Goal: Task Accomplishment & Management: Complete application form

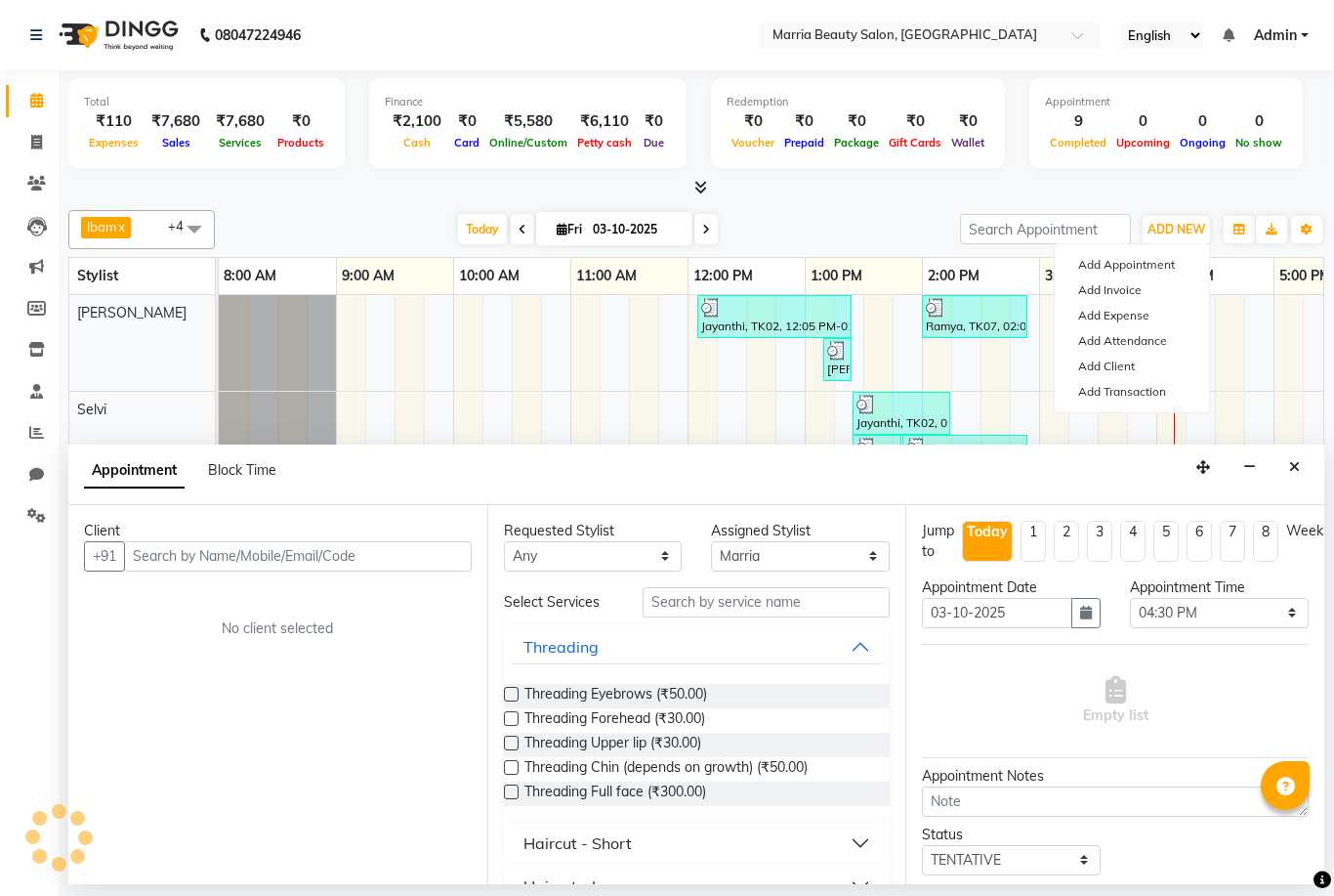
select select "85632"
select select "990"
select select "tentative"
click at [1144, 285] on link "Add Invoice" at bounding box center [1132, 290] width 154 height 26
select select "service"
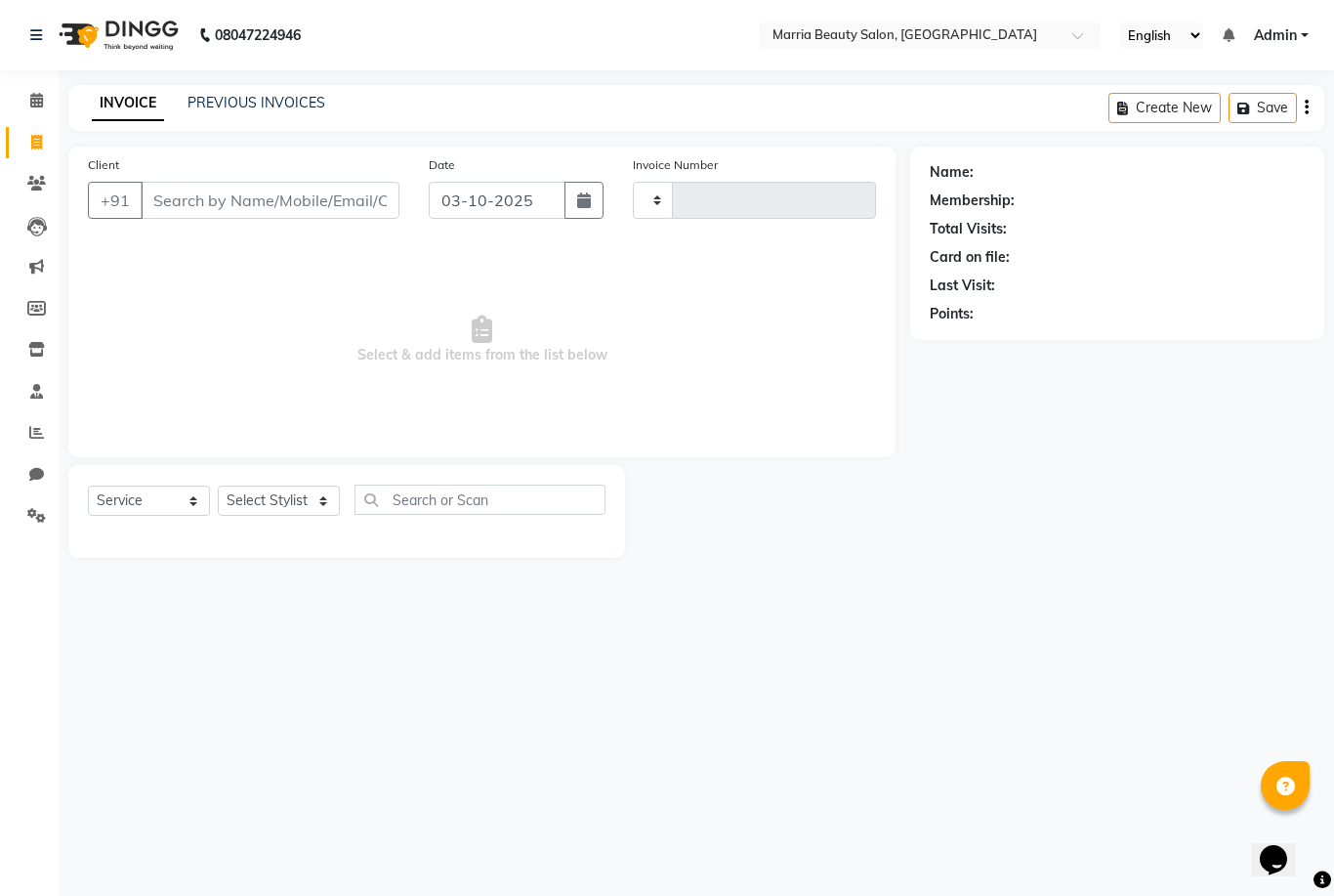
type input "1134"
select select "8343"
click at [287, 509] on select "Select Stylist" at bounding box center [279, 500] width 122 height 30
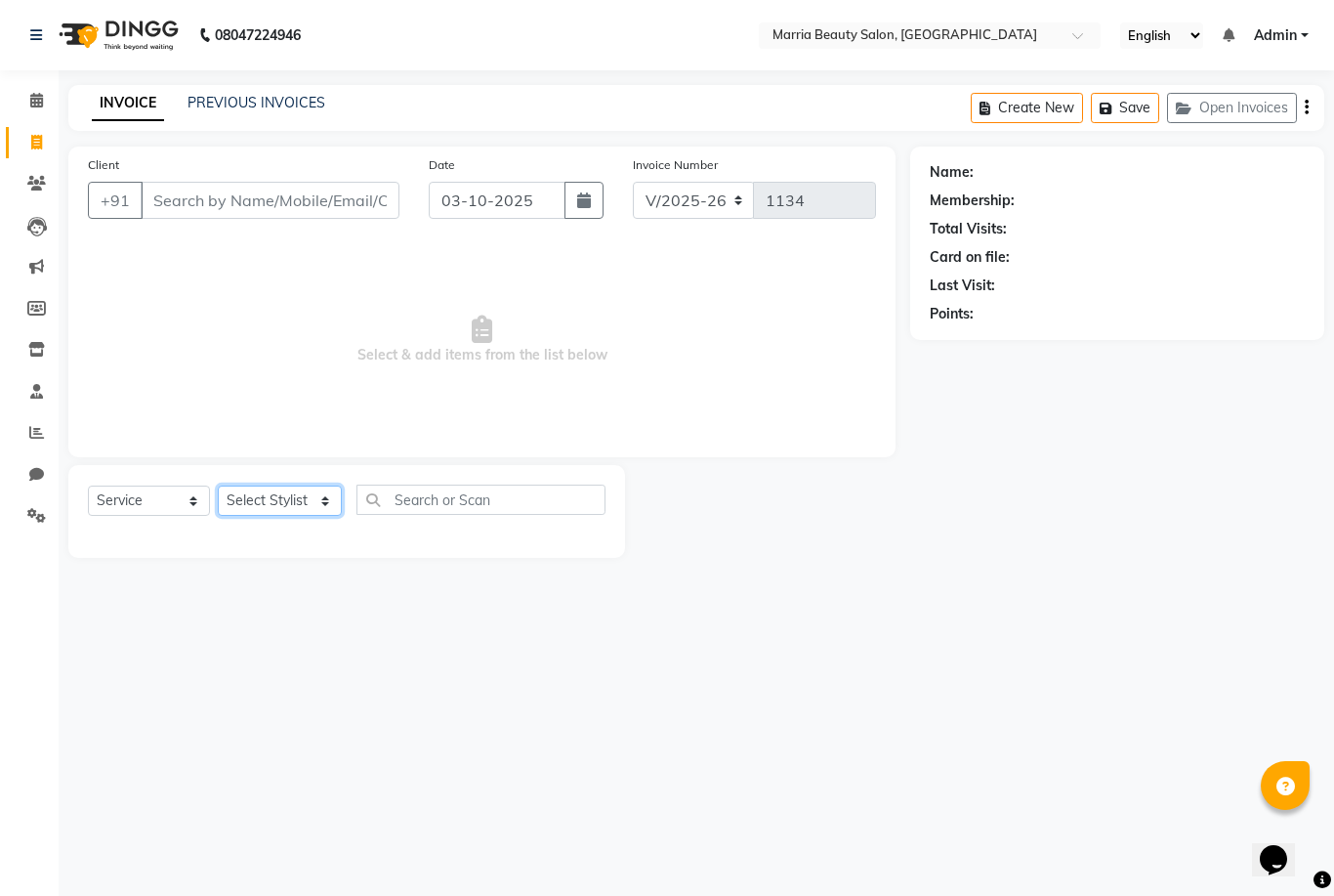
select select "85629"
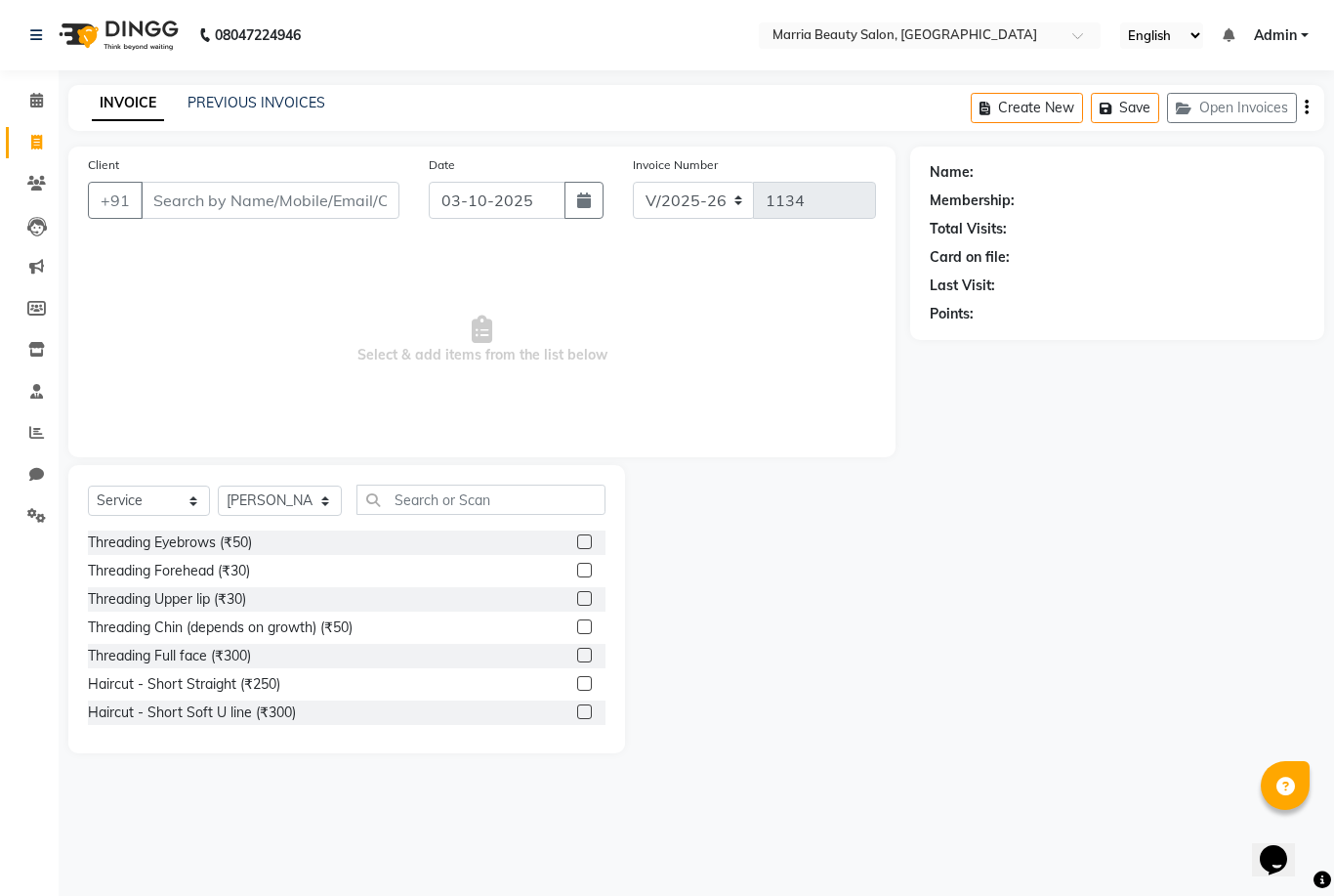
click at [578, 542] on label at bounding box center [584, 541] width 15 height 15
click at [578, 542] on input "checkbox" at bounding box center [584, 542] width 13 height 13
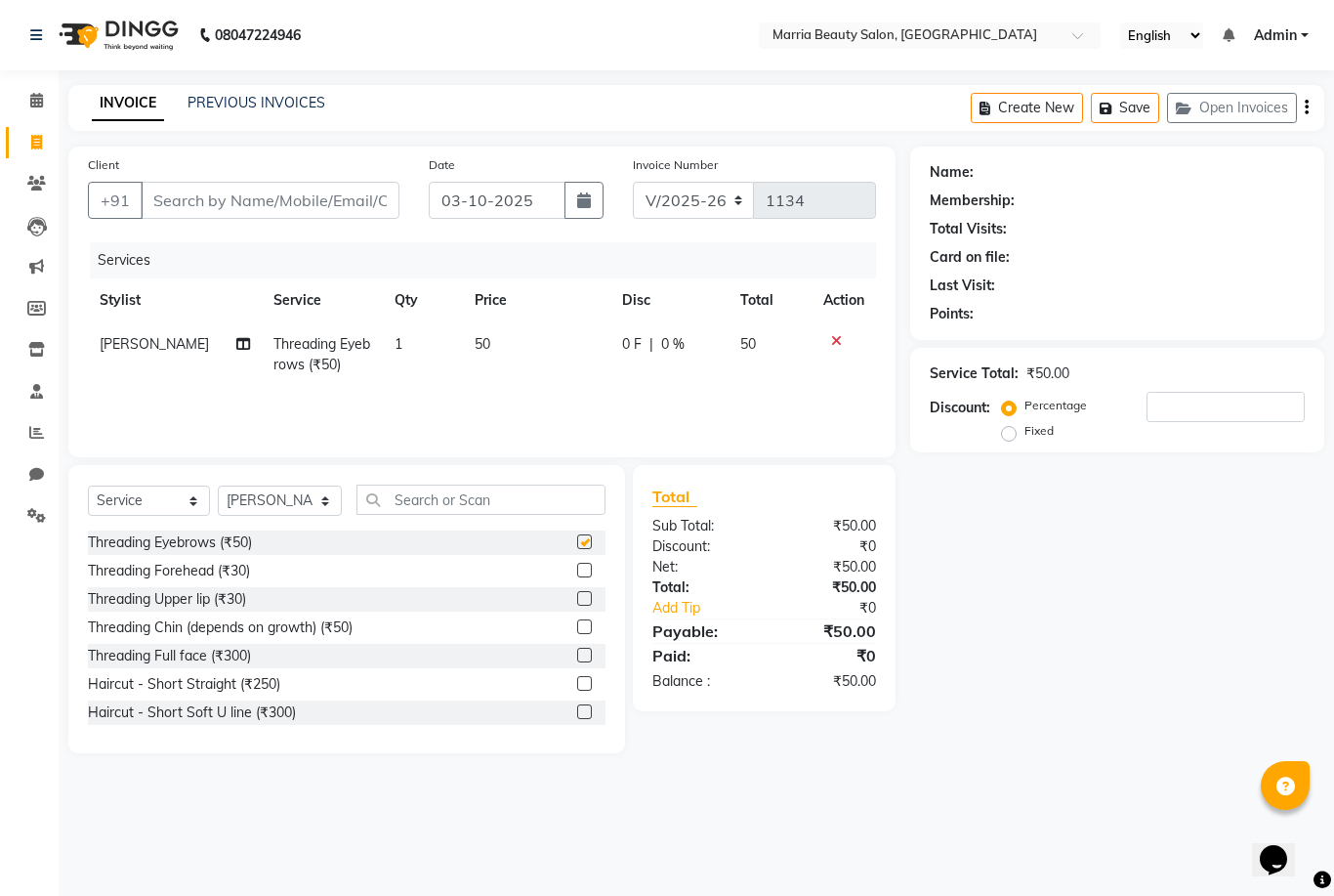
checkbox input "false"
click at [578, 600] on label at bounding box center [584, 598] width 15 height 15
click at [578, 600] on input "checkbox" at bounding box center [584, 599] width 13 height 13
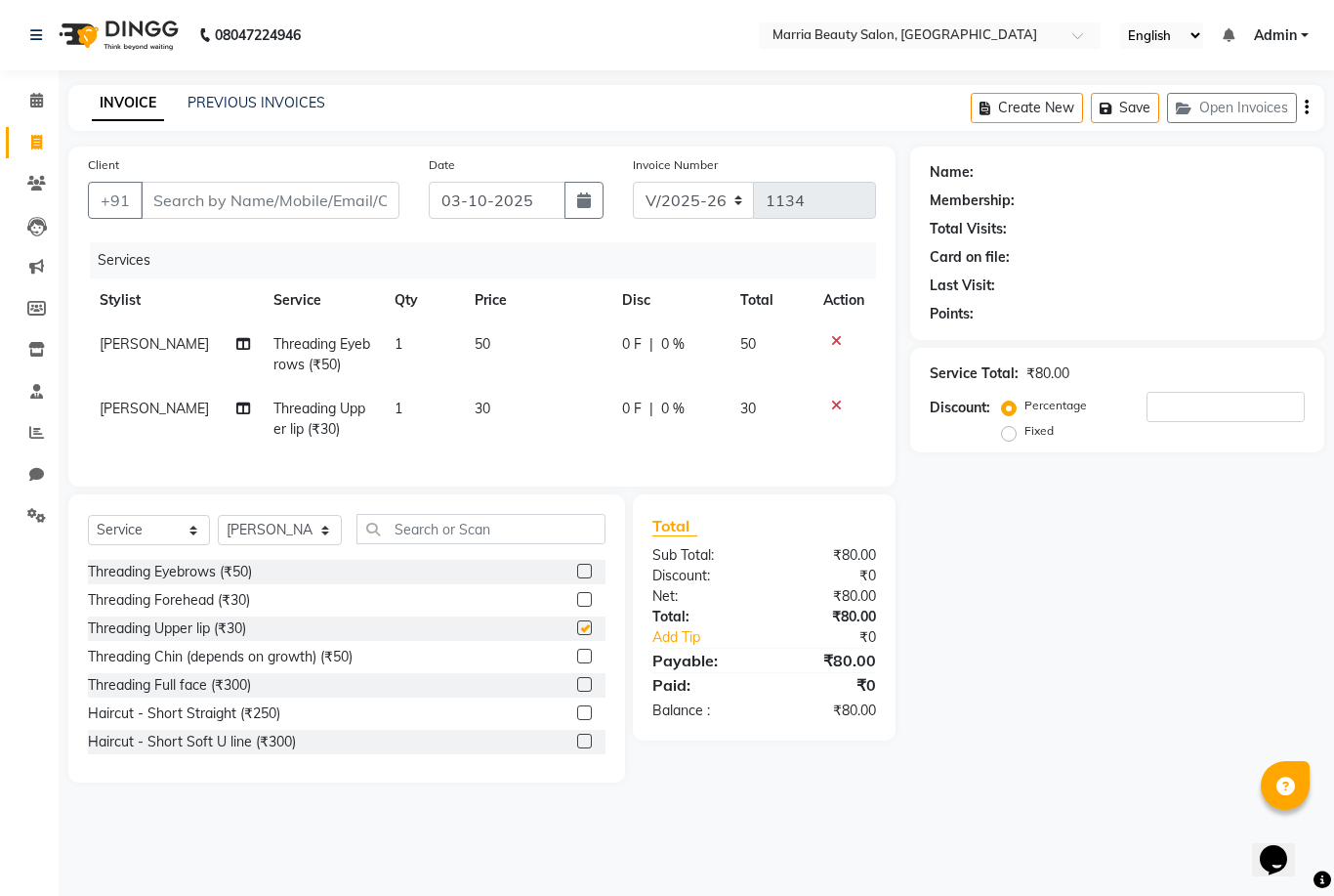
checkbox input "false"
click at [344, 199] on input "Client" at bounding box center [270, 200] width 259 height 37
type input "7"
type input "0"
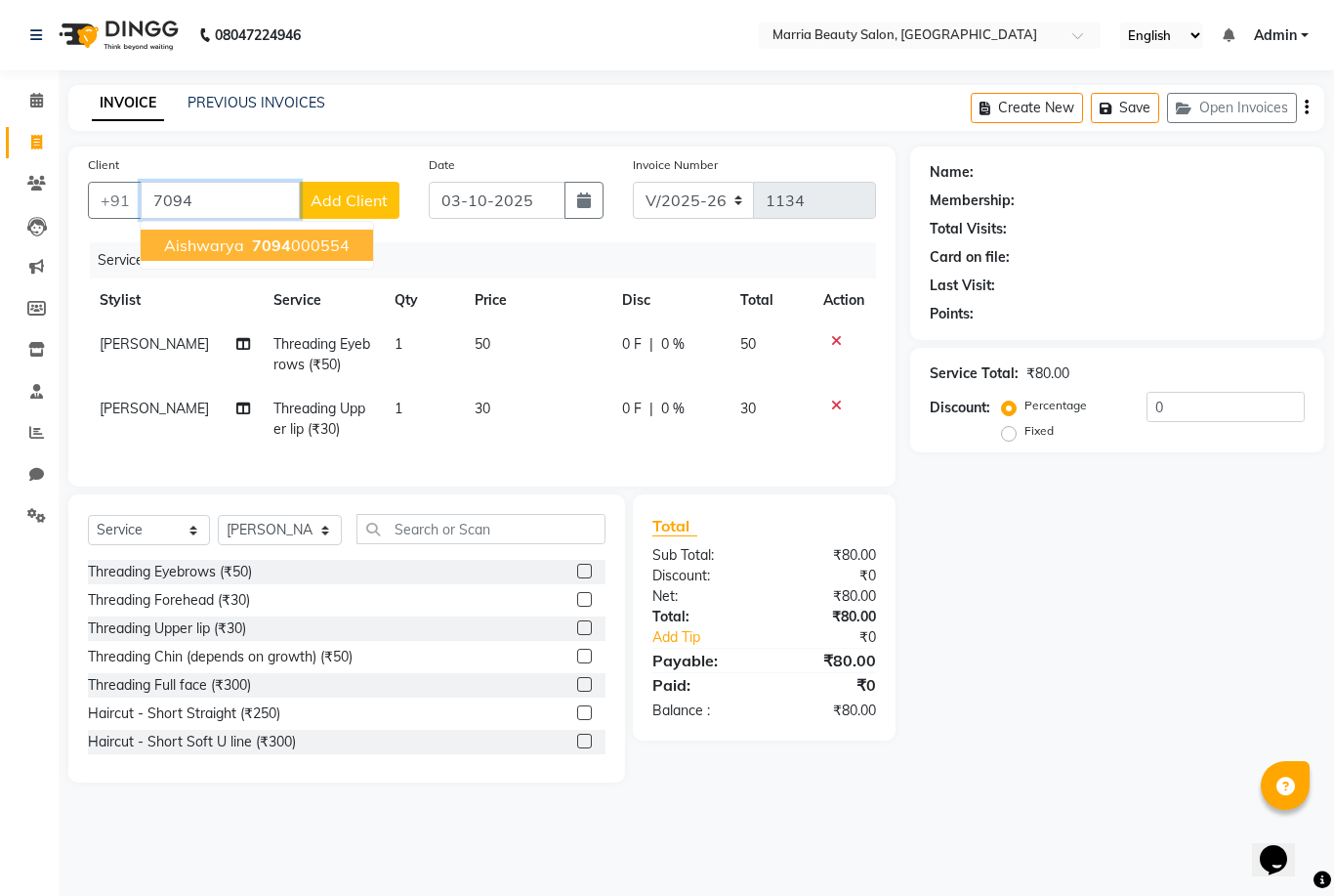
click at [321, 244] on ngb-highlight "7094 000554" at bounding box center [299, 246] width 101 height 20
type input "7094000554"
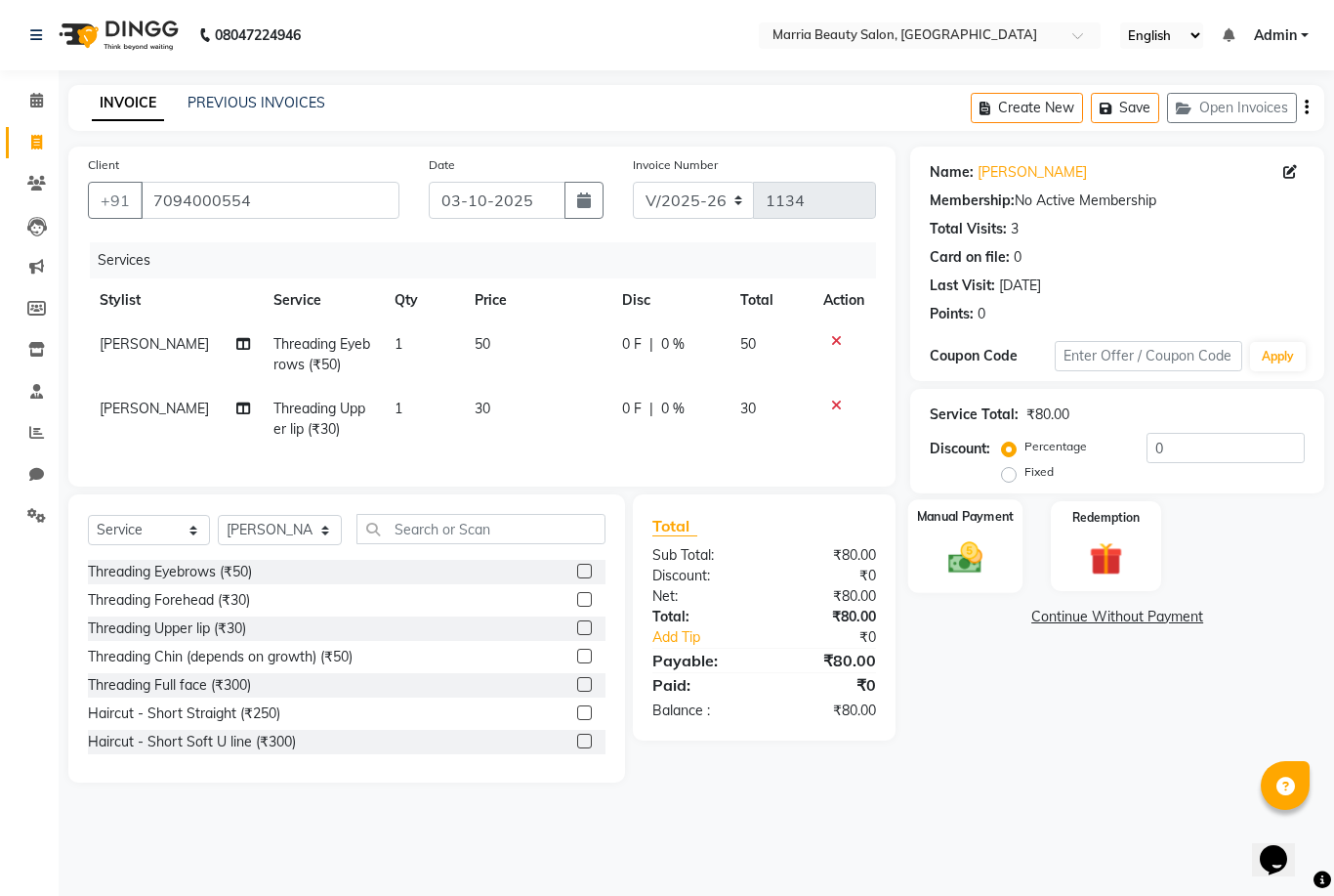
click at [940, 515] on div "Manual Payment" at bounding box center [966, 545] width 115 height 93
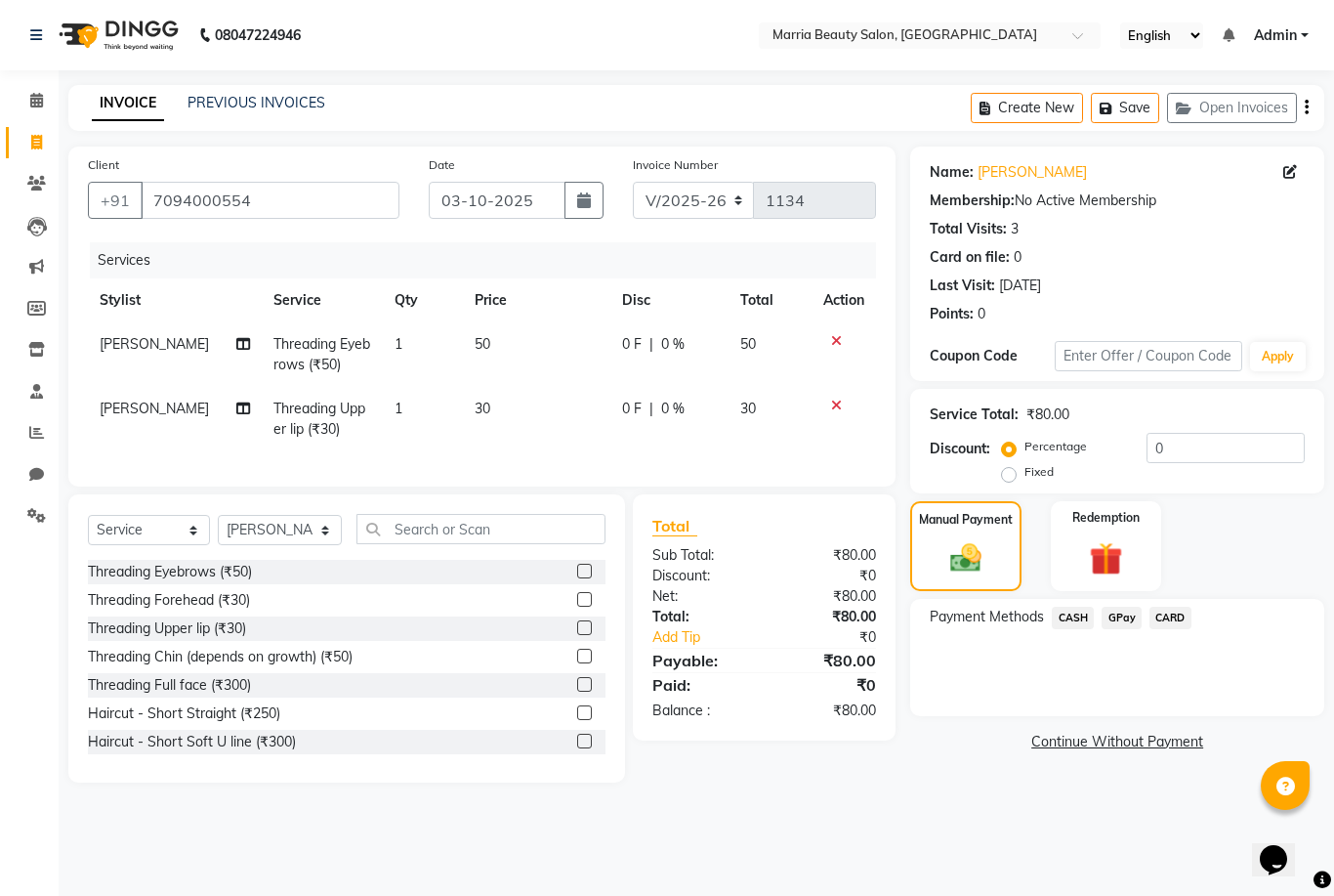
click at [1109, 629] on span "GPay" at bounding box center [1122, 618] width 40 height 23
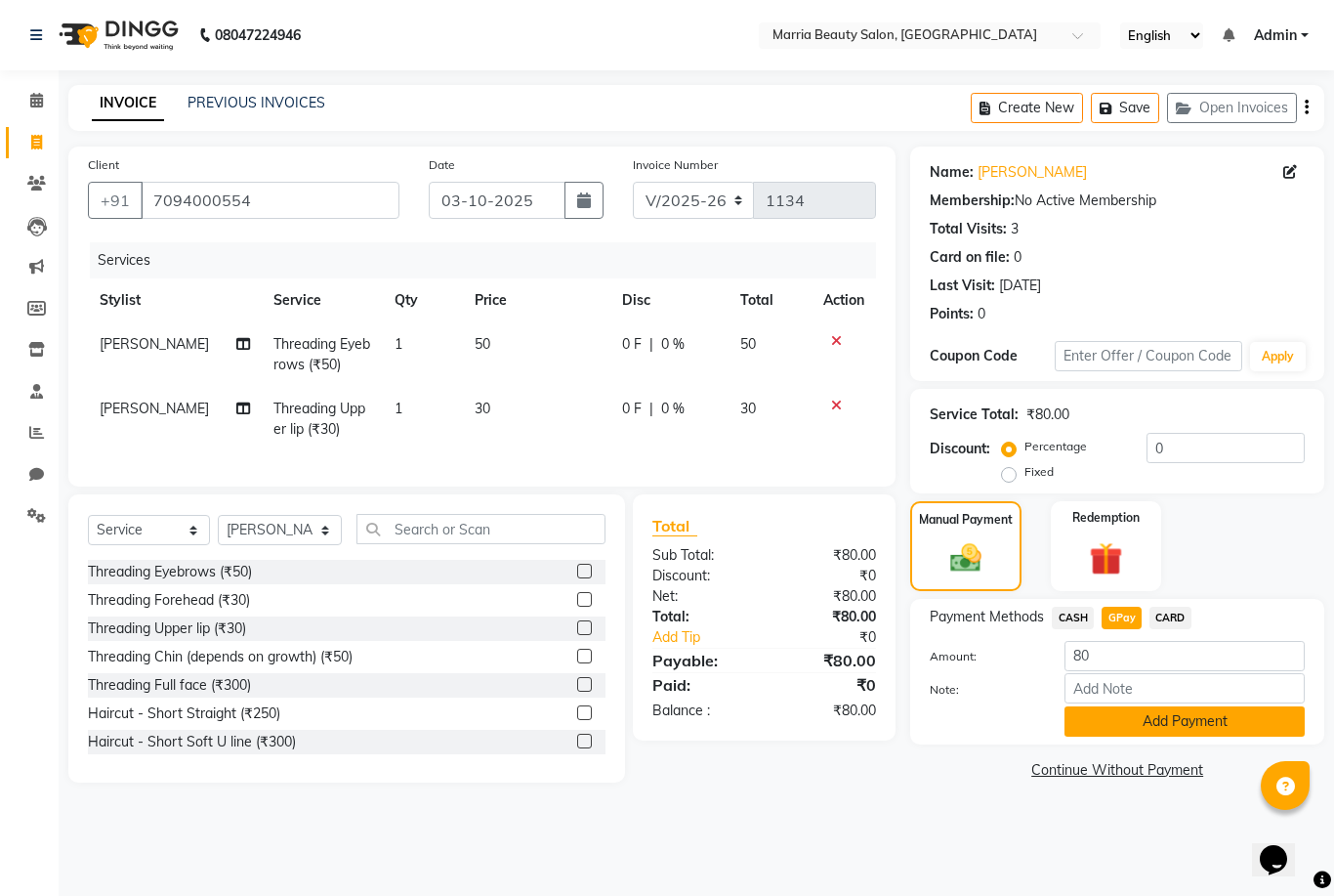
click at [1094, 737] on button "Add Payment" at bounding box center [1185, 721] width 241 height 30
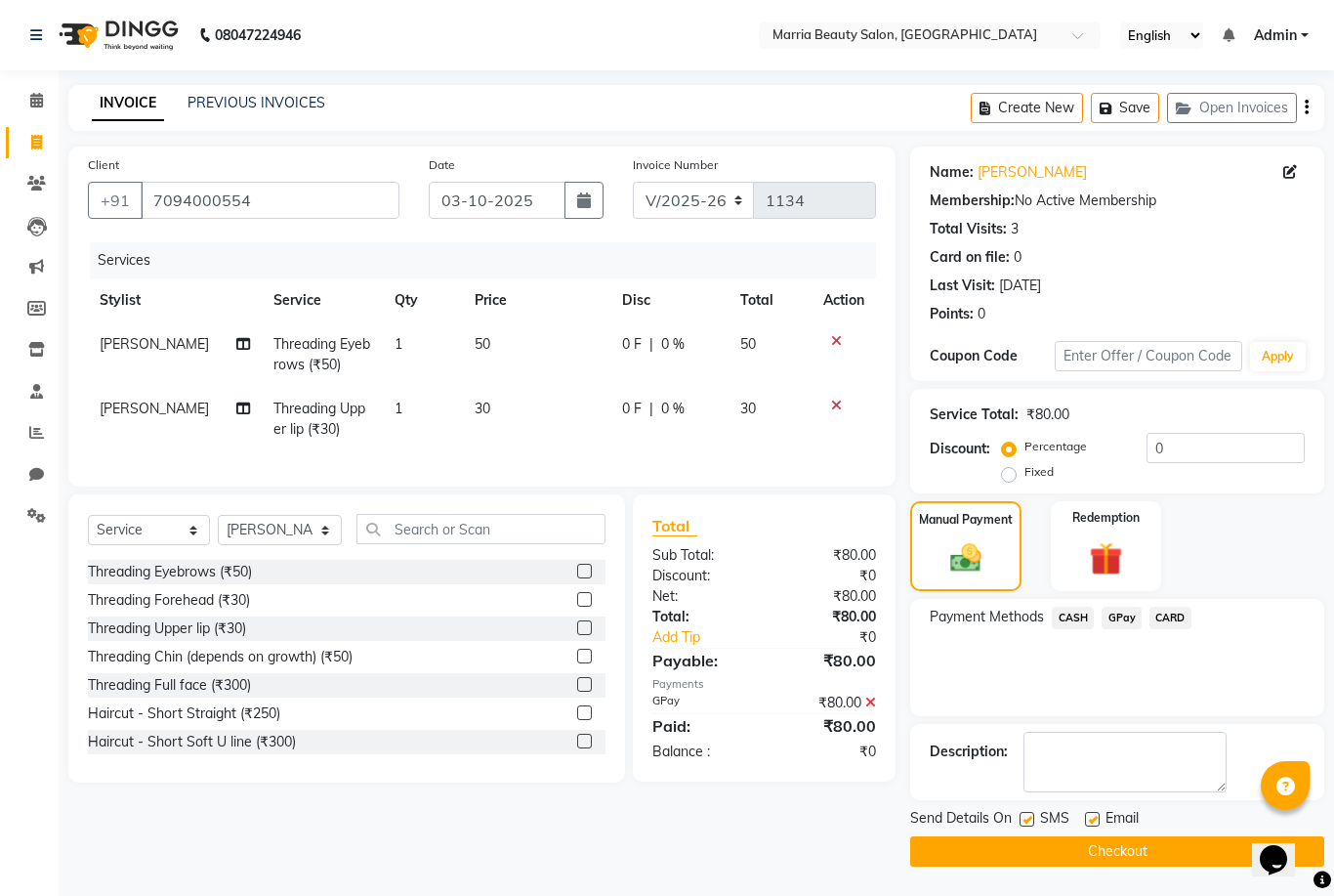
click at [1093, 826] on label at bounding box center [1092, 818] width 15 height 15
click at [1093, 826] on input "checkbox" at bounding box center [1091, 819] width 13 height 13
checkbox input "false"
click at [1024, 826] on label at bounding box center [1027, 818] width 15 height 15
click at [1024, 826] on input "checkbox" at bounding box center [1026, 819] width 13 height 13
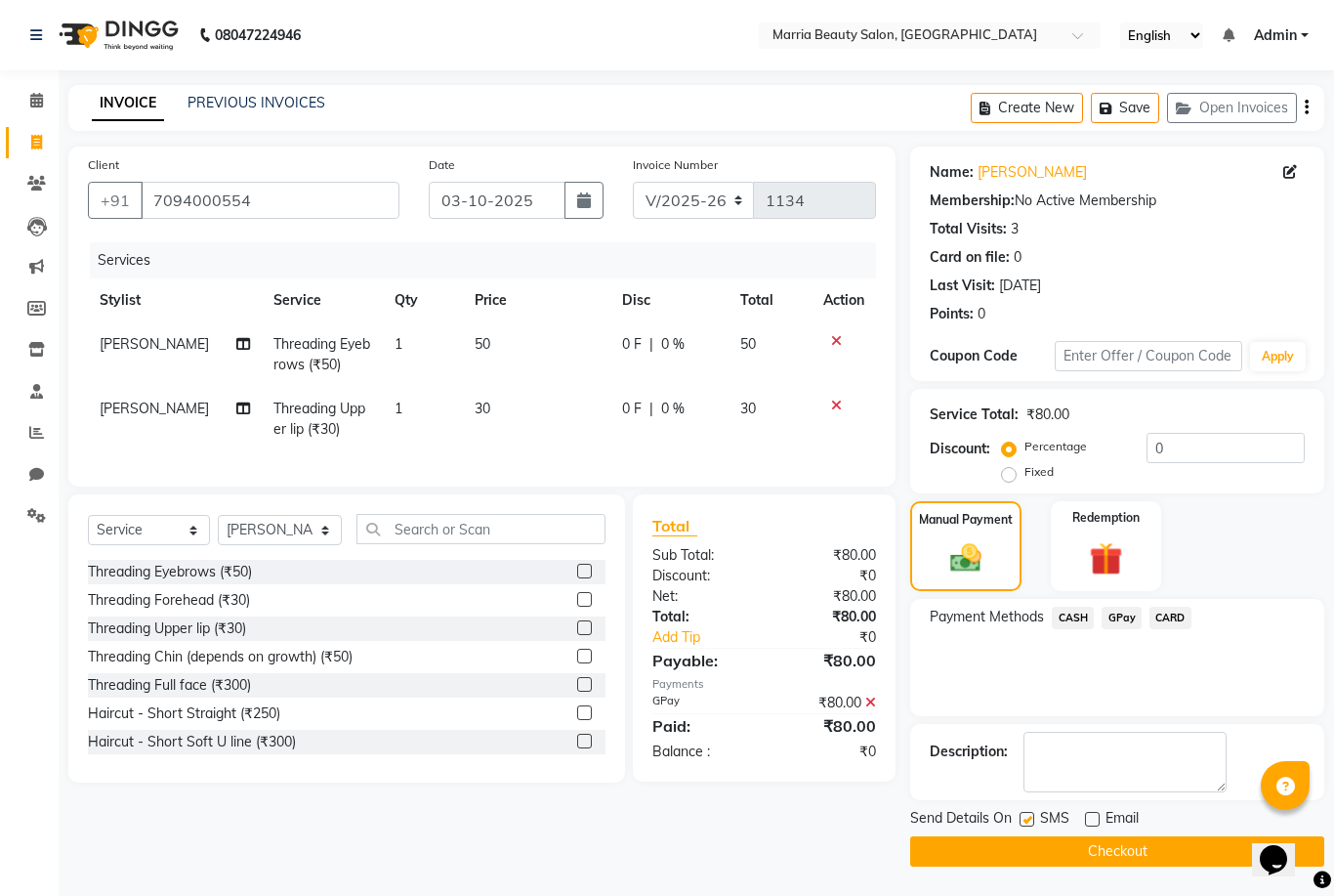
checkbox input "false"
click at [1019, 866] on button "Checkout" at bounding box center [1118, 851] width 415 height 30
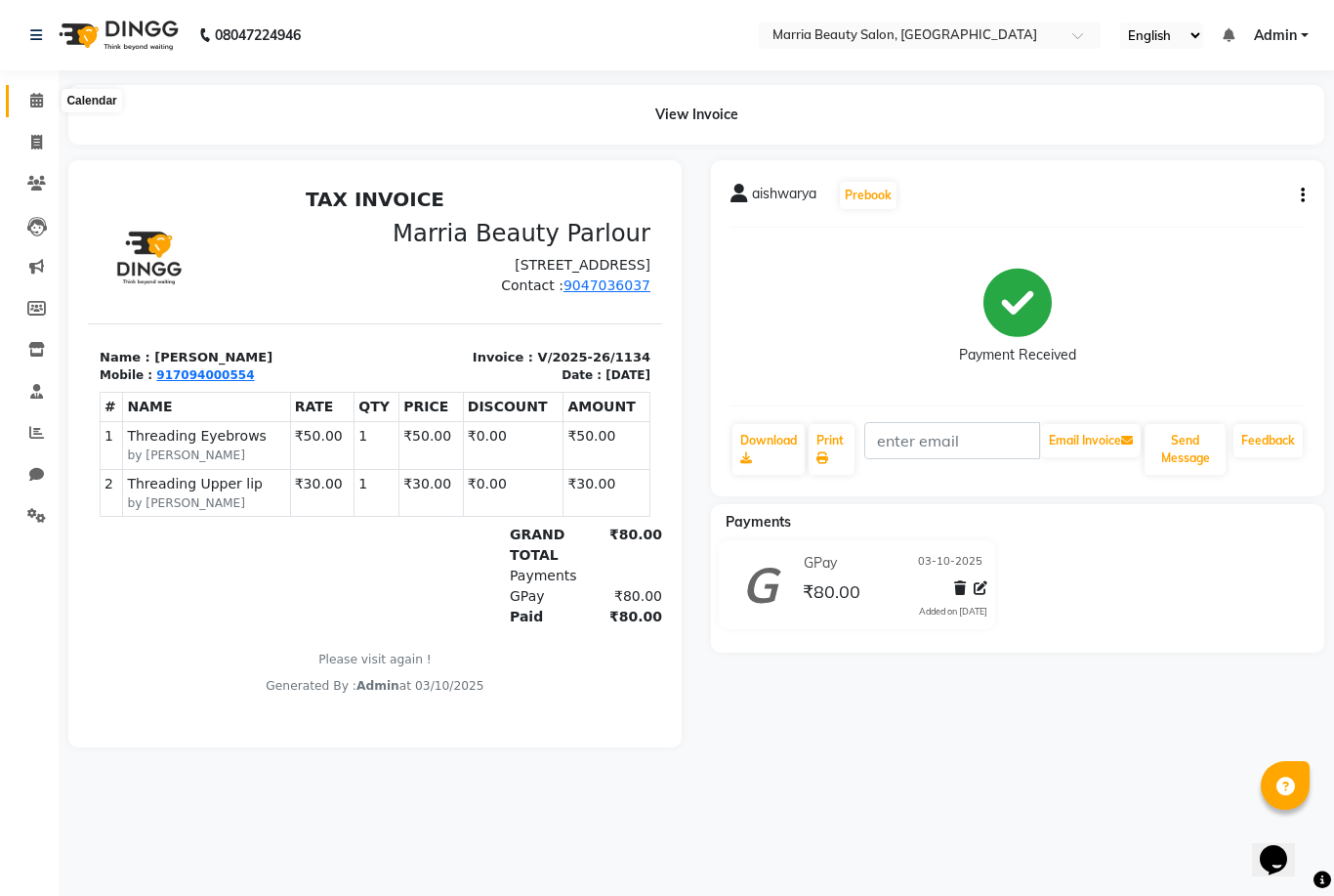
click at [40, 107] on icon at bounding box center [36, 99] width 13 height 15
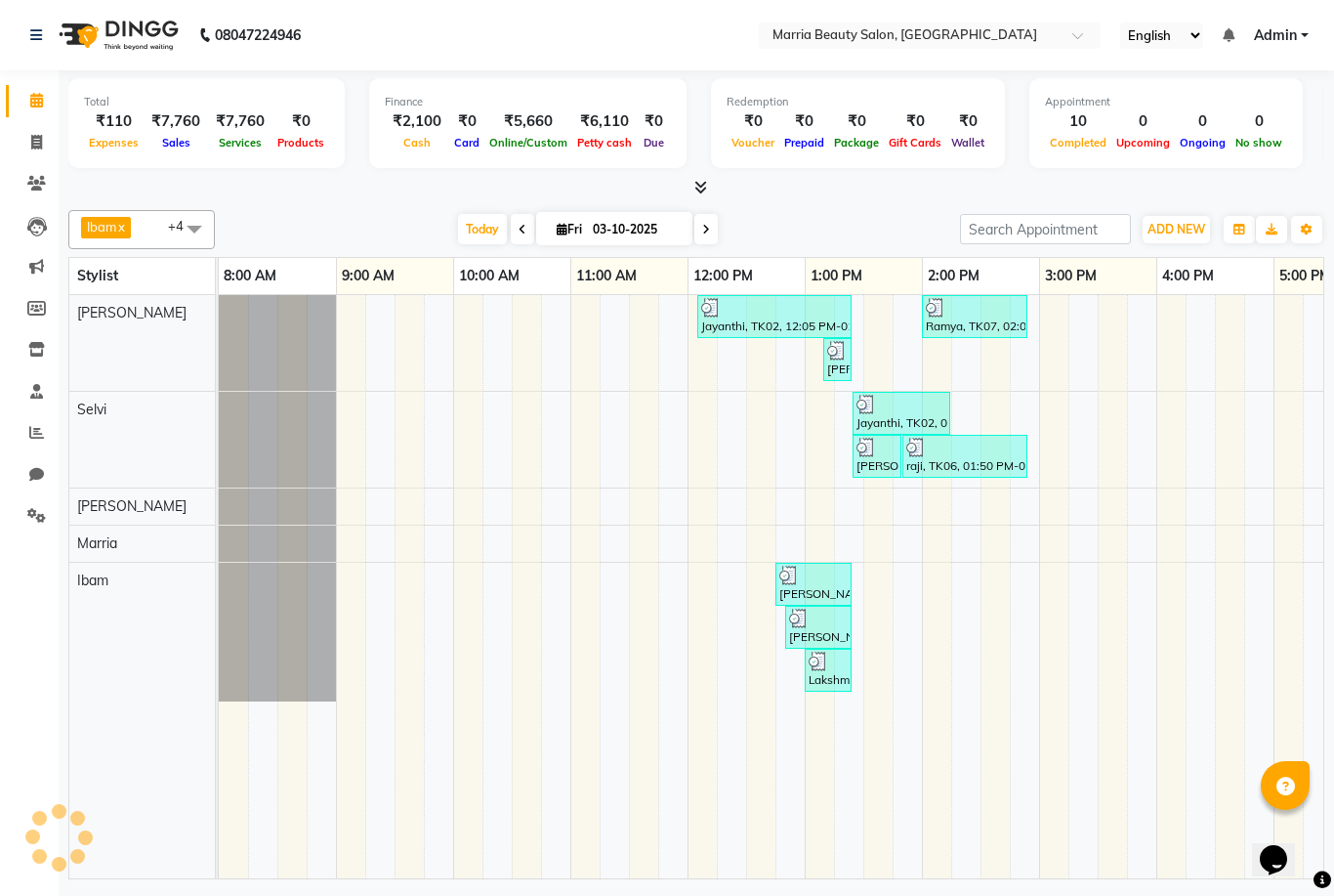
click at [699, 183] on icon at bounding box center [700, 187] width 13 height 15
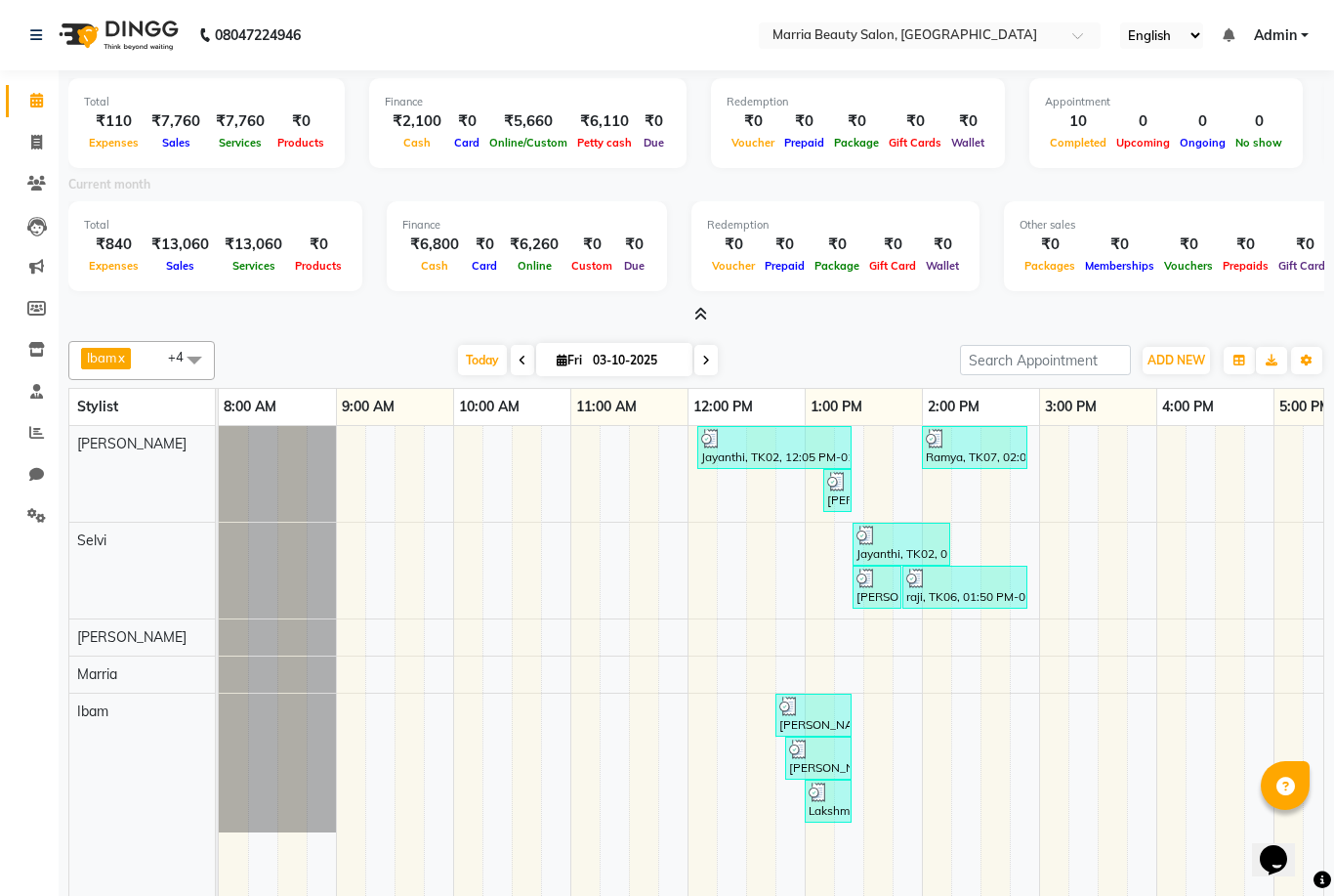
click at [695, 313] on icon at bounding box center [700, 313] width 13 height 15
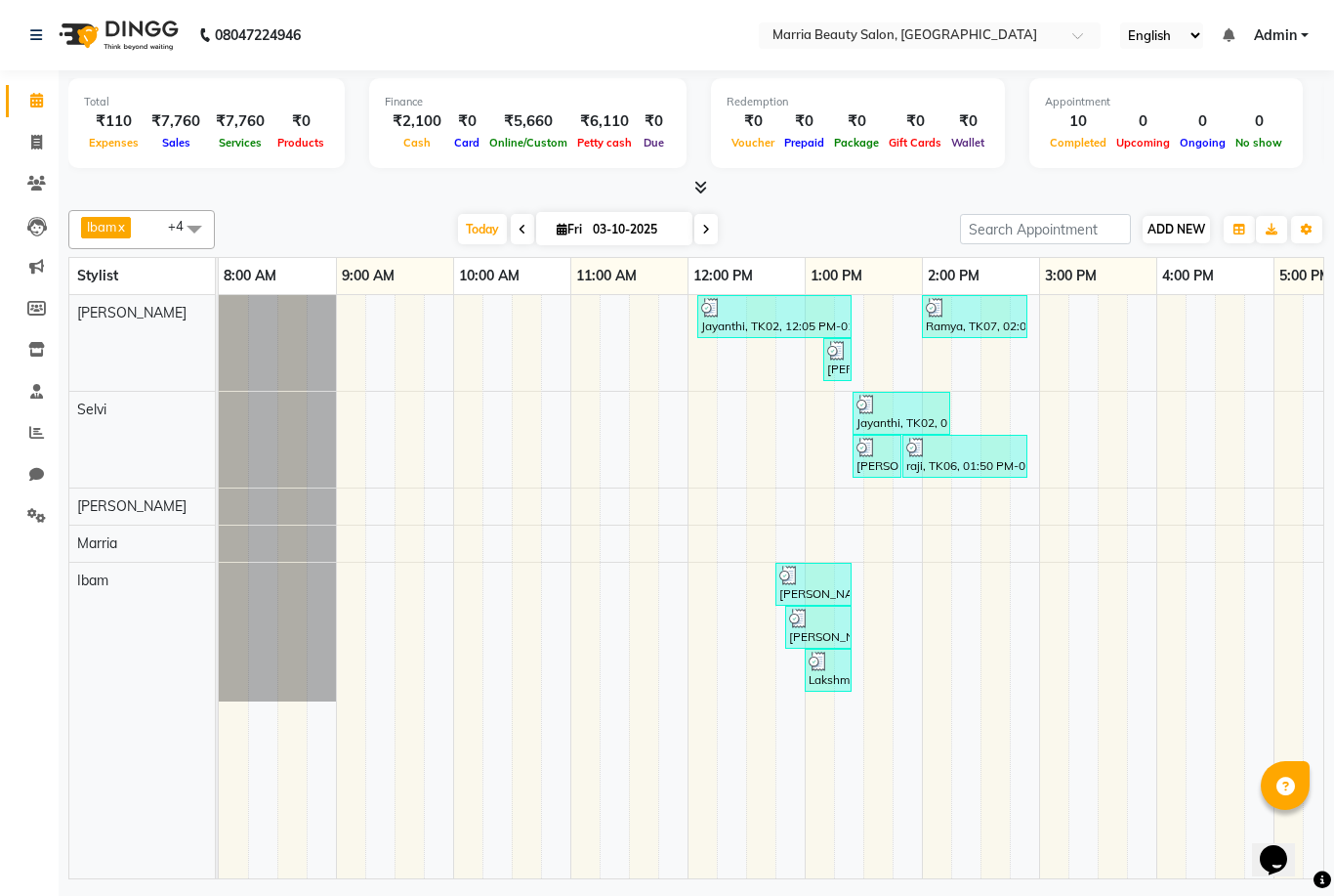
click at [1163, 229] on span "ADD NEW" at bounding box center [1176, 229] width 58 height 15
click at [1246, 298] on link "Add Invoice" at bounding box center [1288, 290] width 154 height 26
select select "service"
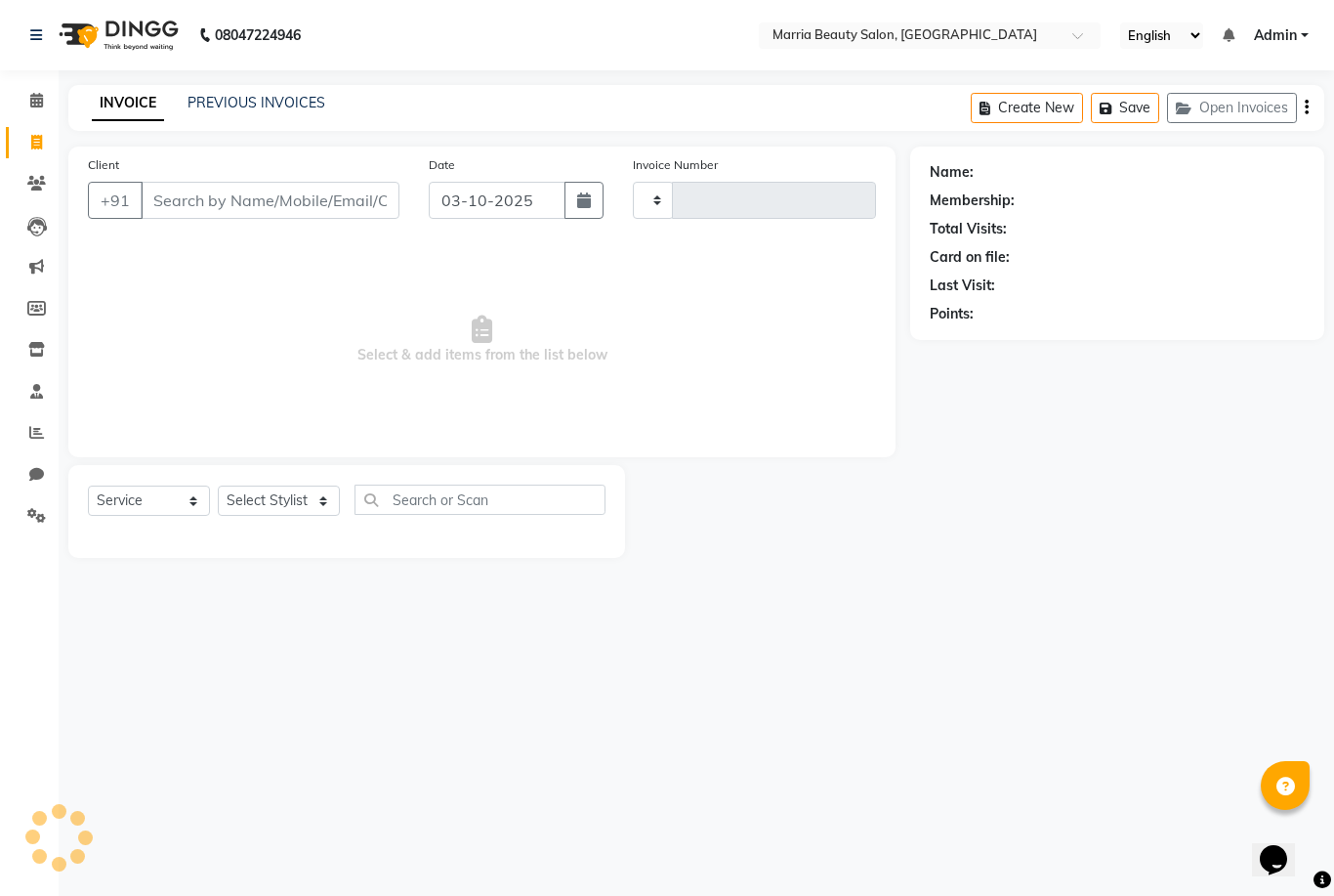
type input "1135"
select select "8343"
click at [262, 505] on select "Select Stylist Ashwini Ibam kala Marria Nikhita sandhiya Selvi shreya joju" at bounding box center [280, 500] width 124 height 30
select select "85633"
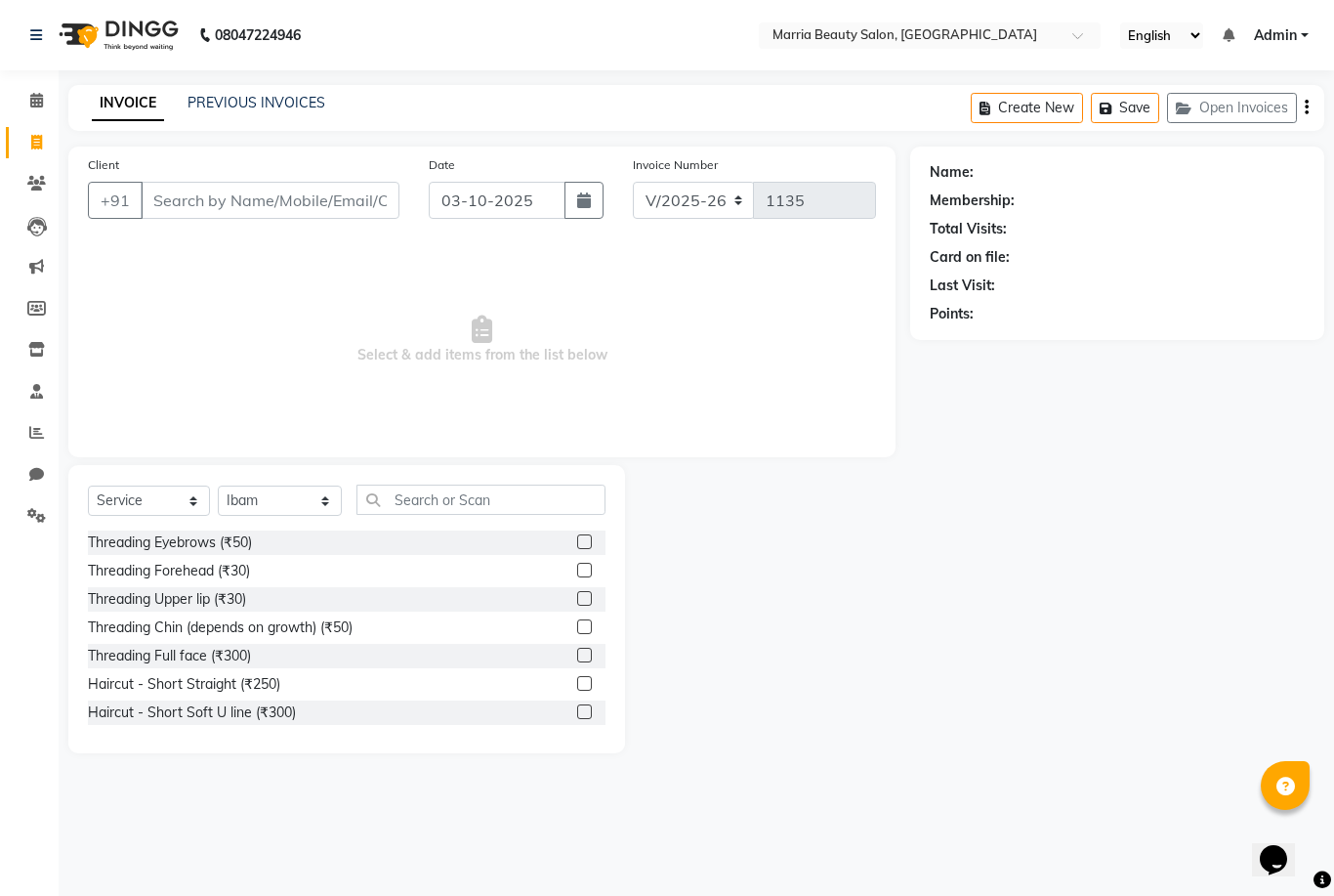
click at [586, 543] on label at bounding box center [584, 541] width 15 height 15
click at [586, 543] on input "checkbox" at bounding box center [584, 542] width 13 height 13
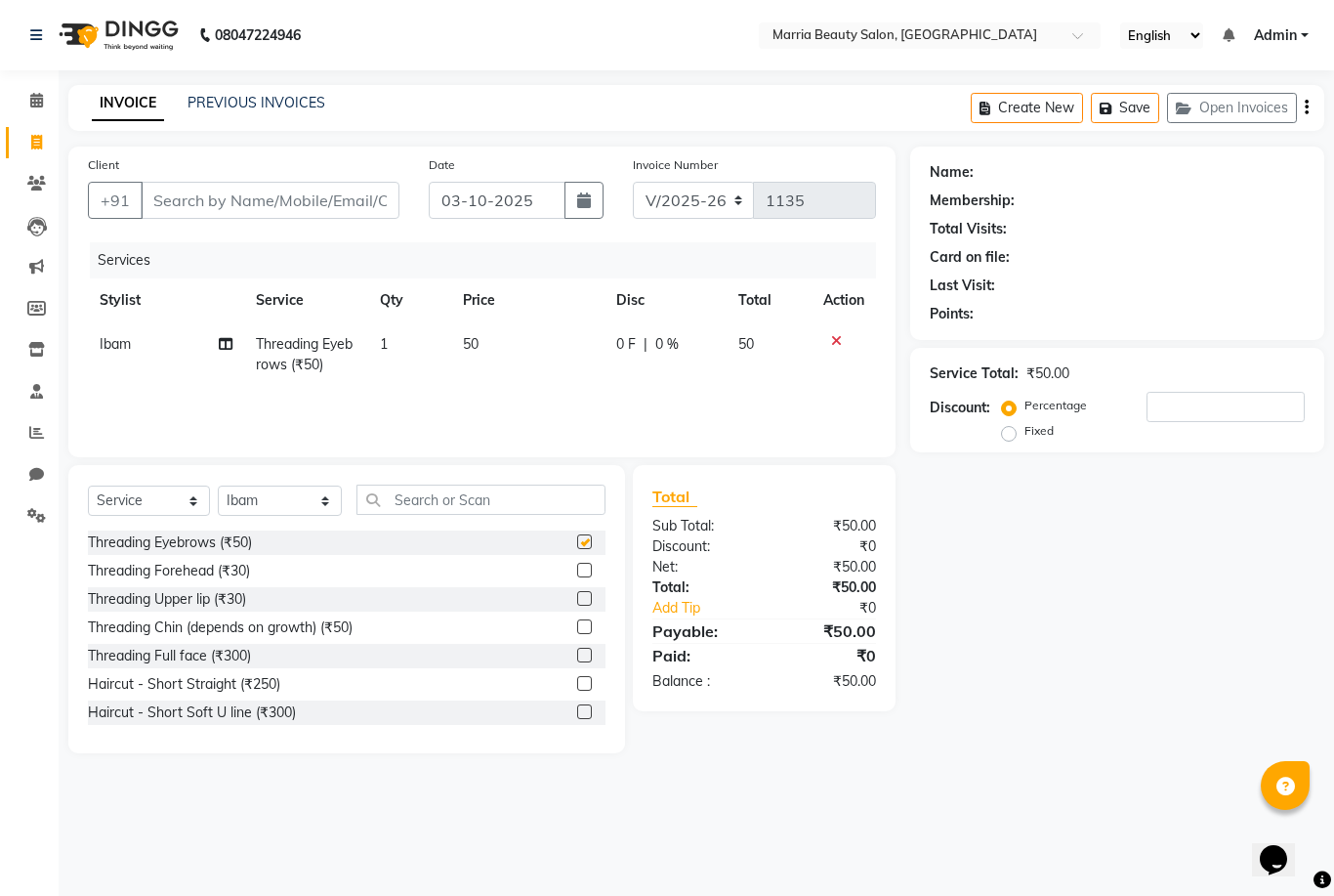
checkbox input "false"
click at [390, 216] on input "Client" at bounding box center [270, 200] width 259 height 37
click at [372, 182] on input "Client" at bounding box center [270, 200] width 259 height 37
type input "9"
type input "0"
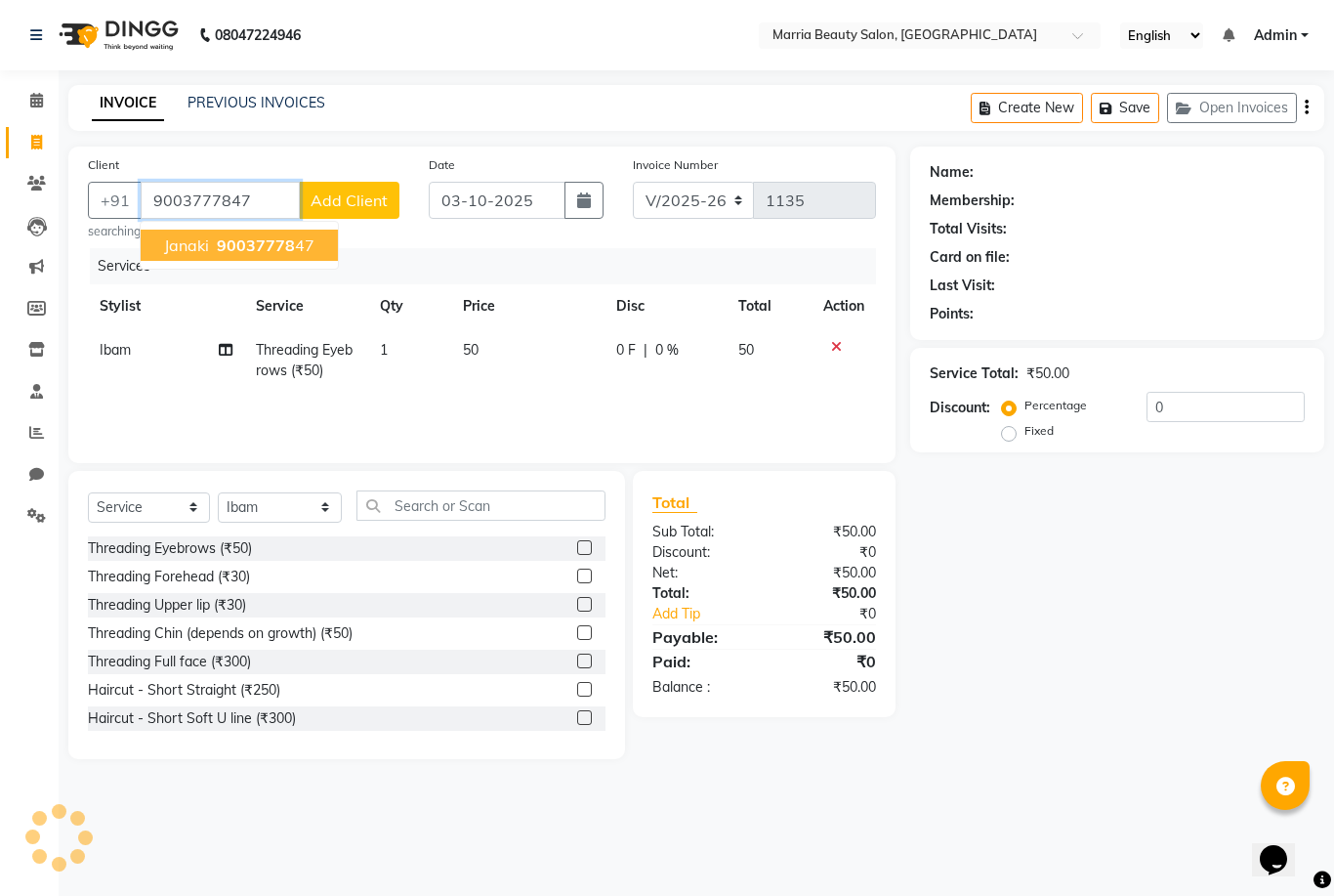
type input "9003777847"
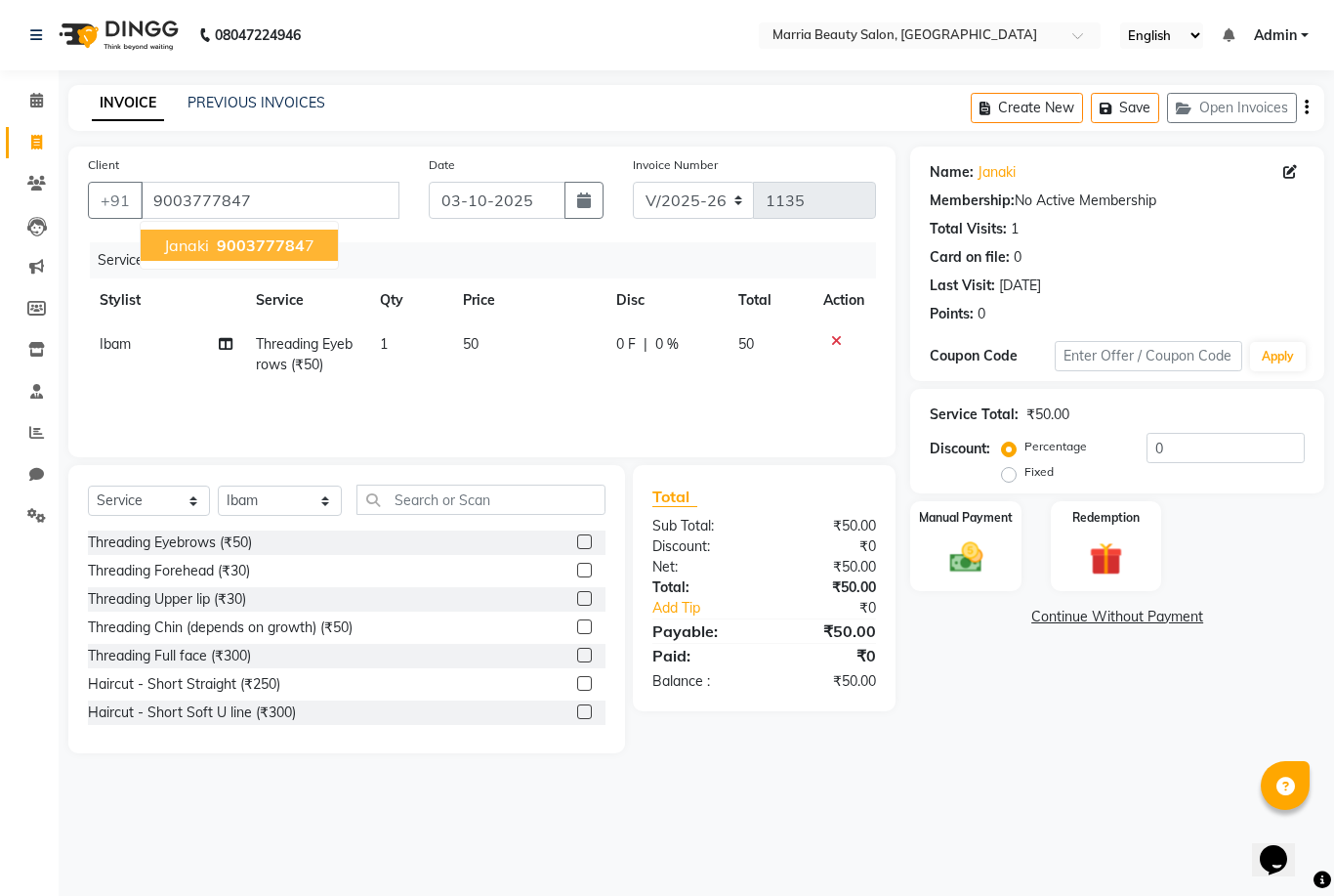
click at [268, 234] on button "Janaki 900377784 7" at bounding box center [239, 246] width 197 height 31
click at [972, 593] on div "Manual Payment" at bounding box center [966, 545] width 115 height 93
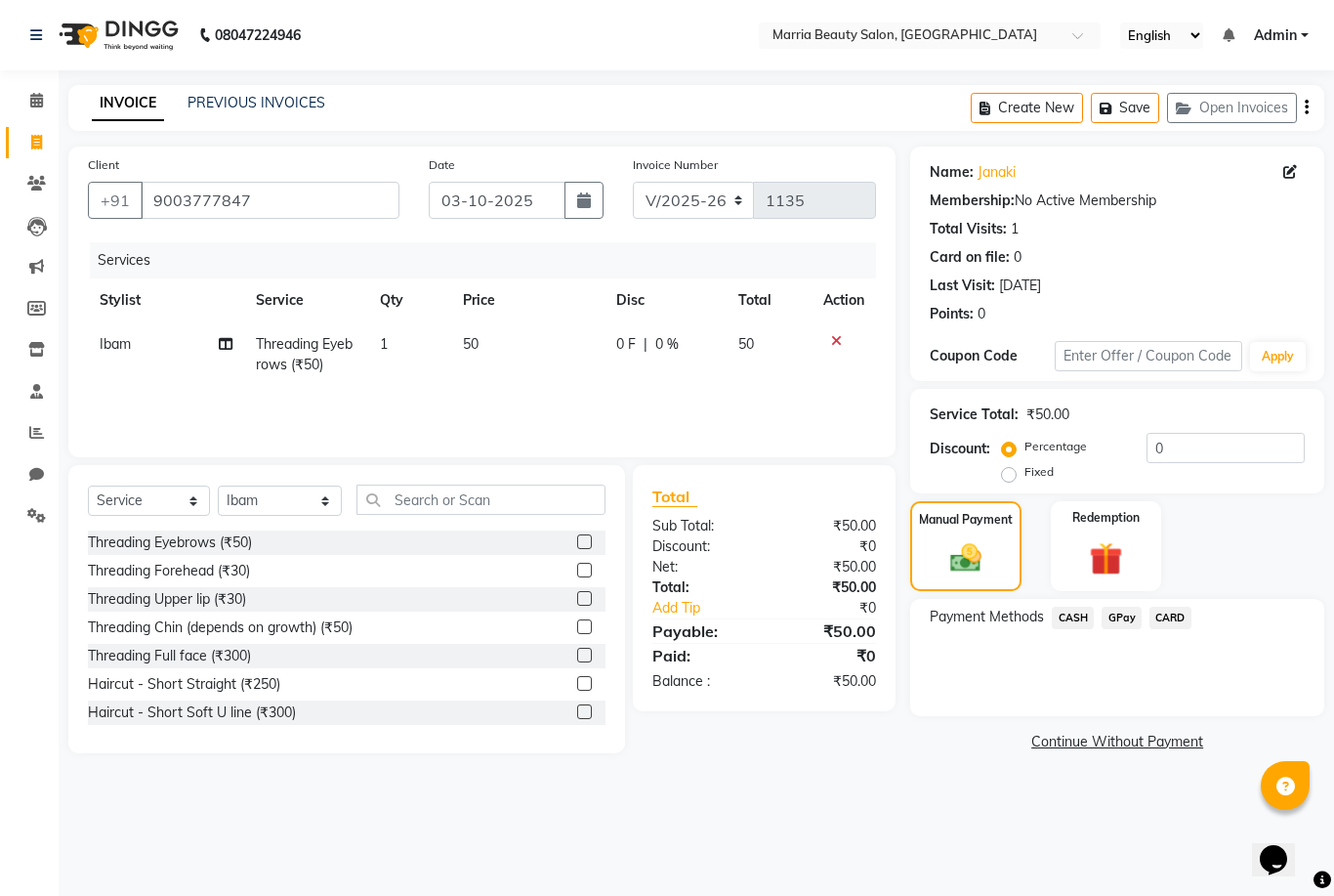
click at [1116, 629] on span "GPay" at bounding box center [1122, 618] width 40 height 23
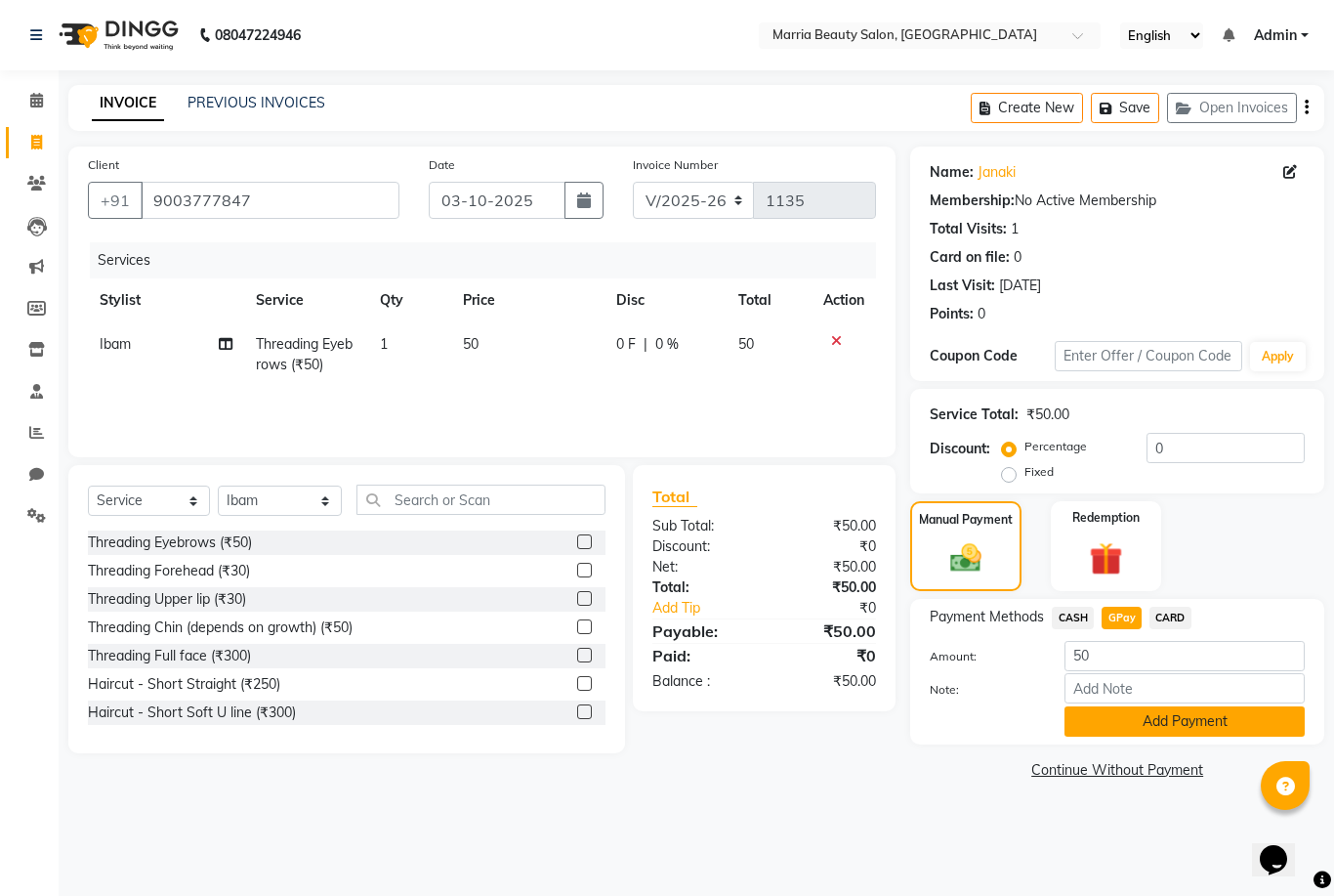
click at [1137, 728] on button "Add Payment" at bounding box center [1185, 721] width 241 height 30
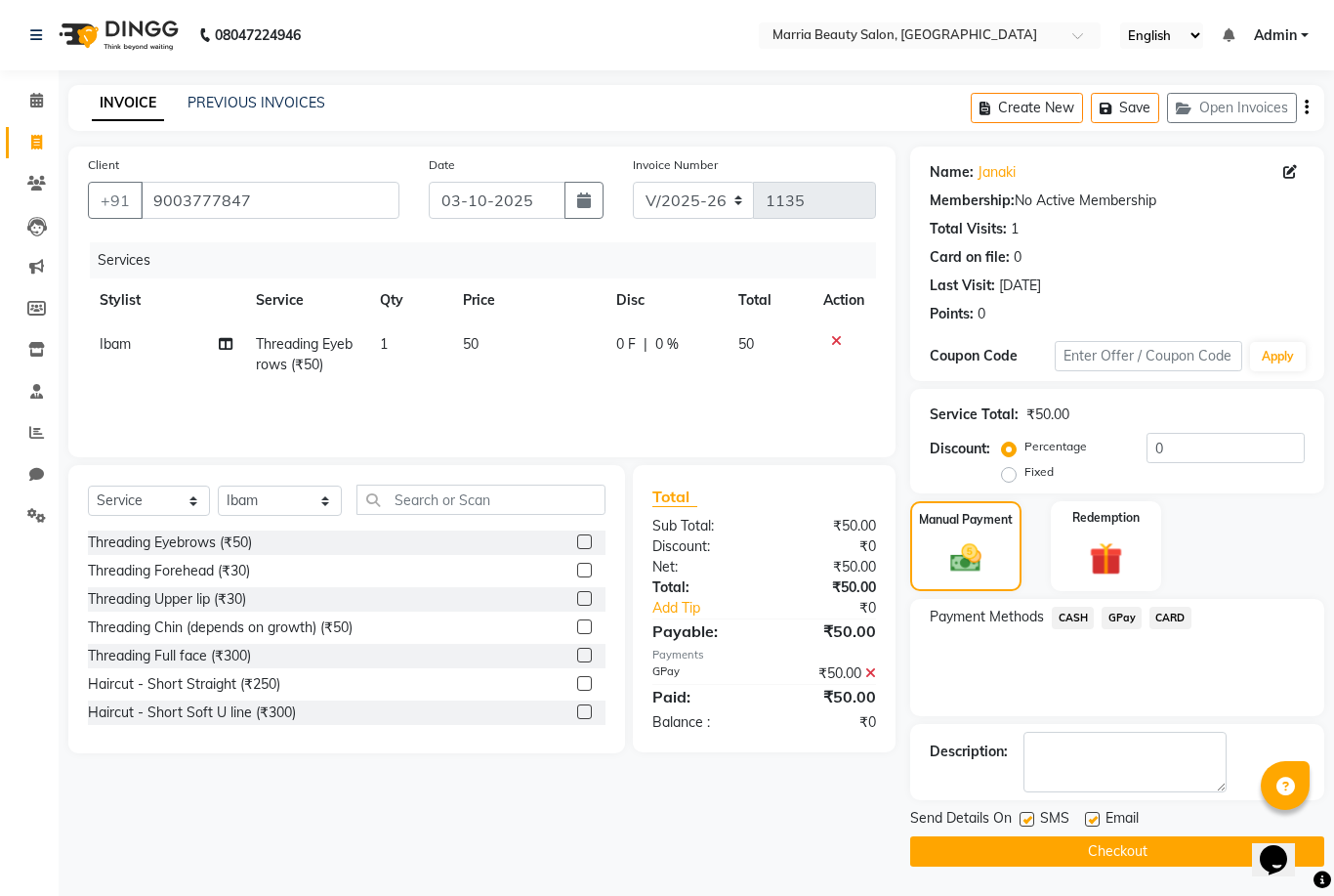
click at [1096, 823] on label at bounding box center [1092, 818] width 15 height 15
click at [1096, 823] on input "checkbox" at bounding box center [1091, 819] width 13 height 13
checkbox input "false"
click at [1020, 826] on label at bounding box center [1027, 818] width 15 height 15
click at [1020, 826] on input "checkbox" at bounding box center [1026, 819] width 13 height 13
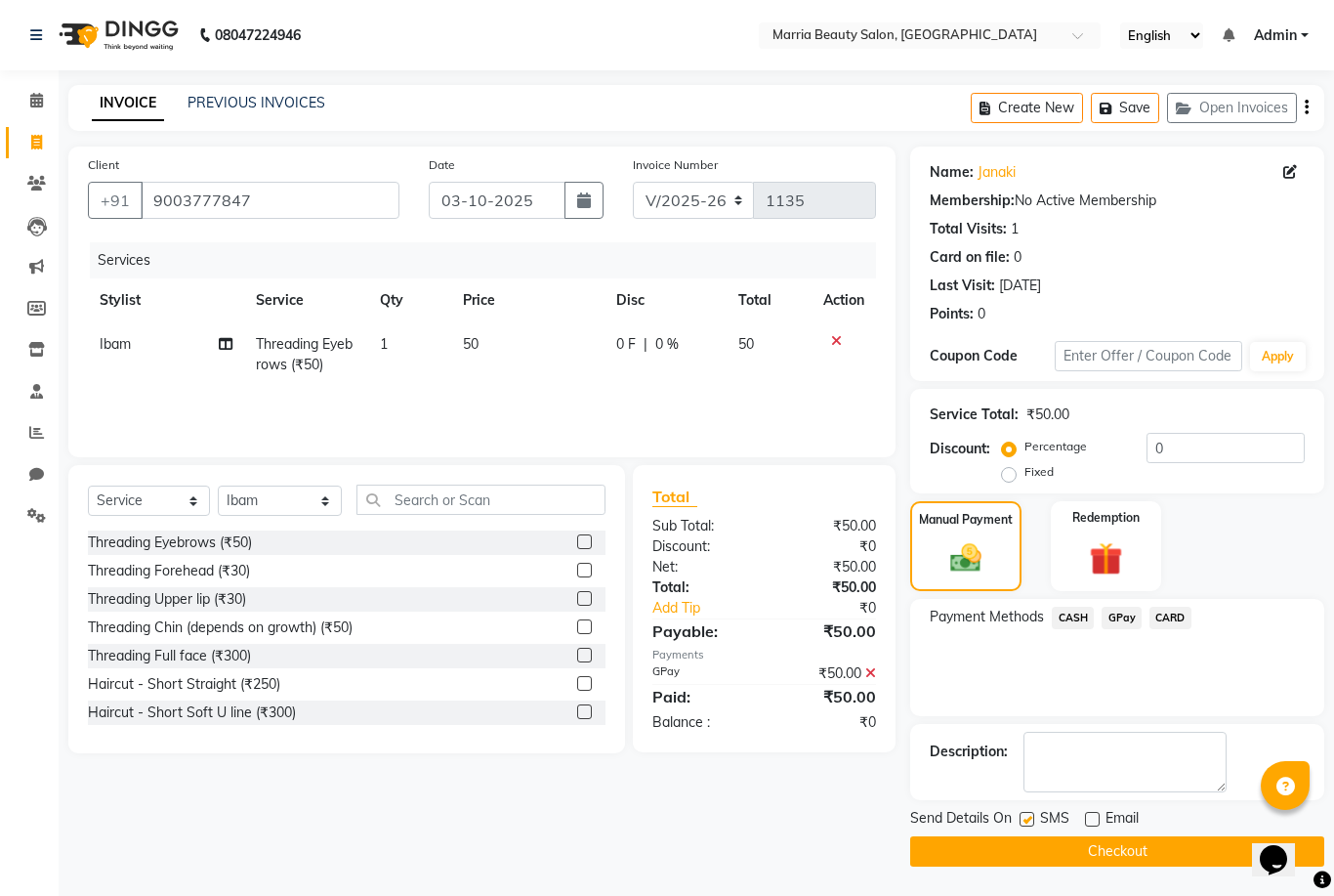
checkbox input "false"
click at [1020, 850] on button "Checkout" at bounding box center [1118, 851] width 415 height 30
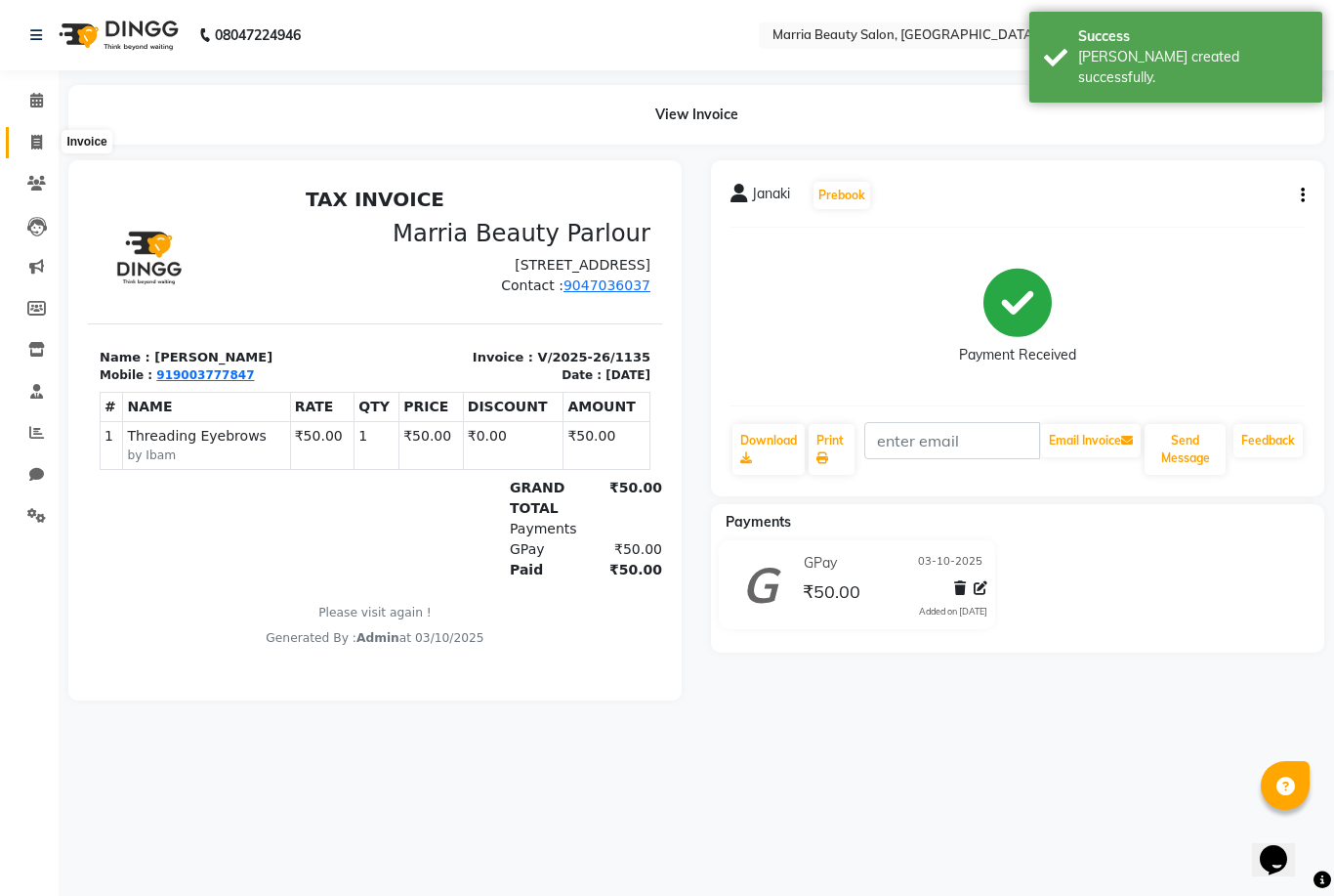
click at [37, 142] on icon at bounding box center [36, 141] width 11 height 15
select select "service"
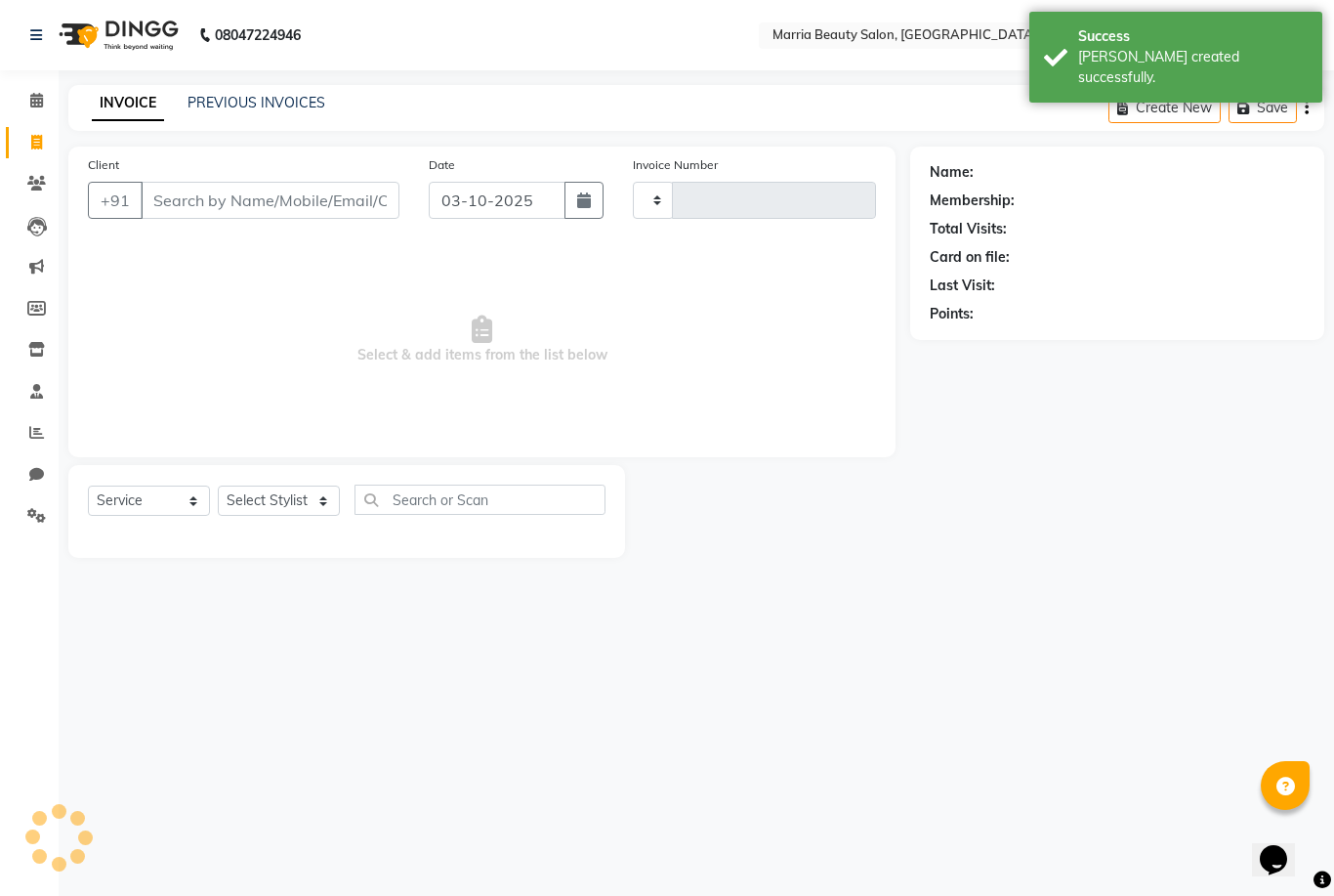
type input "1136"
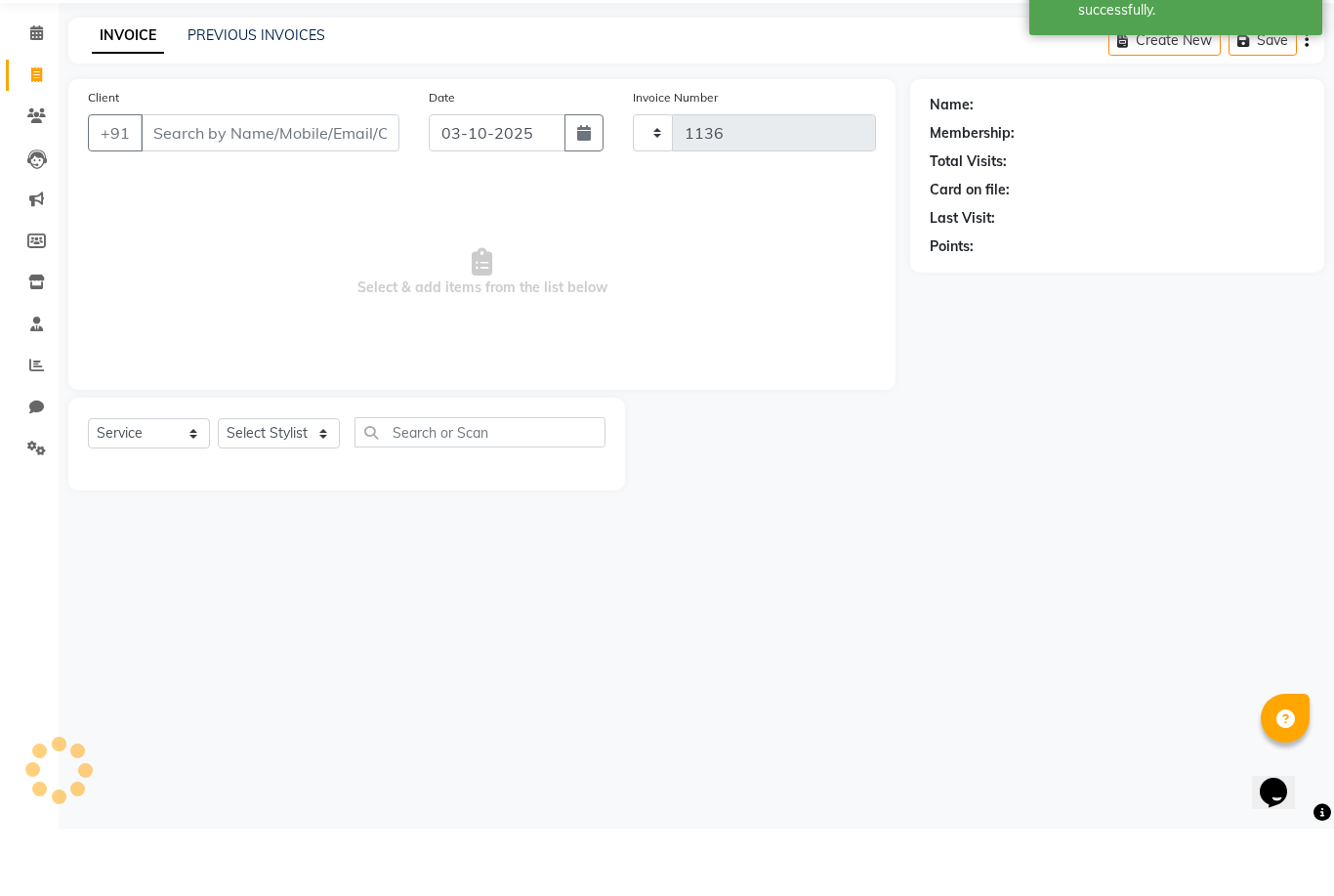
select select "8343"
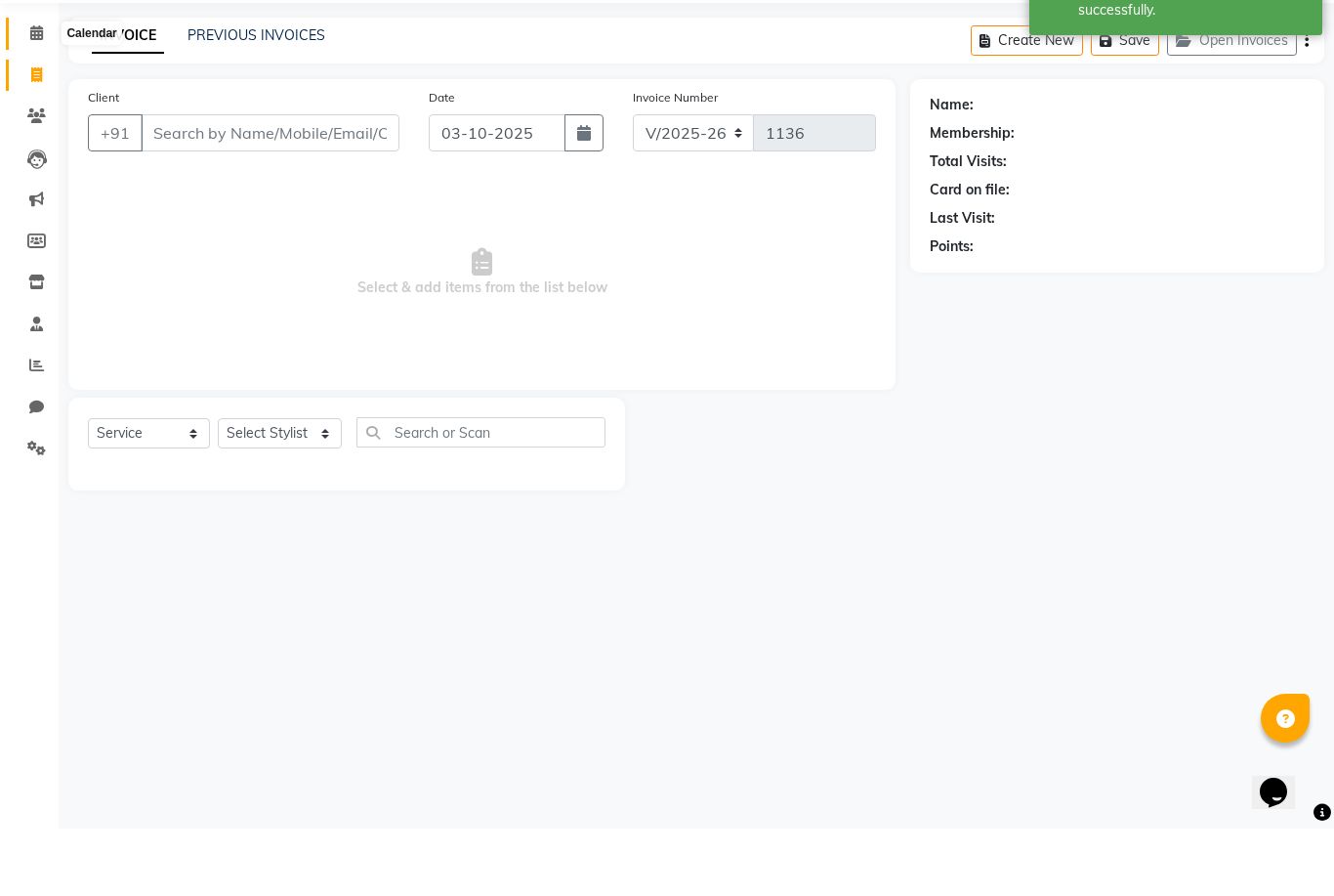
click at [28, 89] on span at bounding box center [36, 100] width 34 height 23
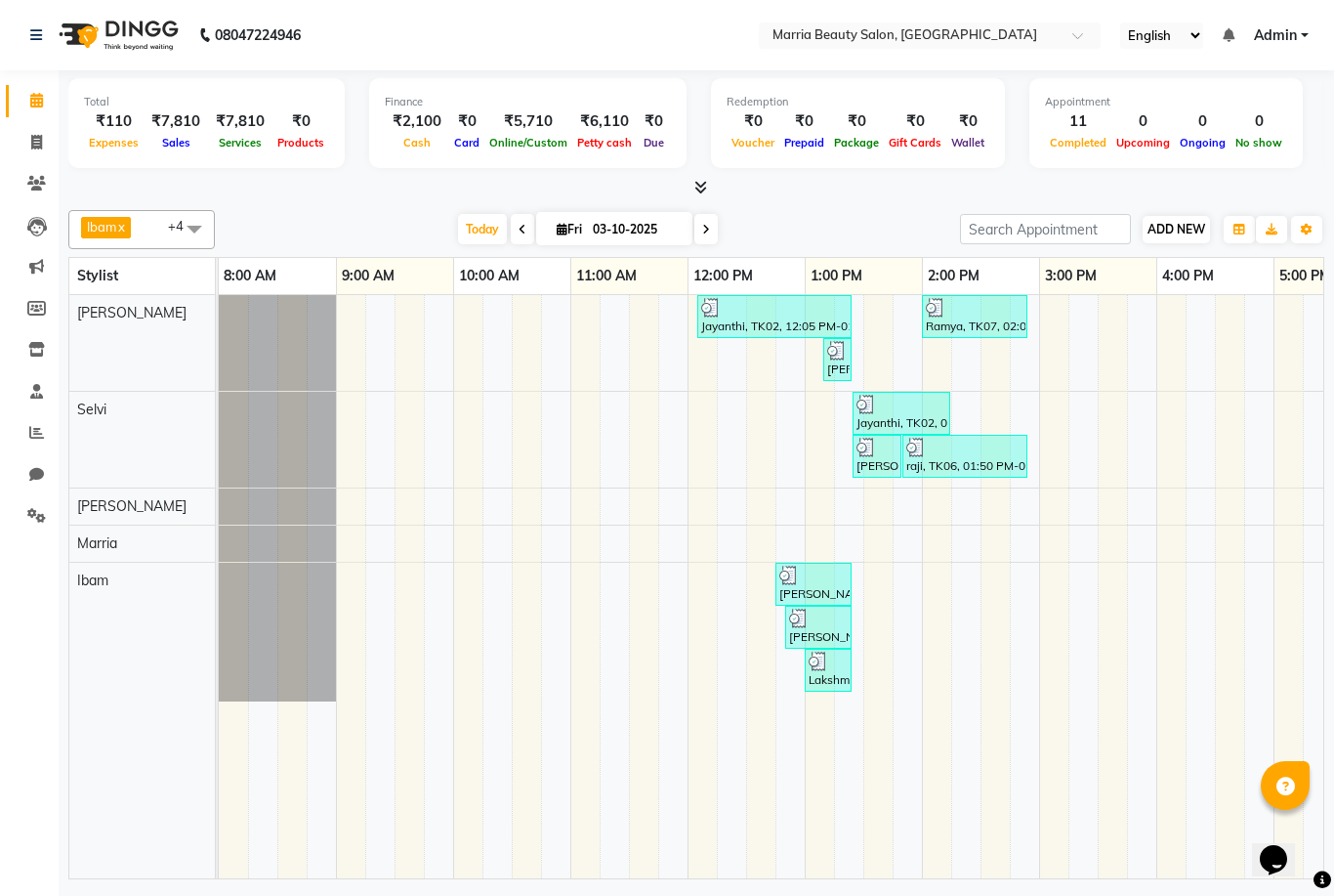
click at [1185, 225] on span "ADD NEW" at bounding box center [1176, 229] width 58 height 15
click at [1241, 280] on link "Add Invoice" at bounding box center [1288, 290] width 154 height 26
select select "service"
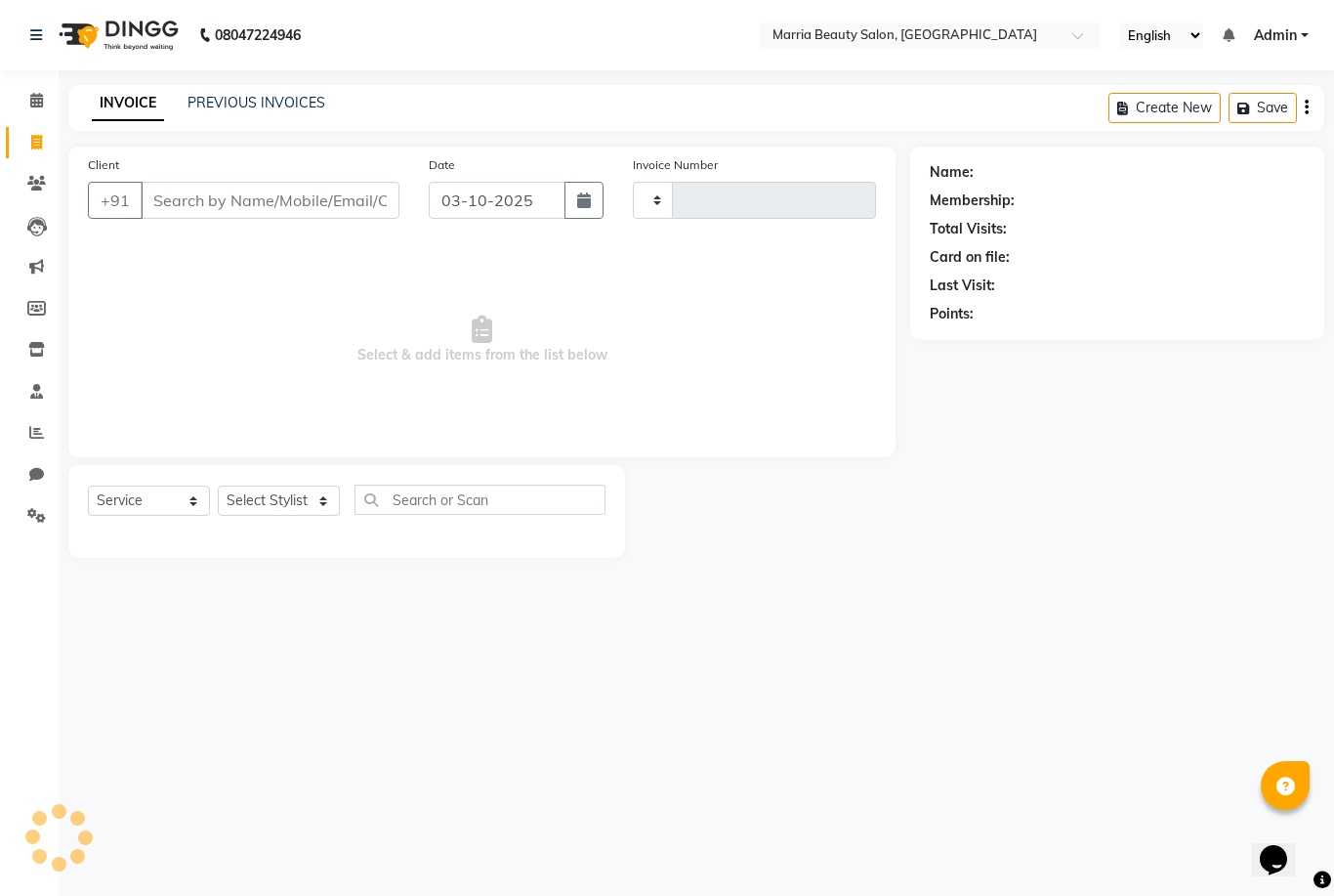
type input "1136"
select select "8343"
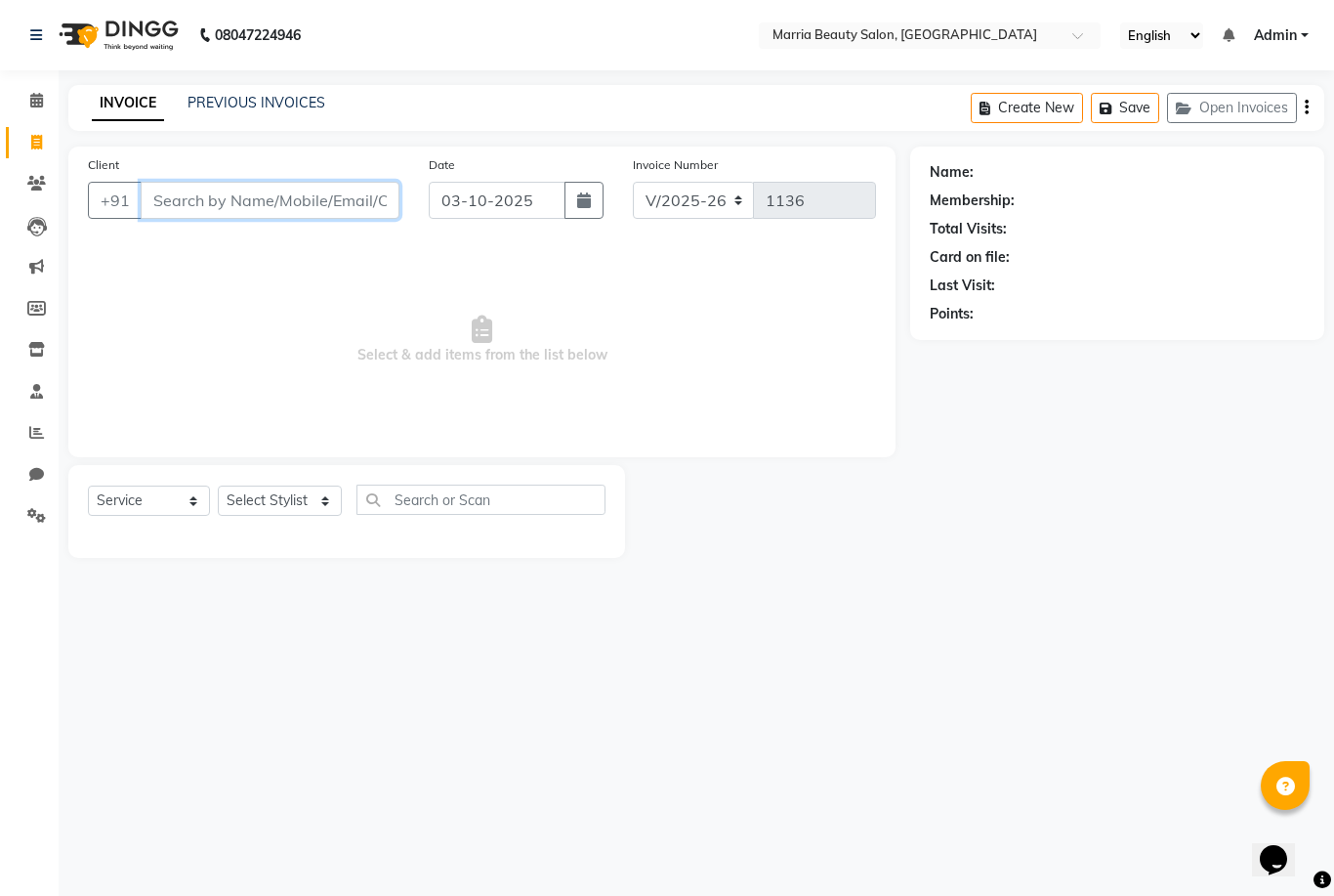
click at [371, 212] on input "Client" at bounding box center [270, 200] width 259 height 37
click at [288, 505] on select "Select Stylist Ashwini Ibam kala Marria Nikhita sandhiya Selvi shreya joju" at bounding box center [280, 500] width 124 height 30
click at [0, 0] on html "08047224946 Select Location × Marria Beauty Salon, Nanjundapuram Road English E…" at bounding box center [667, 448] width 1334 height 896
click at [257, 199] on input "Client" at bounding box center [270, 200] width 259 height 37
type input "9962808321"
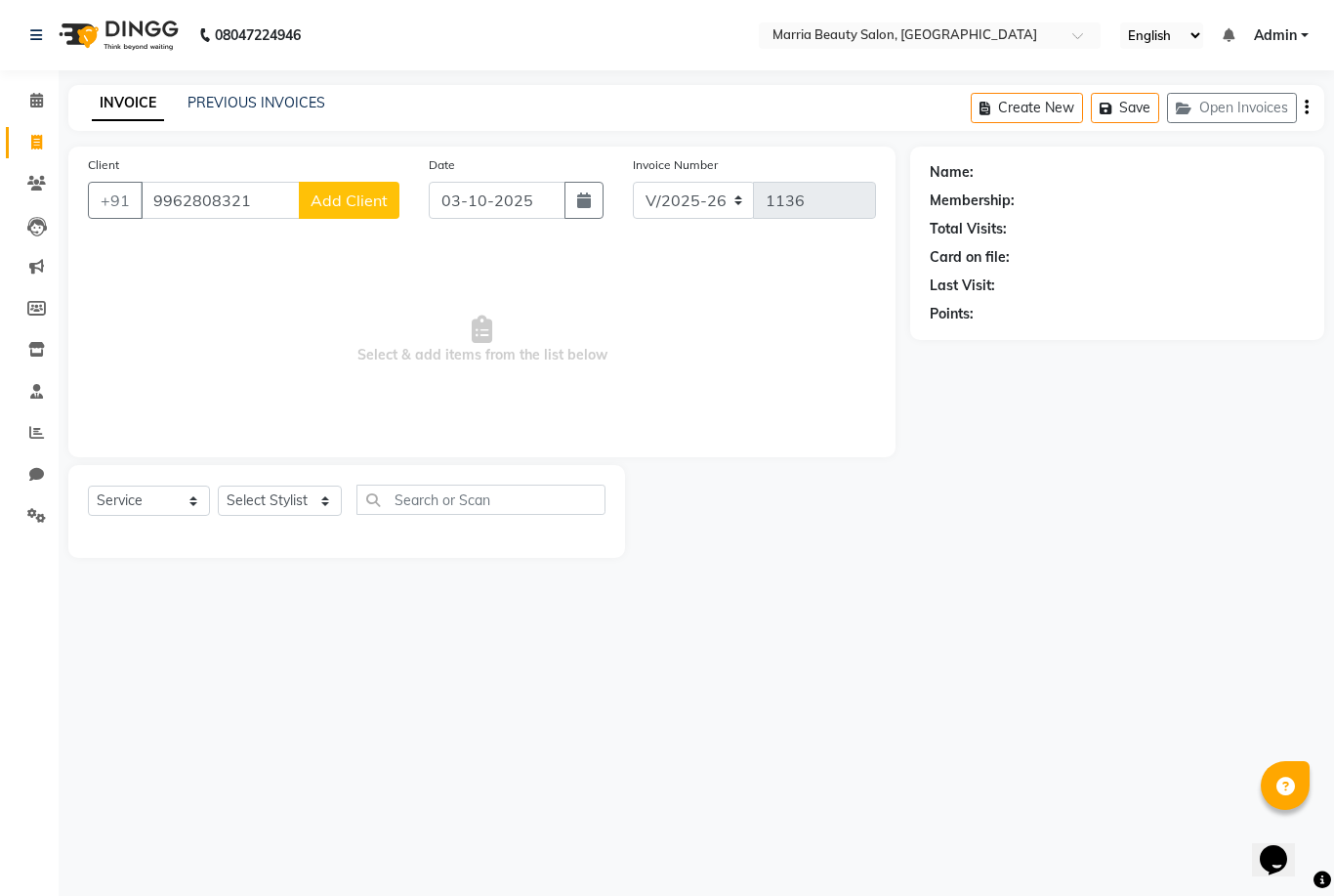
click at [358, 204] on span "Add Client" at bounding box center [349, 200] width 78 height 20
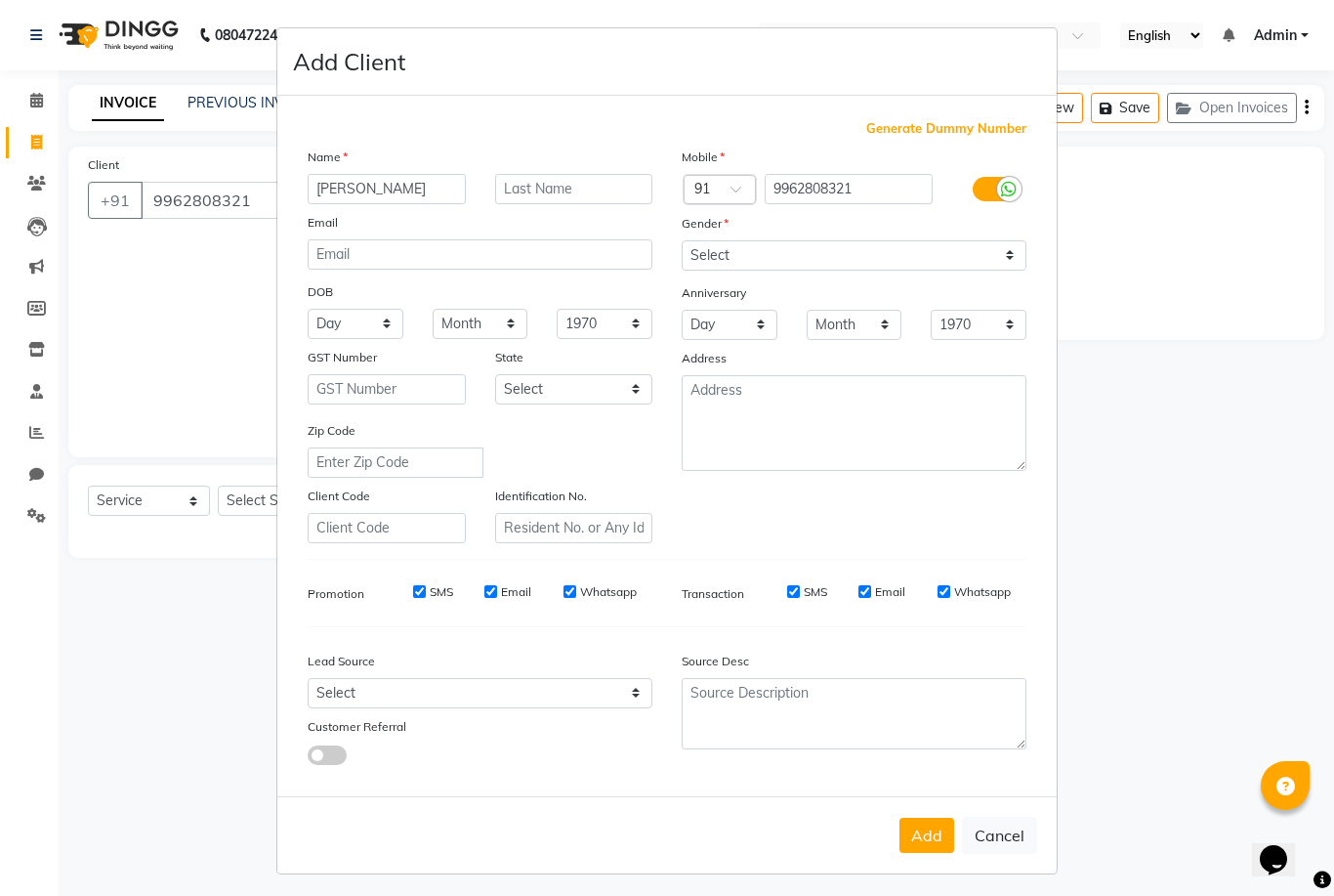
type input "Shalini"
click at [844, 270] on select "Select Male Female Other Prefer Not To Say" at bounding box center [854, 255] width 345 height 30
select select "female"
click at [928, 853] on button "Add" at bounding box center [927, 835] width 55 height 35
select select
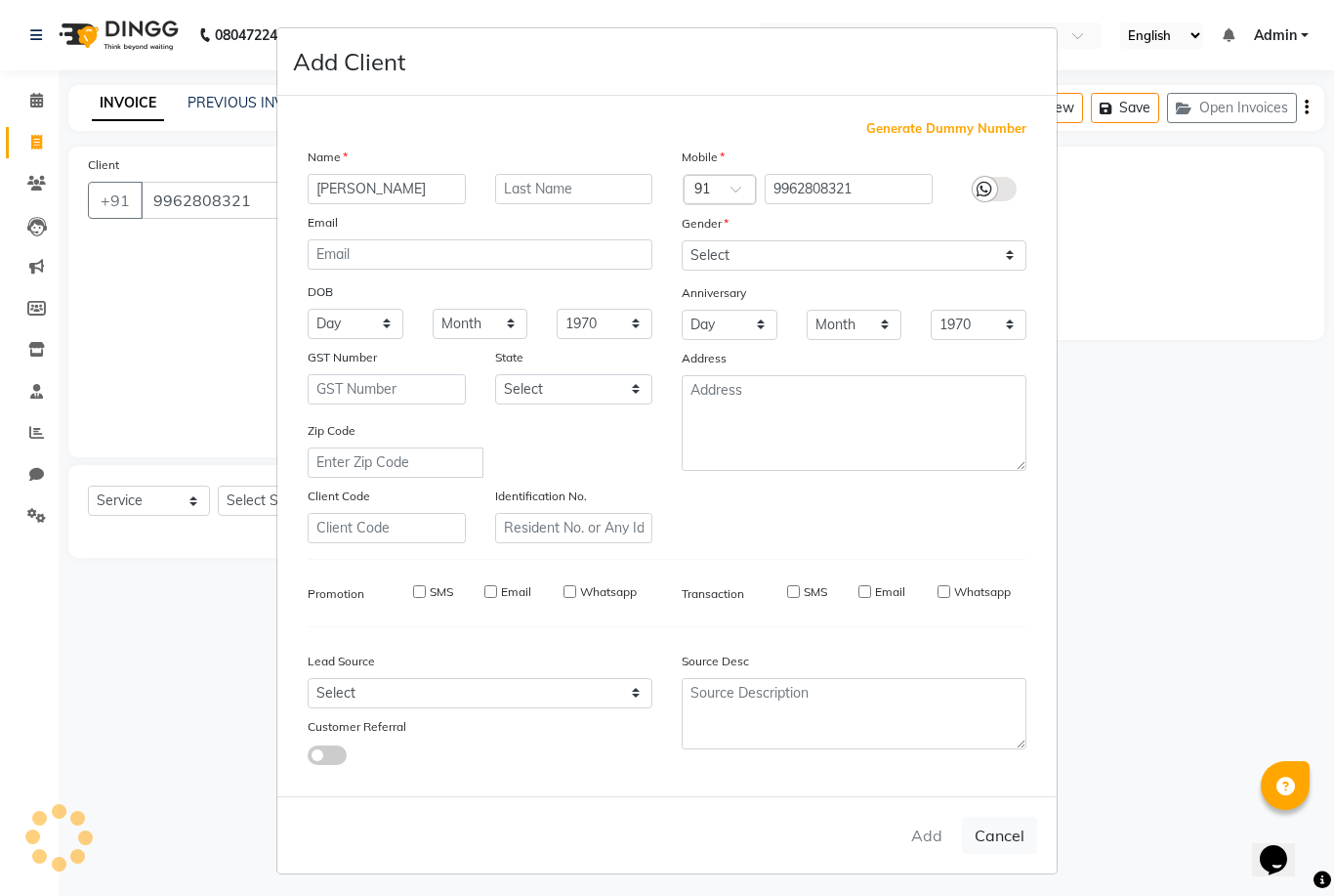
select select
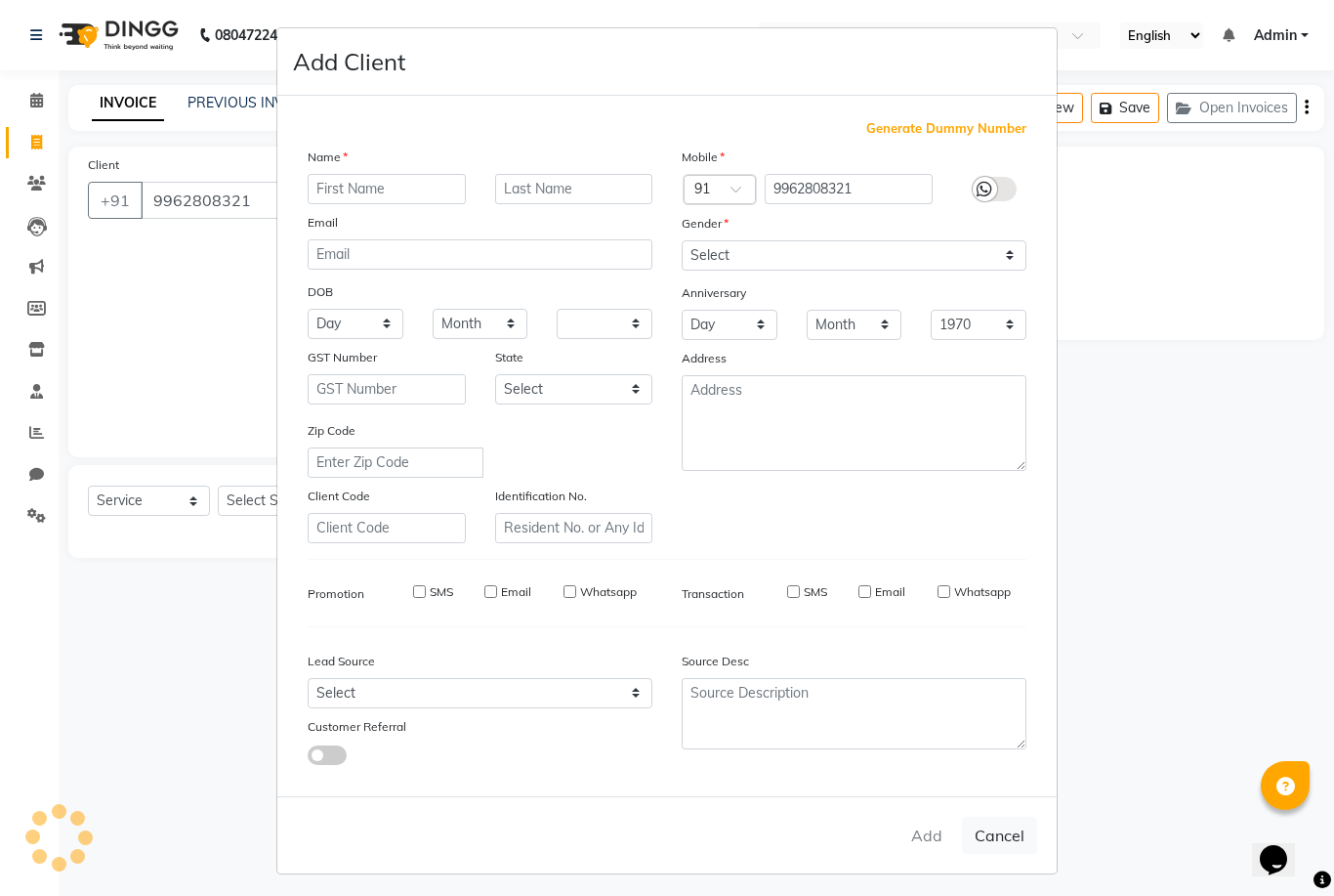
select select
checkbox input "false"
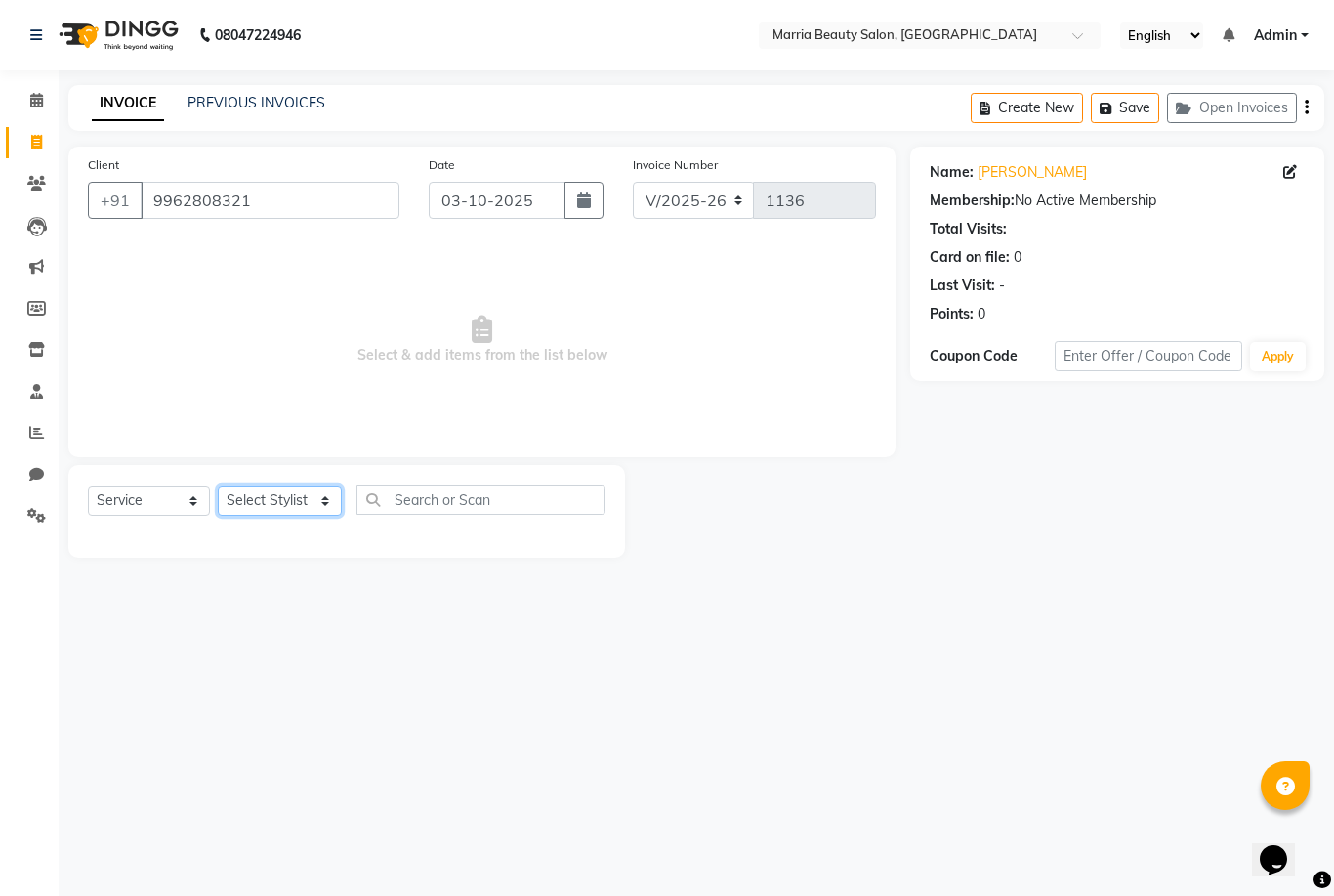
click at [270, 497] on select "Select Stylist Ashwini Ibam kala Marria Nikhita sandhiya Selvi shreya joju" at bounding box center [280, 500] width 124 height 30
select select "87769"
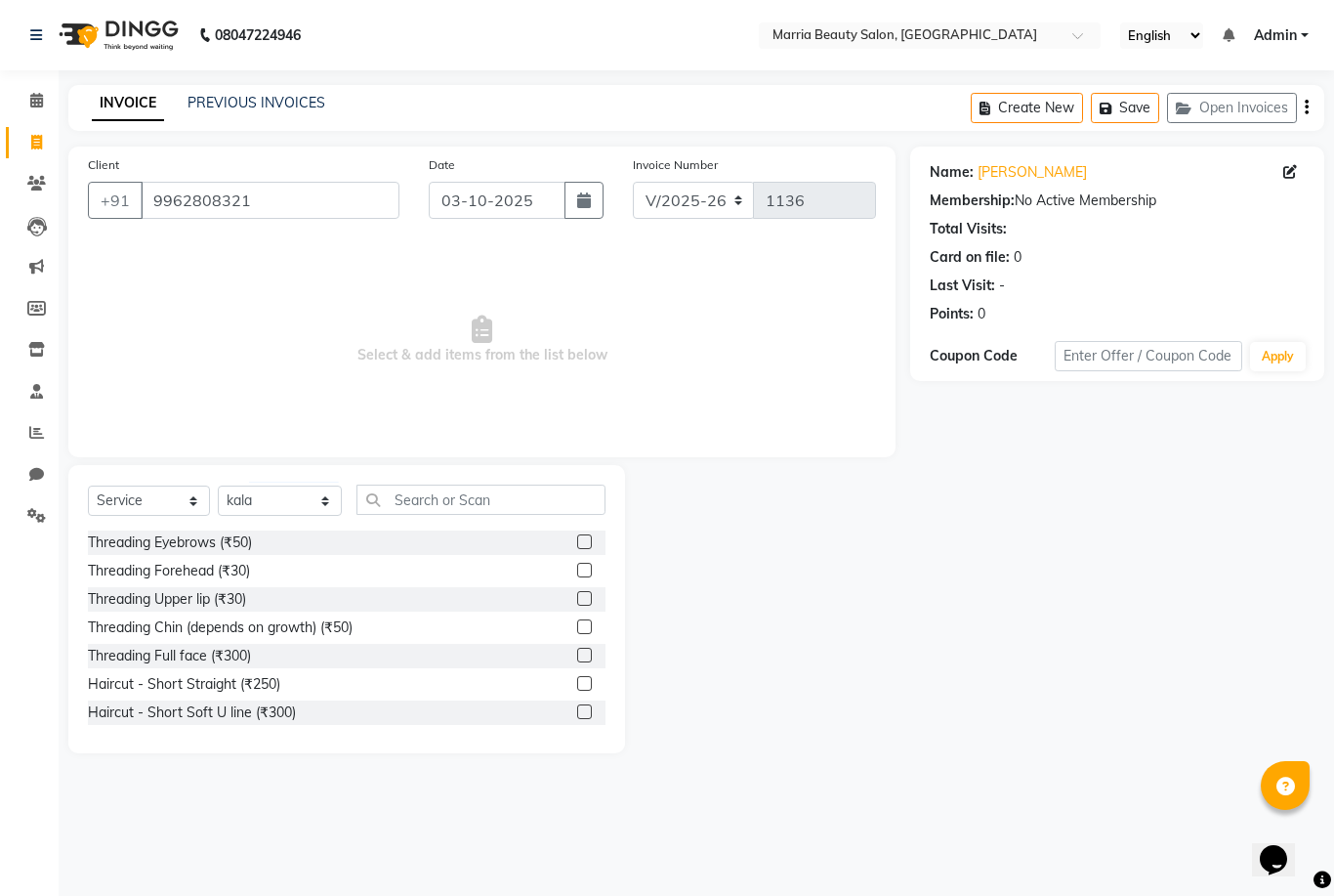
click at [595, 532] on div at bounding box center [591, 542] width 28 height 25
click at [585, 535] on label at bounding box center [584, 541] width 15 height 15
click at [585, 536] on input "checkbox" at bounding box center [584, 542] width 13 height 13
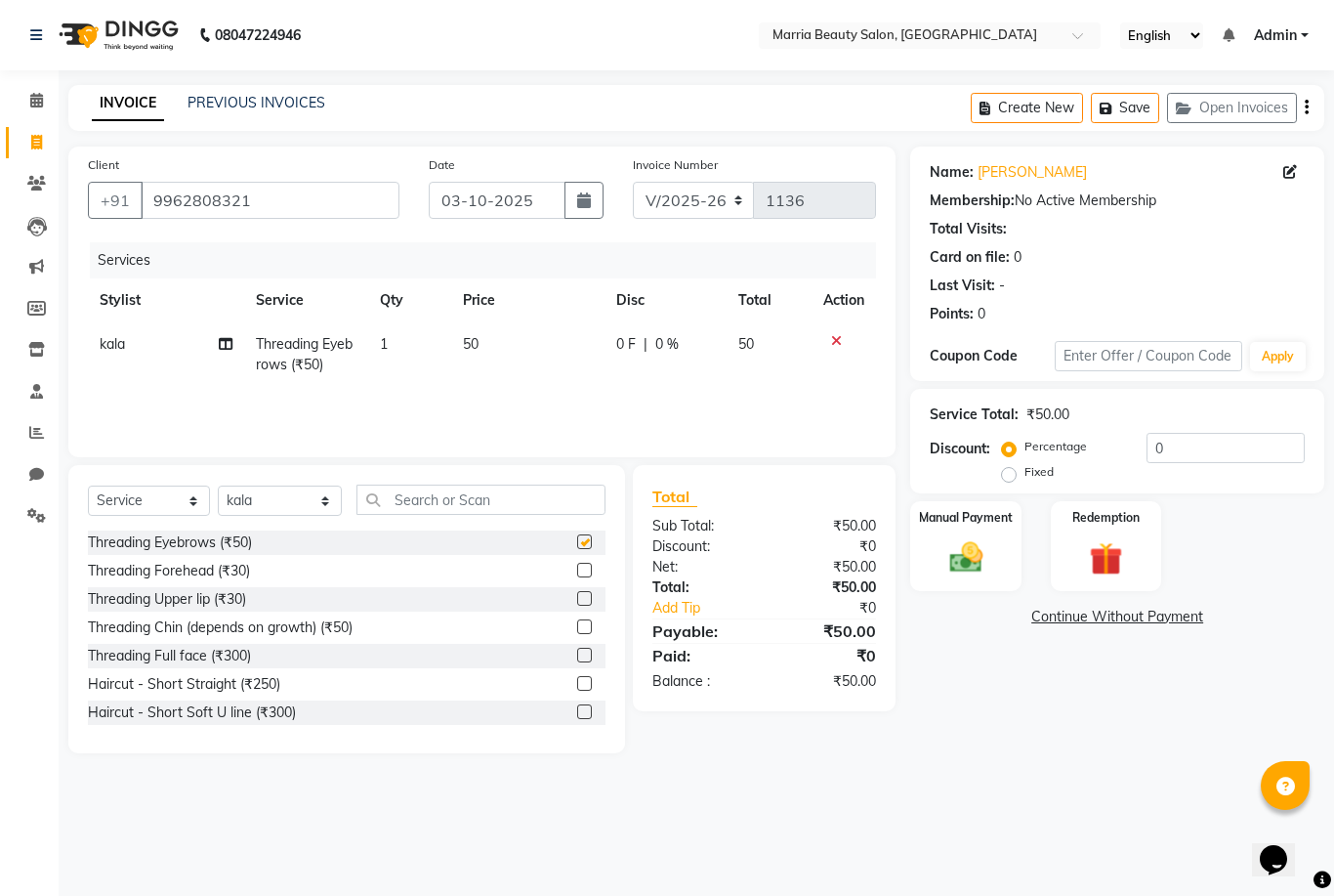
checkbox input "false"
click at [948, 568] on img at bounding box center [966, 557] width 56 height 40
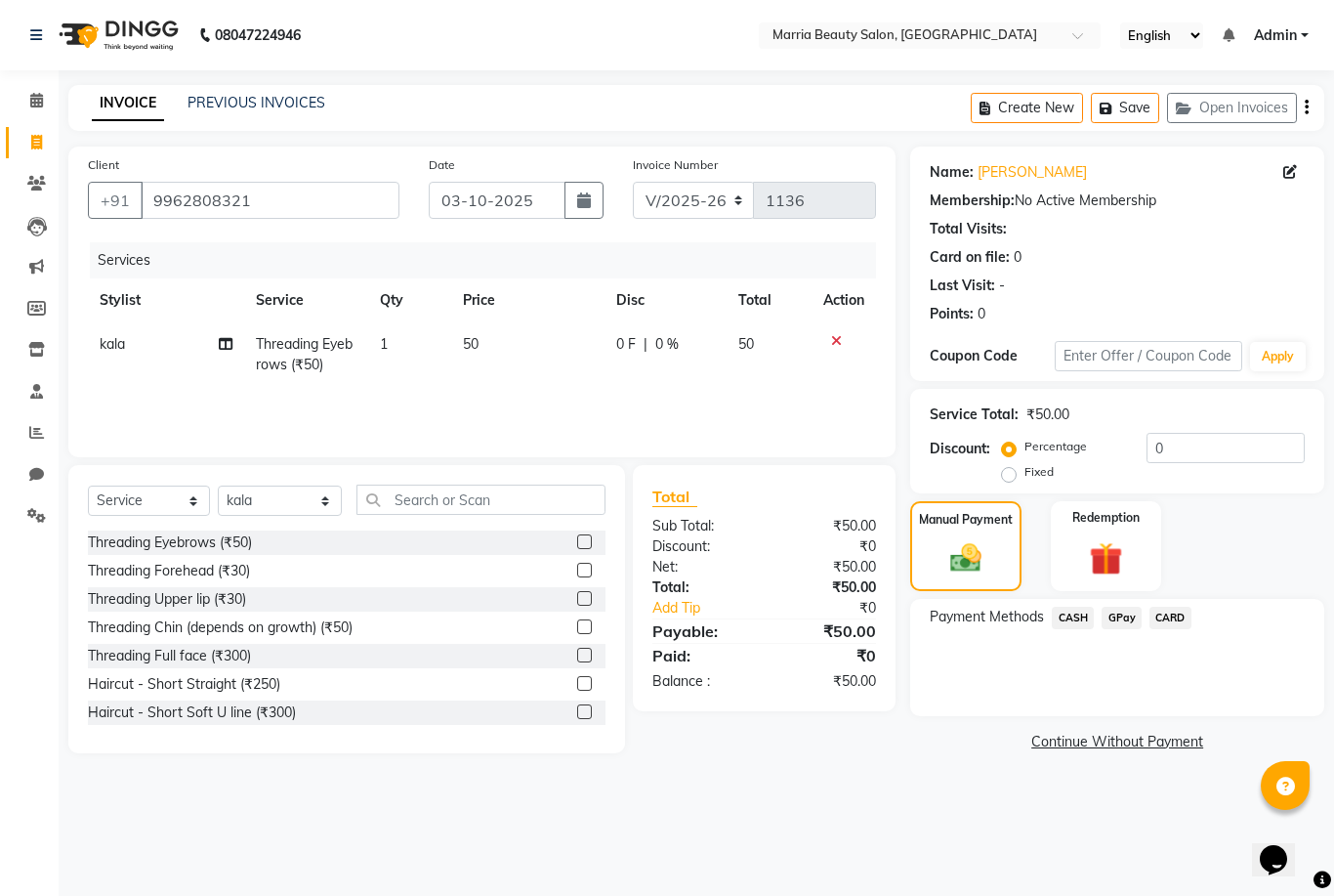
click at [466, 344] on span "50" at bounding box center [471, 344] width 16 height 18
select select "87769"
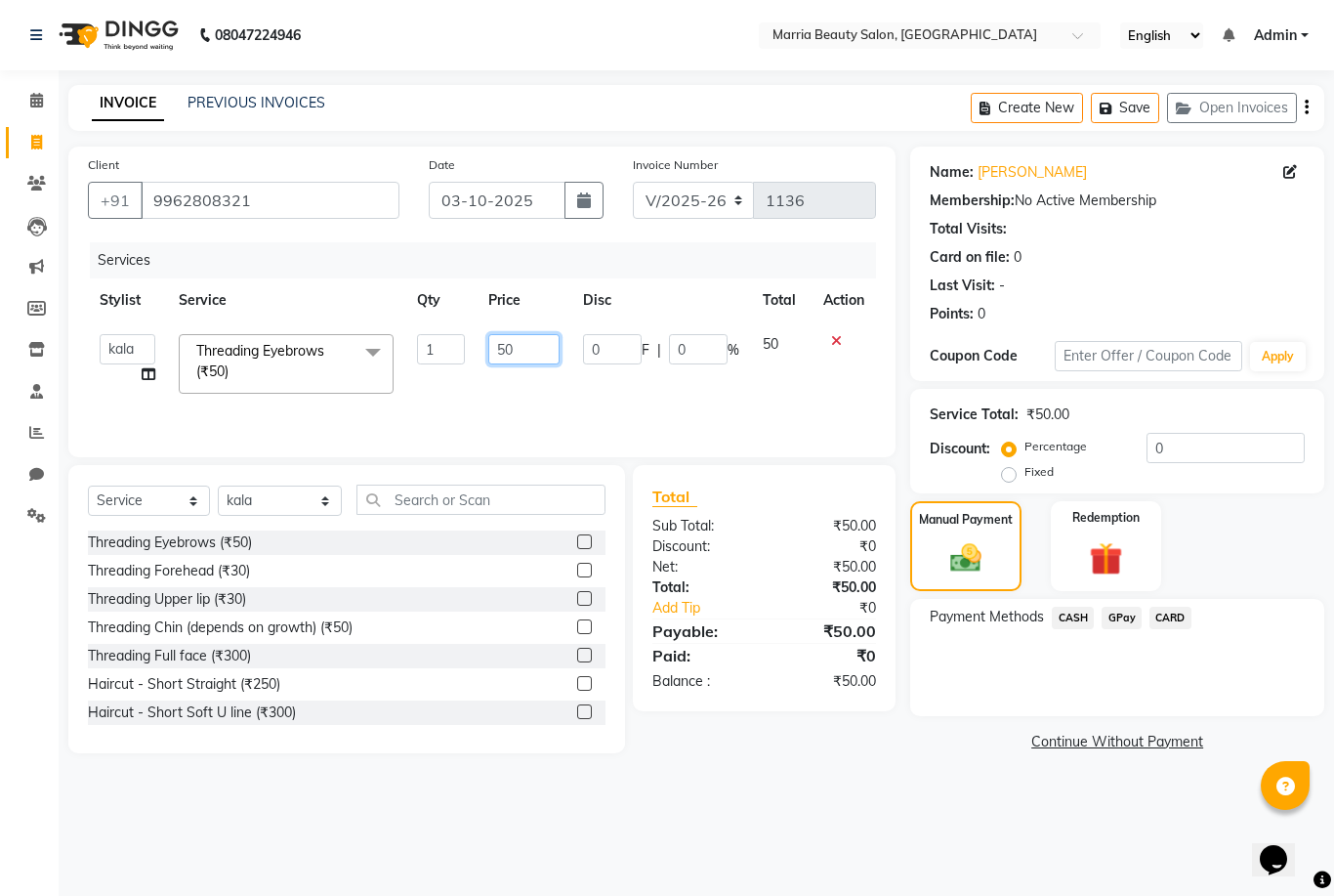
click at [532, 349] on input "50" at bounding box center [524, 349] width 72 height 30
type input "5"
type input "40"
click at [747, 442] on div "Client +91 9962808321 Date 03-10-2025 Invoice Number V/2025 V/2025-26 1136 Serv…" at bounding box center [482, 302] width 827 height 310
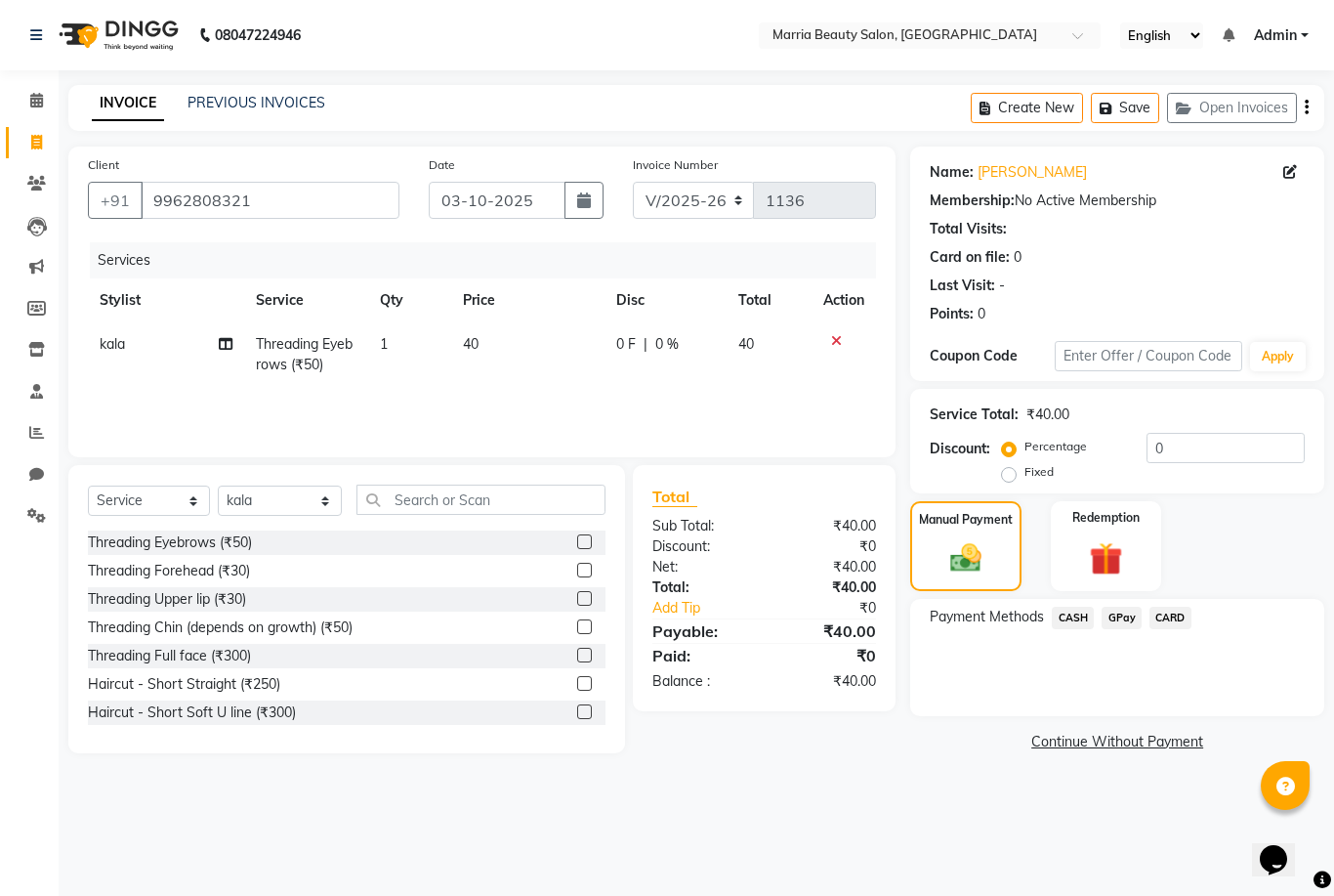
click at [1062, 621] on span "CASH" at bounding box center [1073, 618] width 42 height 23
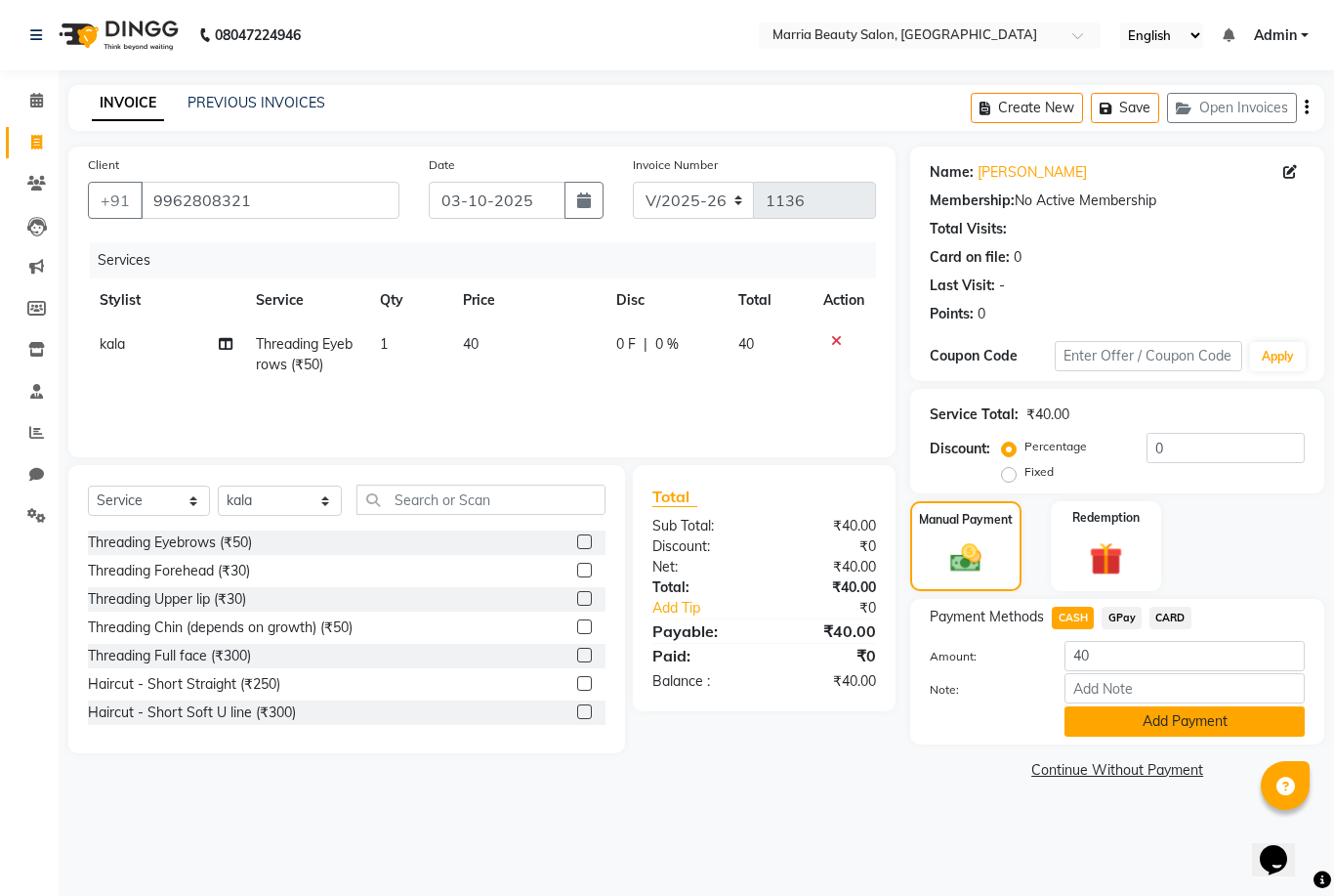
click at [1132, 713] on button "Add Payment" at bounding box center [1185, 721] width 241 height 30
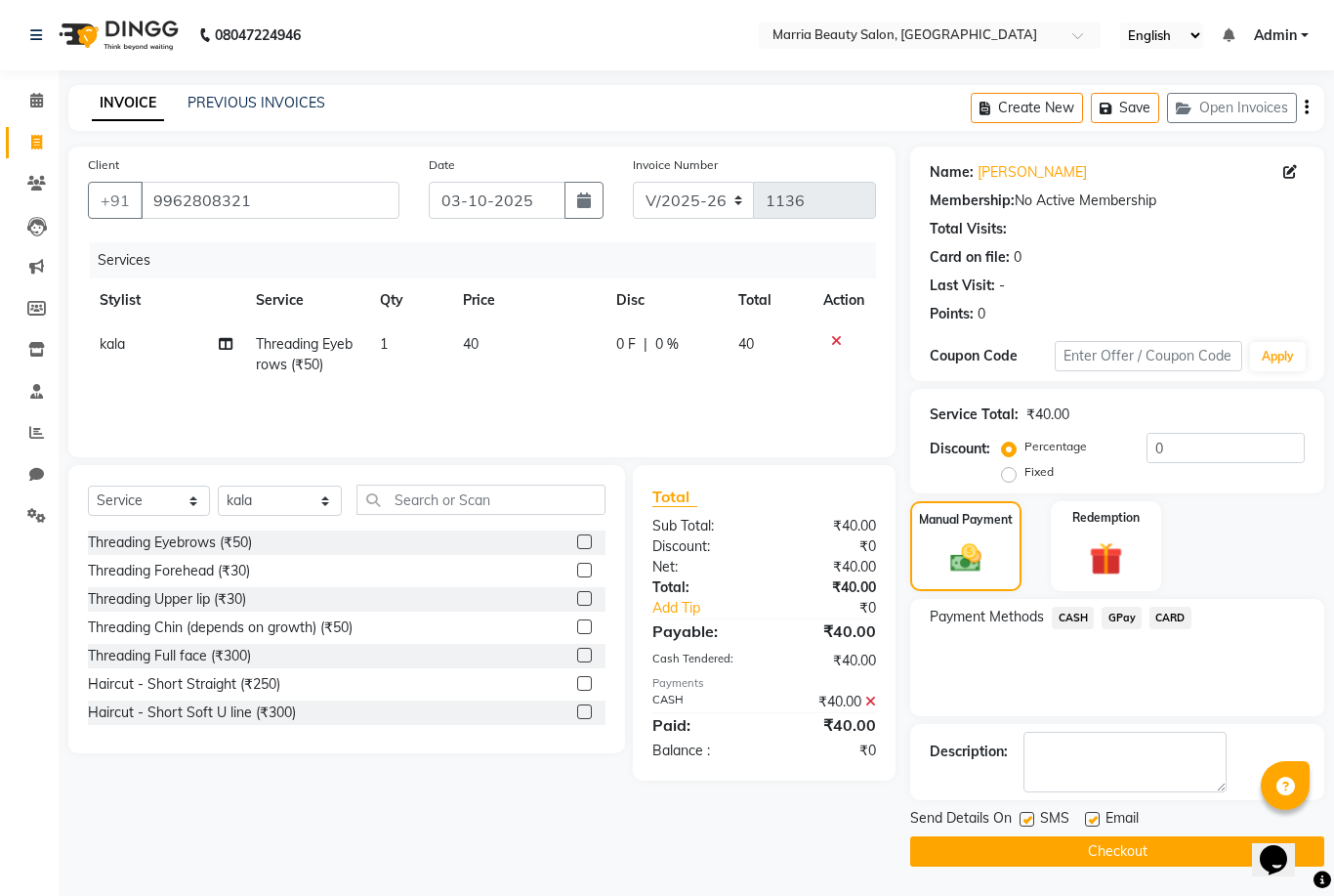
click at [1108, 863] on button "Checkout" at bounding box center [1118, 851] width 415 height 30
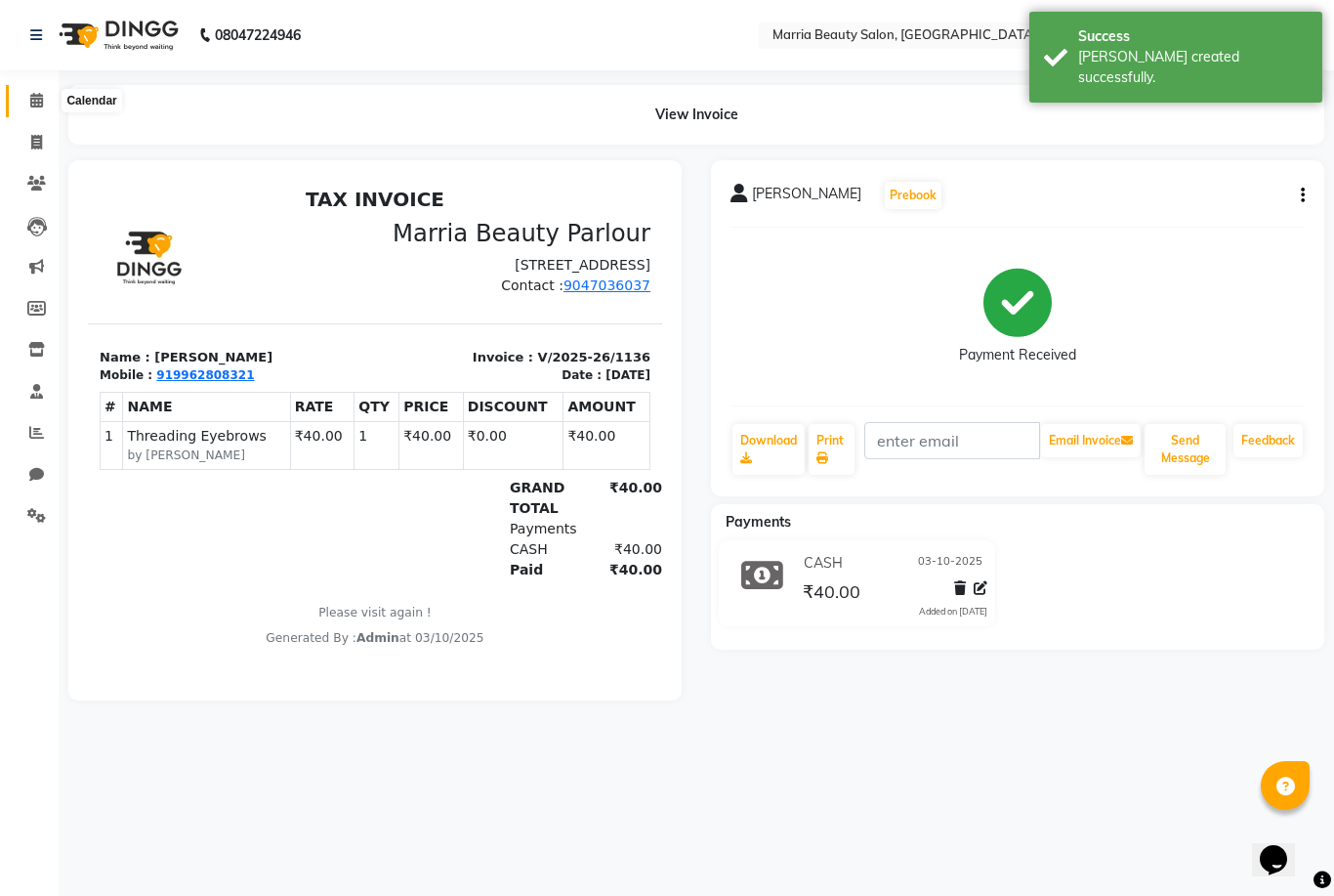
click at [30, 93] on icon at bounding box center [36, 99] width 13 height 15
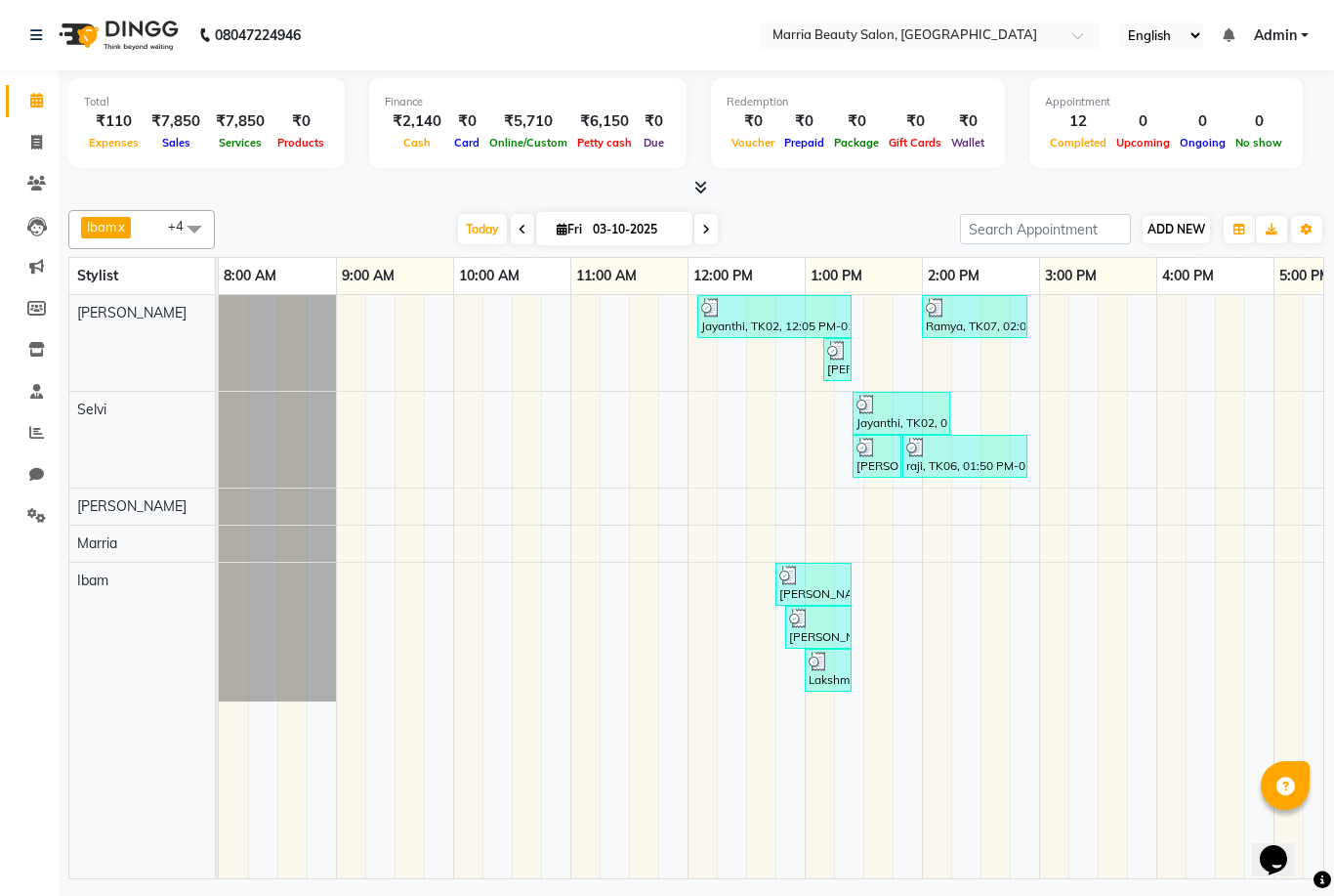
click at [1182, 216] on button "ADD NEW Toggle Dropdown" at bounding box center [1177, 230] width 68 height 28
click at [1282, 326] on link "Add Expense" at bounding box center [1288, 315] width 154 height 26
select select "1"
select select "7465"
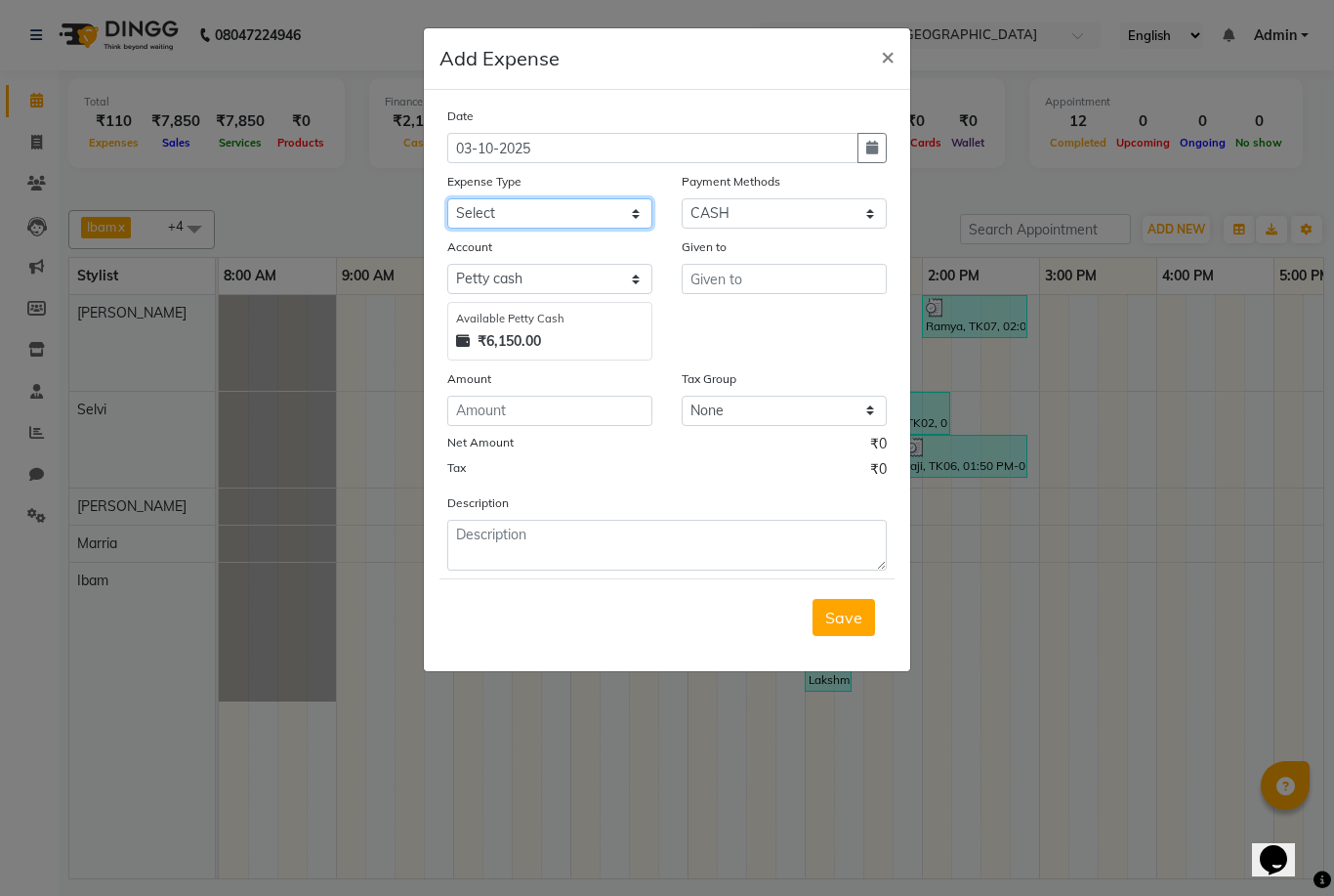
click at [570, 224] on select "Select Advance Salary food Incentive milk Miscellaneous Other Pantry Product Re…" at bounding box center [549, 213] width 205 height 30
select select "24013"
click at [827, 282] on input "text" at bounding box center [784, 279] width 205 height 30
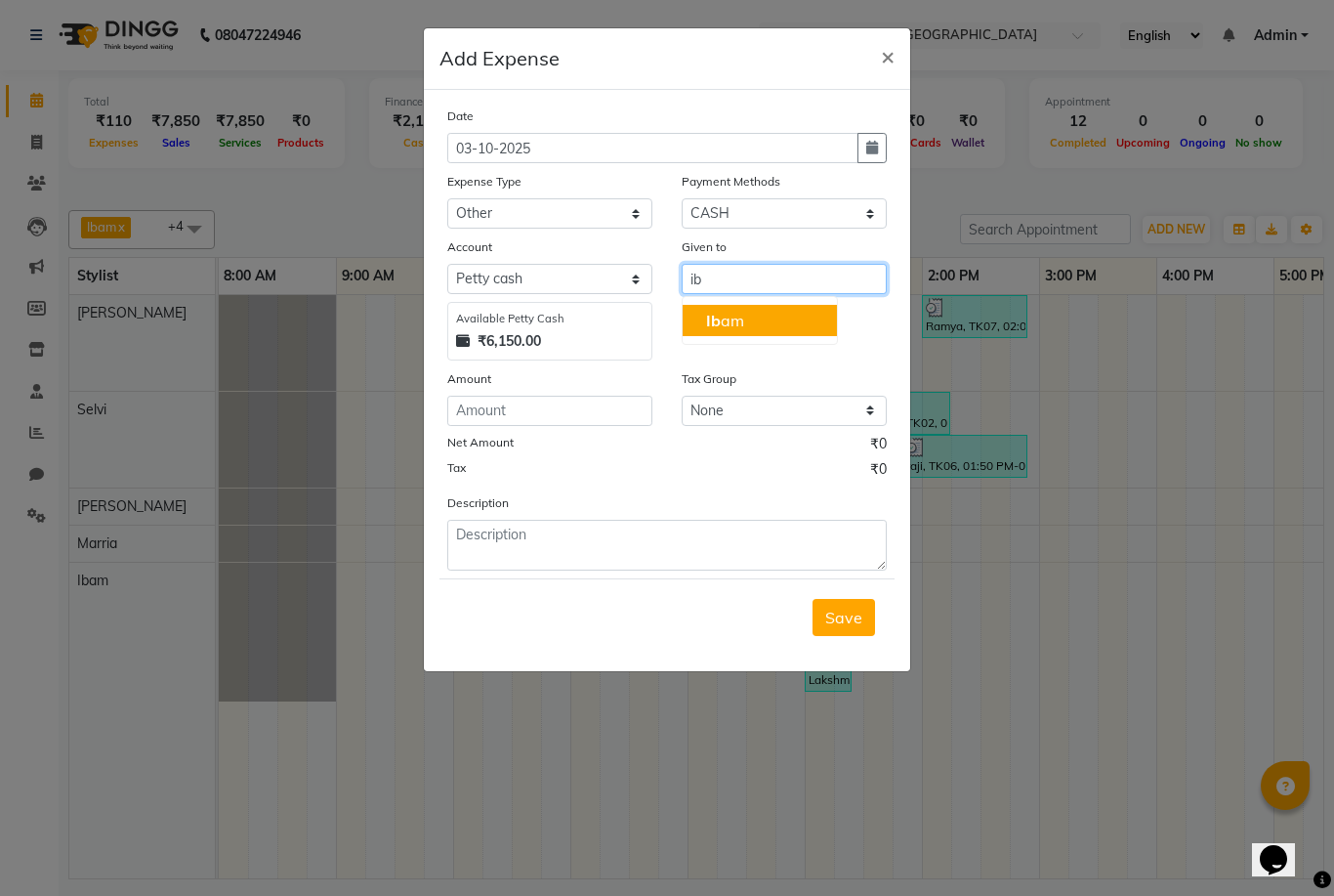
click at [749, 327] on button "Ib am" at bounding box center [759, 320] width 154 height 31
type input "Ibam"
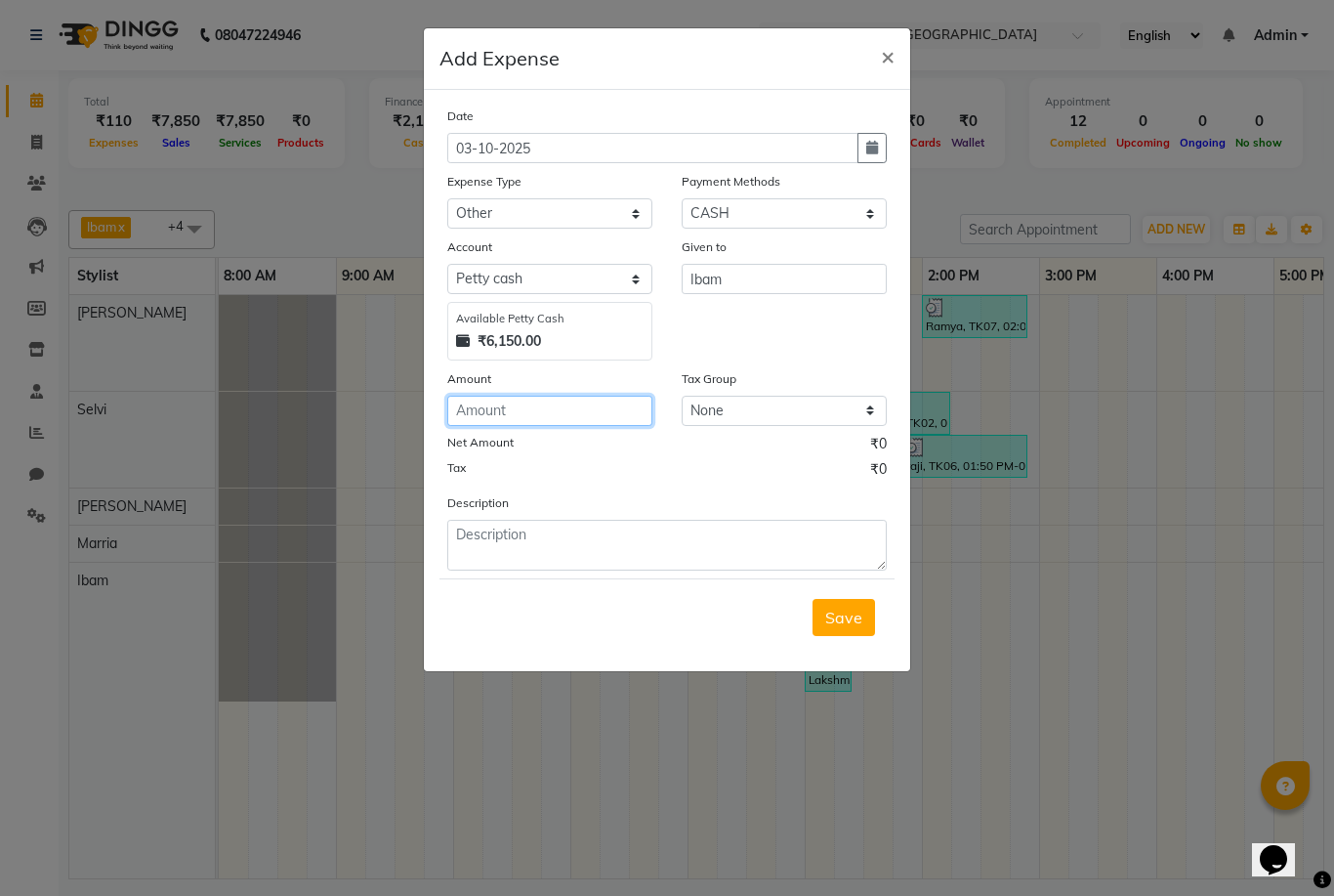
click at [570, 410] on input "number" at bounding box center [549, 411] width 205 height 30
type input "20"
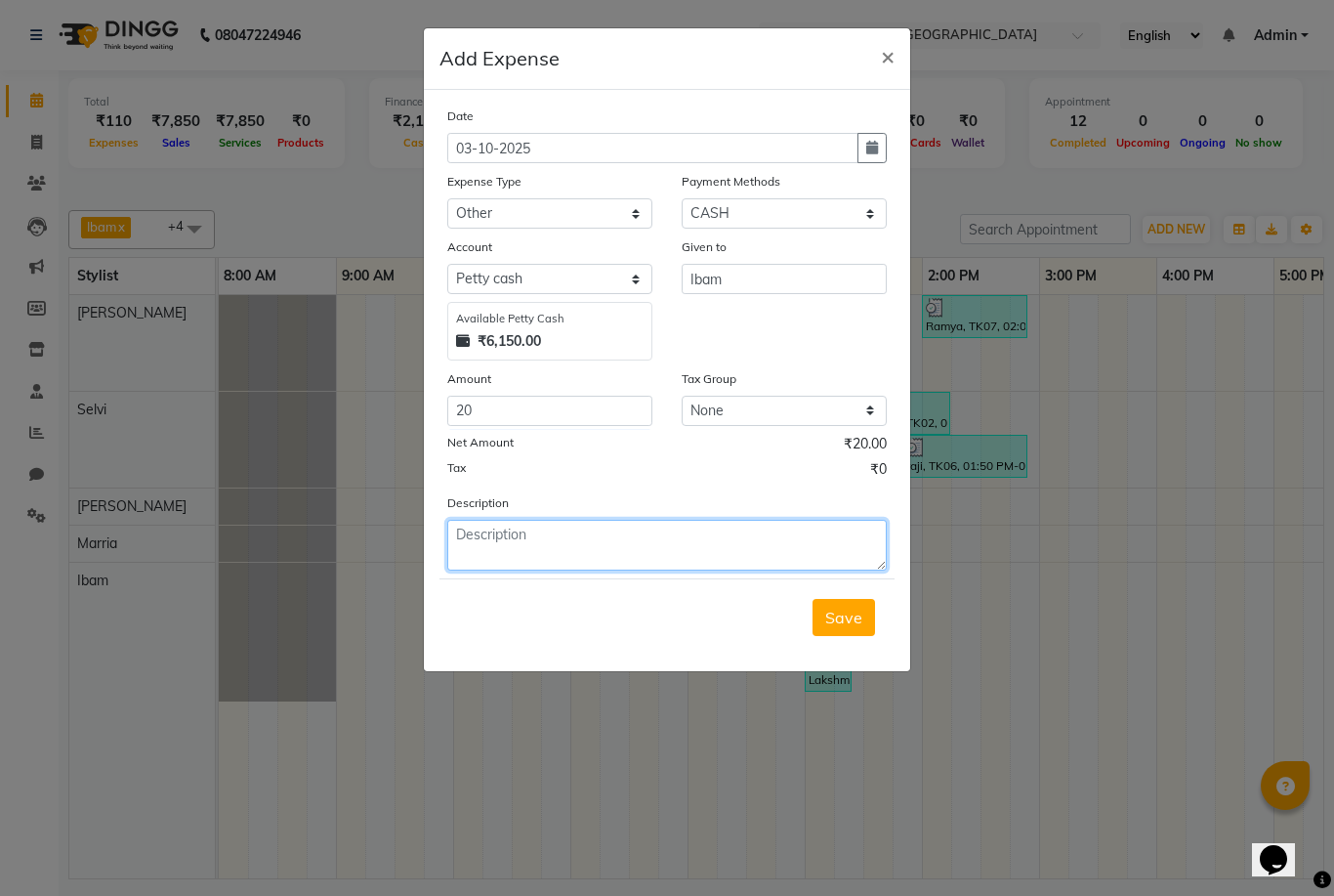
click at [636, 565] on textarea at bounding box center [667, 545] width 440 height 51
type textarea "rapido"
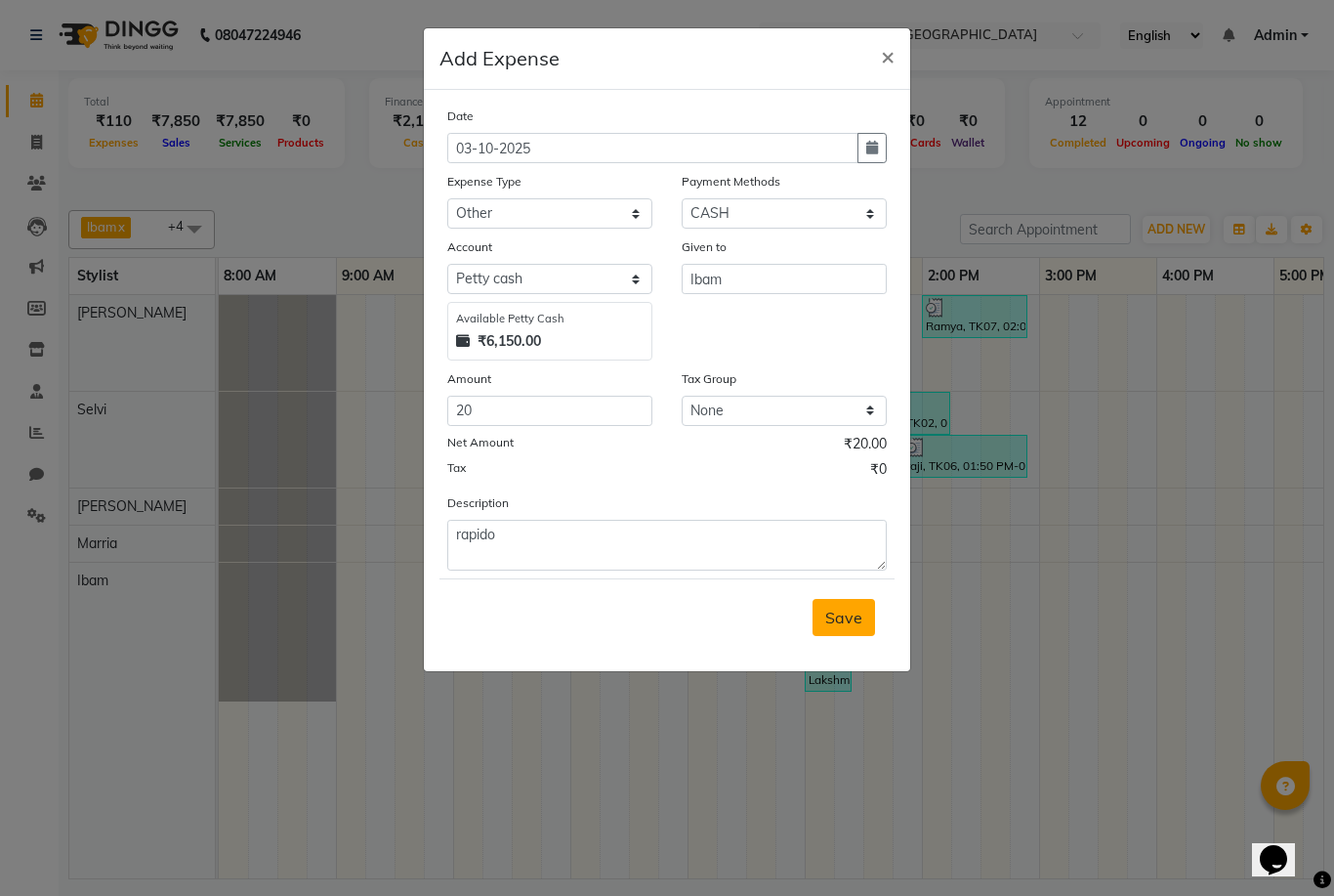
click at [842, 616] on span "Save" at bounding box center [844, 618] width 37 height 20
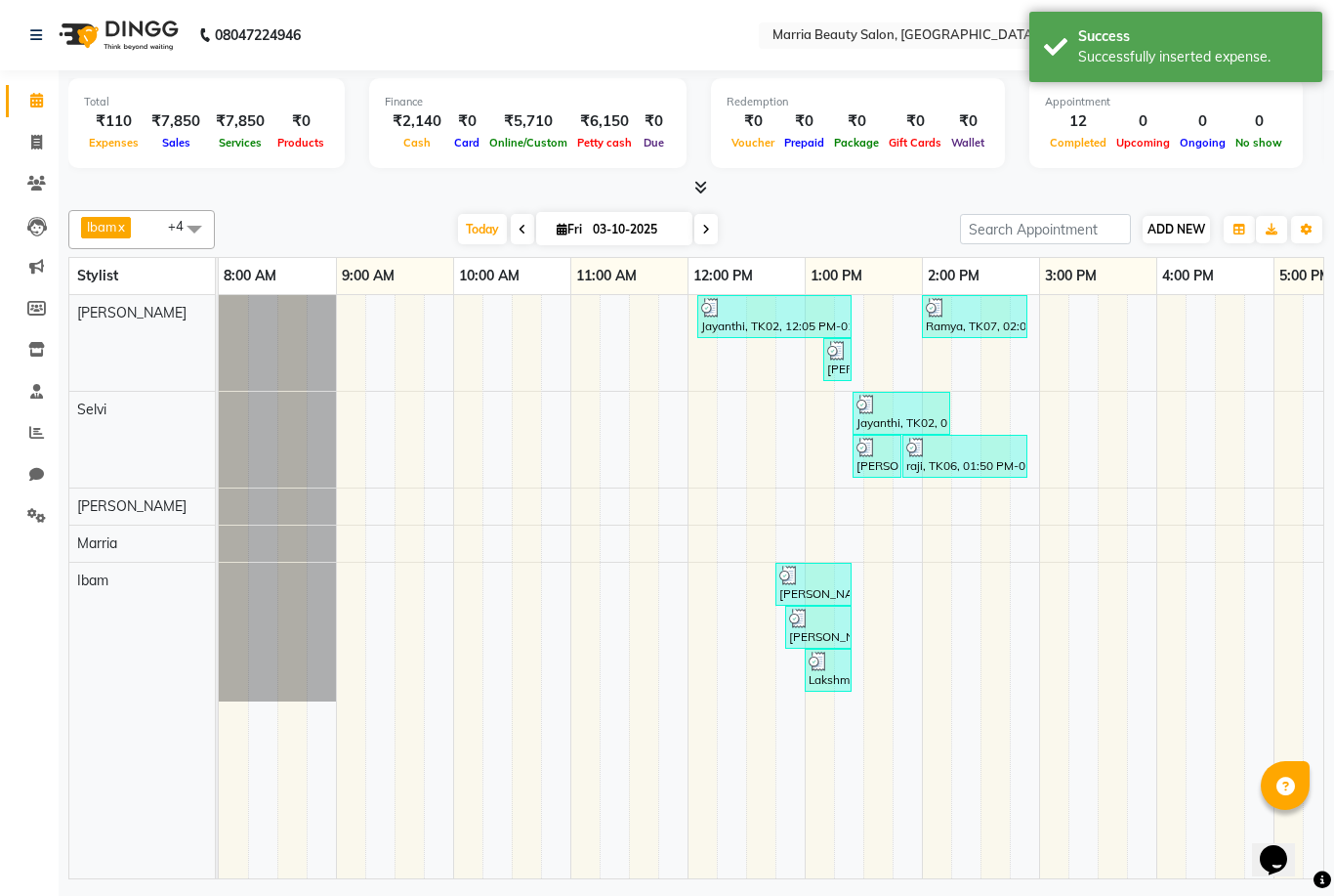
click at [1167, 230] on span "ADD NEW" at bounding box center [1176, 229] width 58 height 15
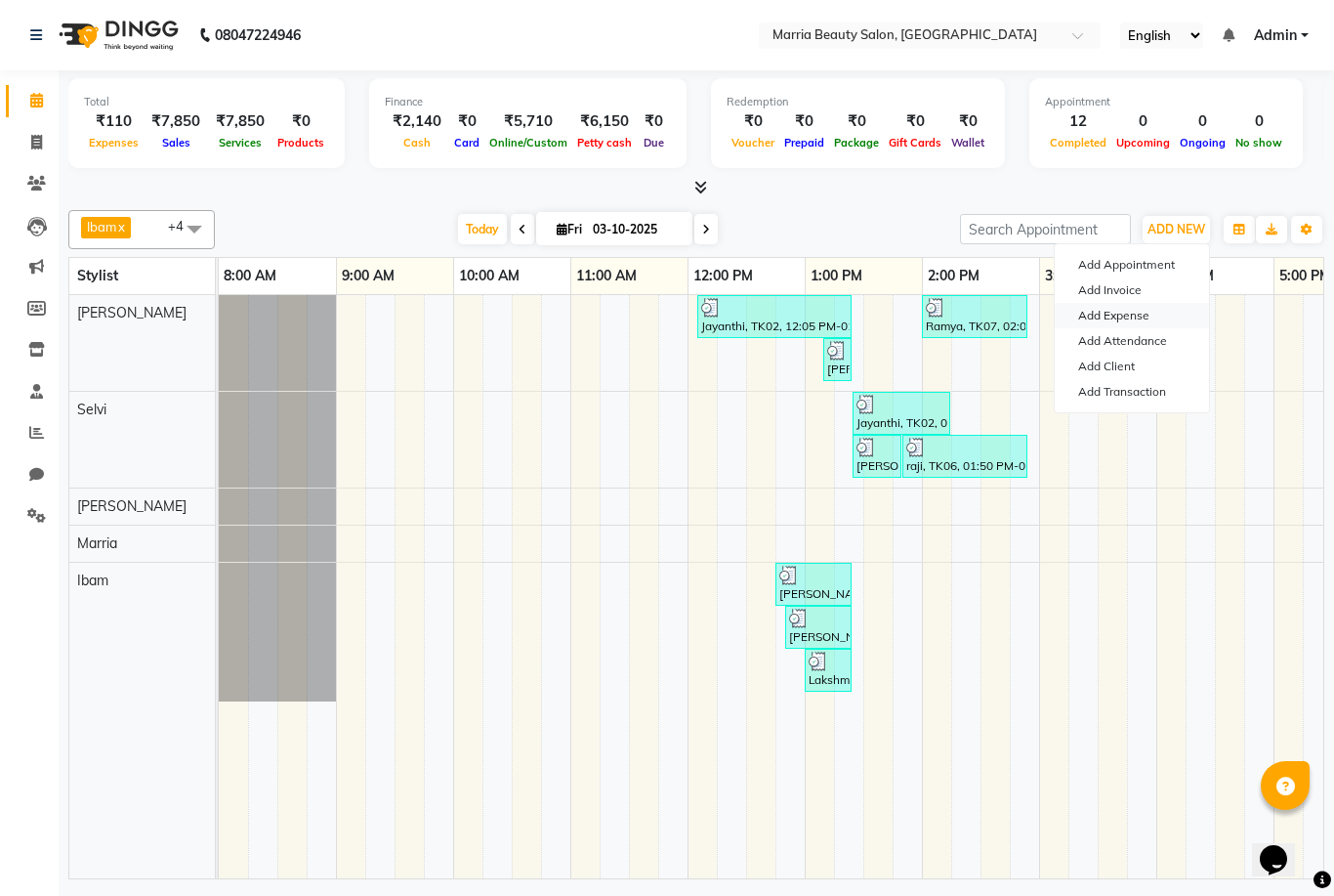
click at [1142, 318] on link "Add Expense" at bounding box center [1132, 315] width 154 height 26
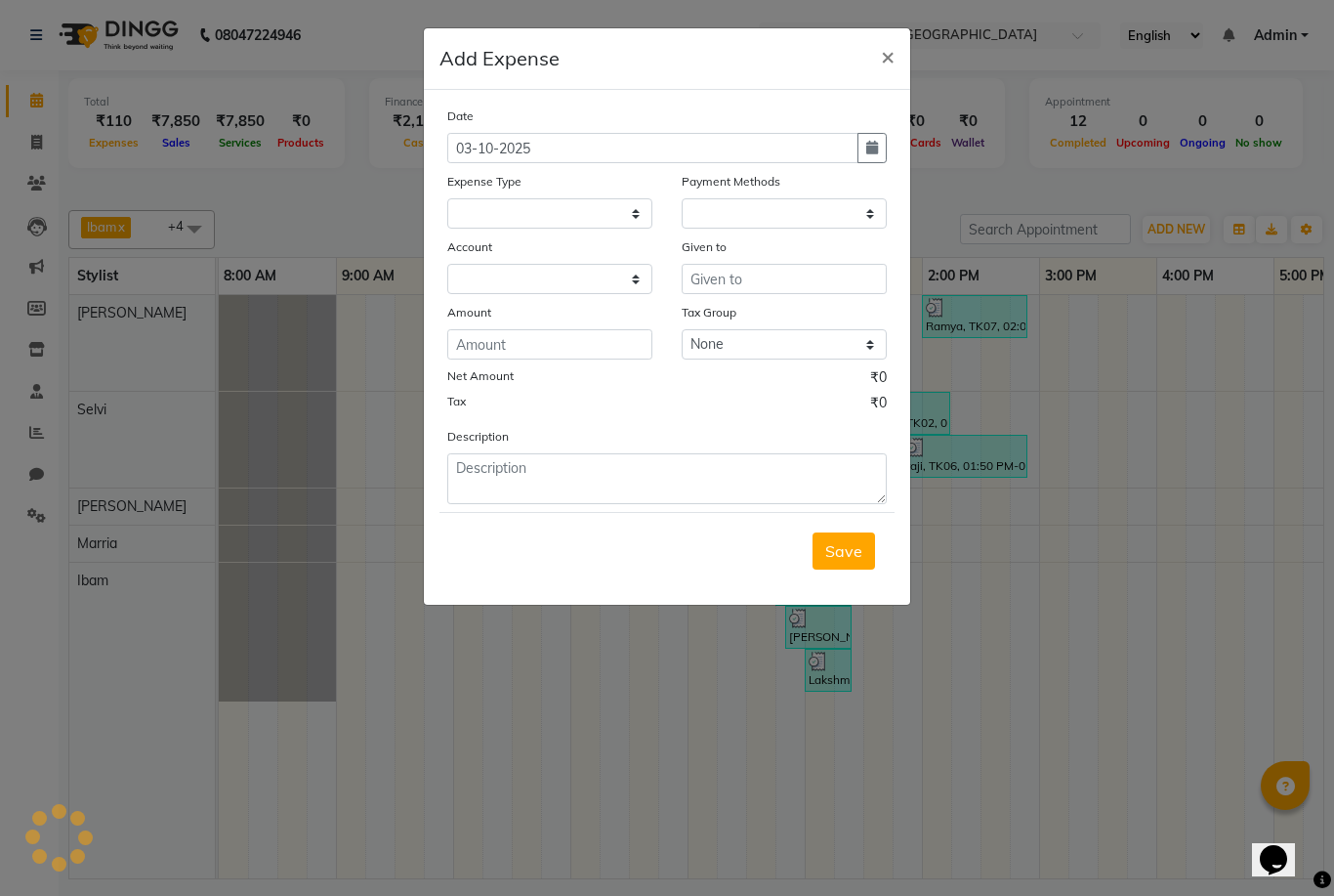
select select "1"
select select "7465"
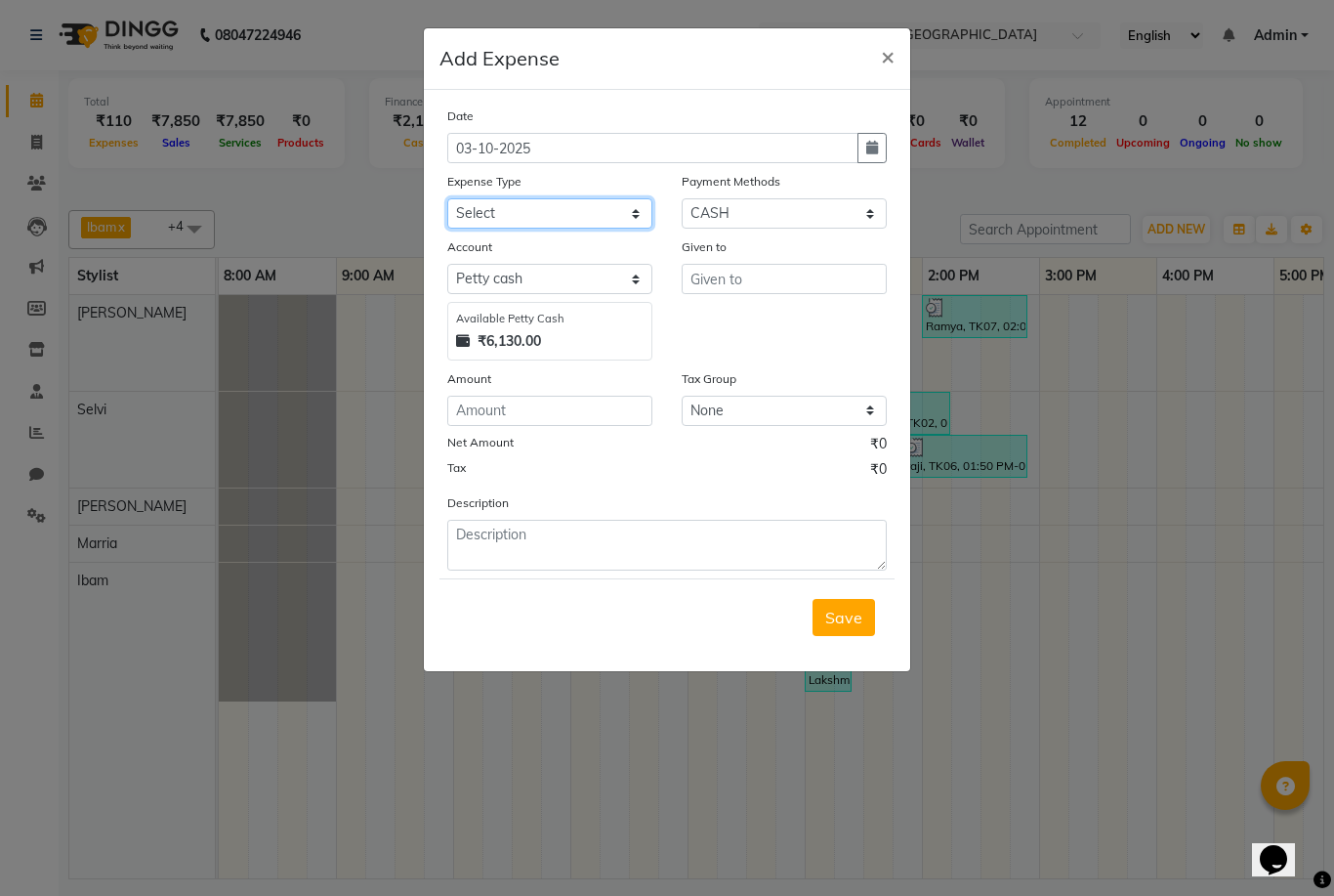
click at [543, 208] on select "Select Advance Salary food Incentive milk Miscellaneous Other Pantry Product Re…" at bounding box center [549, 213] width 205 height 30
select select "24397"
click at [774, 278] on input "text" at bounding box center [784, 279] width 205 height 30
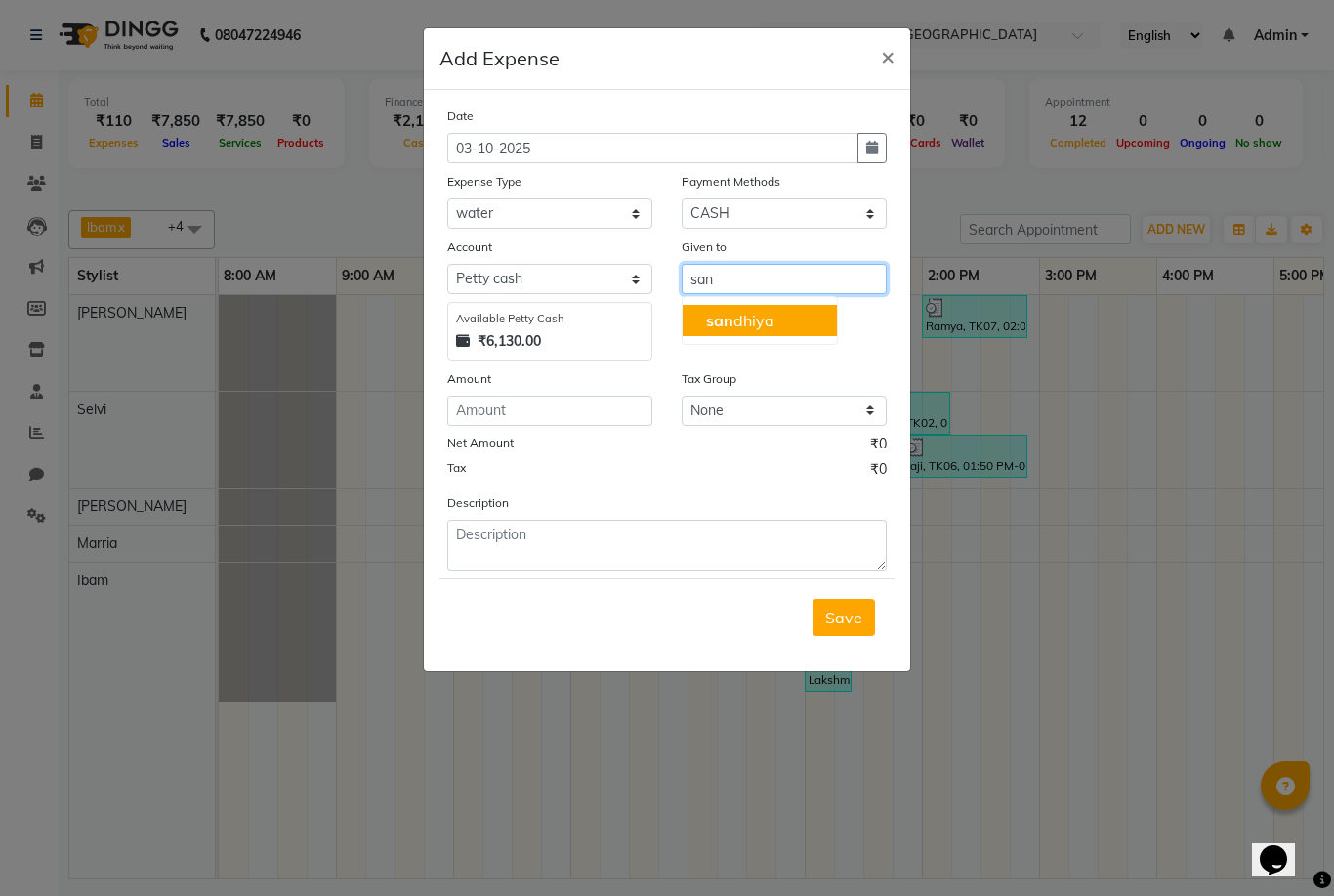
click at [771, 321] on ngb-highlight "san dhiya" at bounding box center [741, 320] width 69 height 20
type input "[PERSON_NAME]"
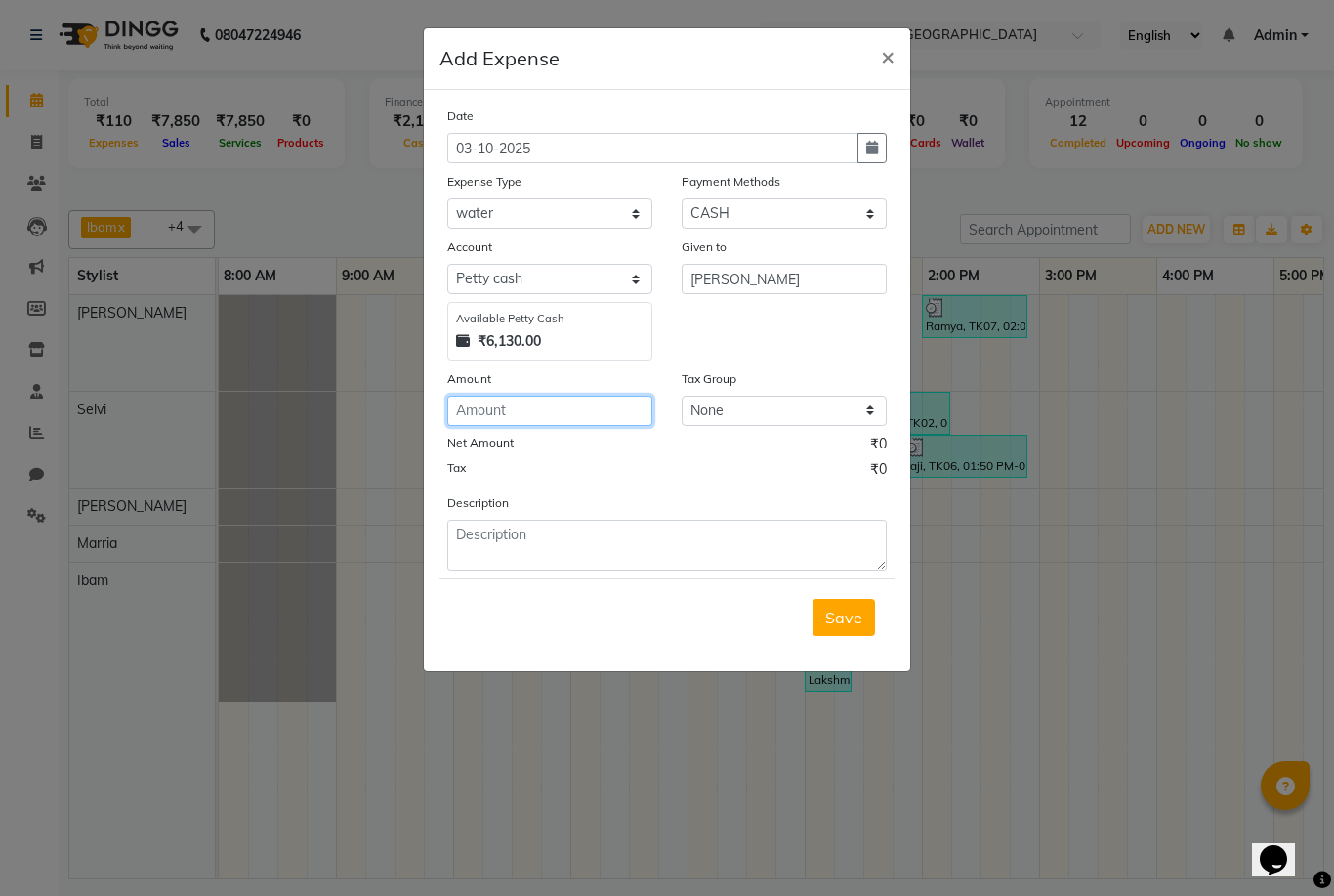
click at [549, 406] on input "number" at bounding box center [549, 411] width 205 height 30
type input "160"
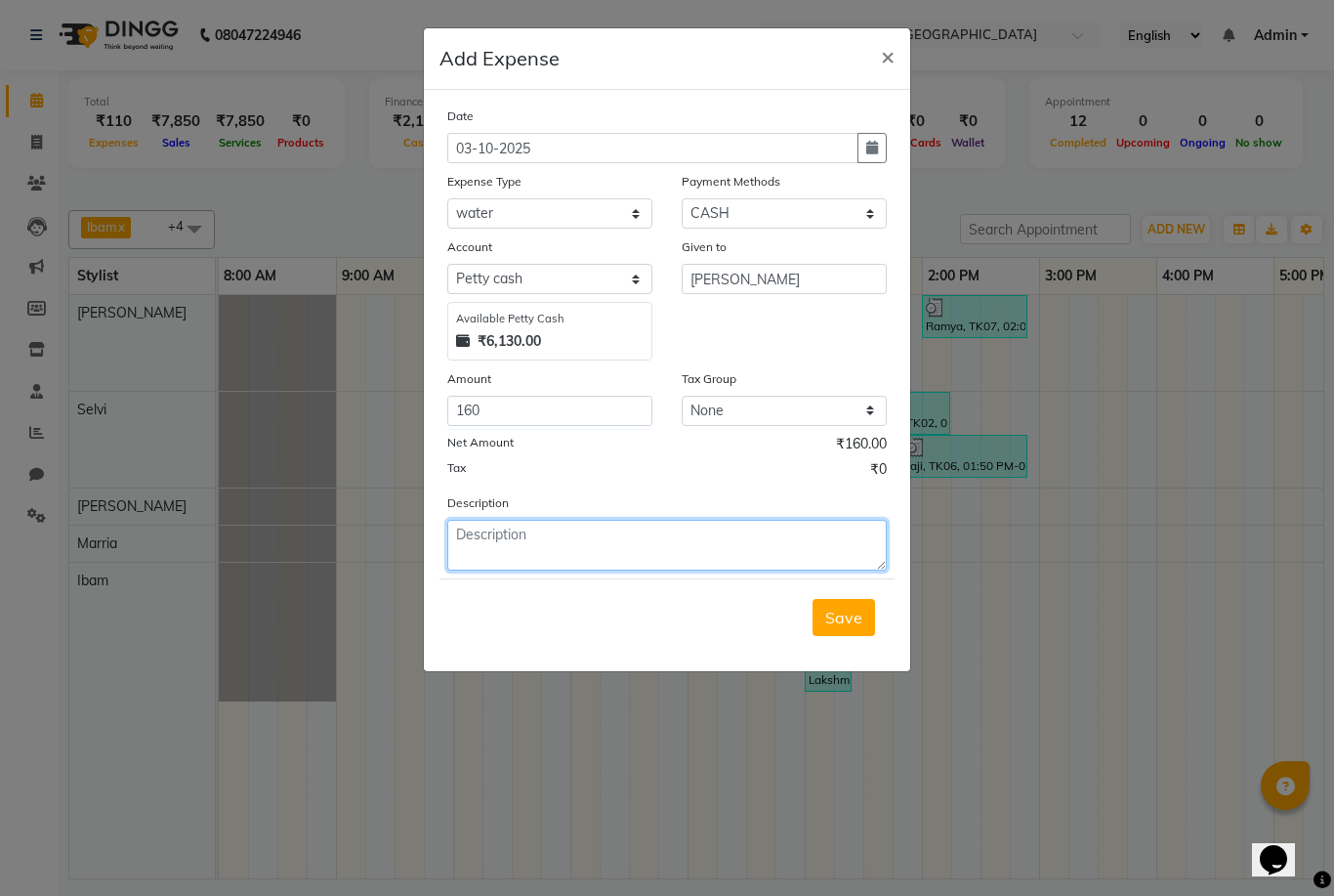
click at [644, 564] on textarea at bounding box center [667, 545] width 440 height 51
type textarea "water"
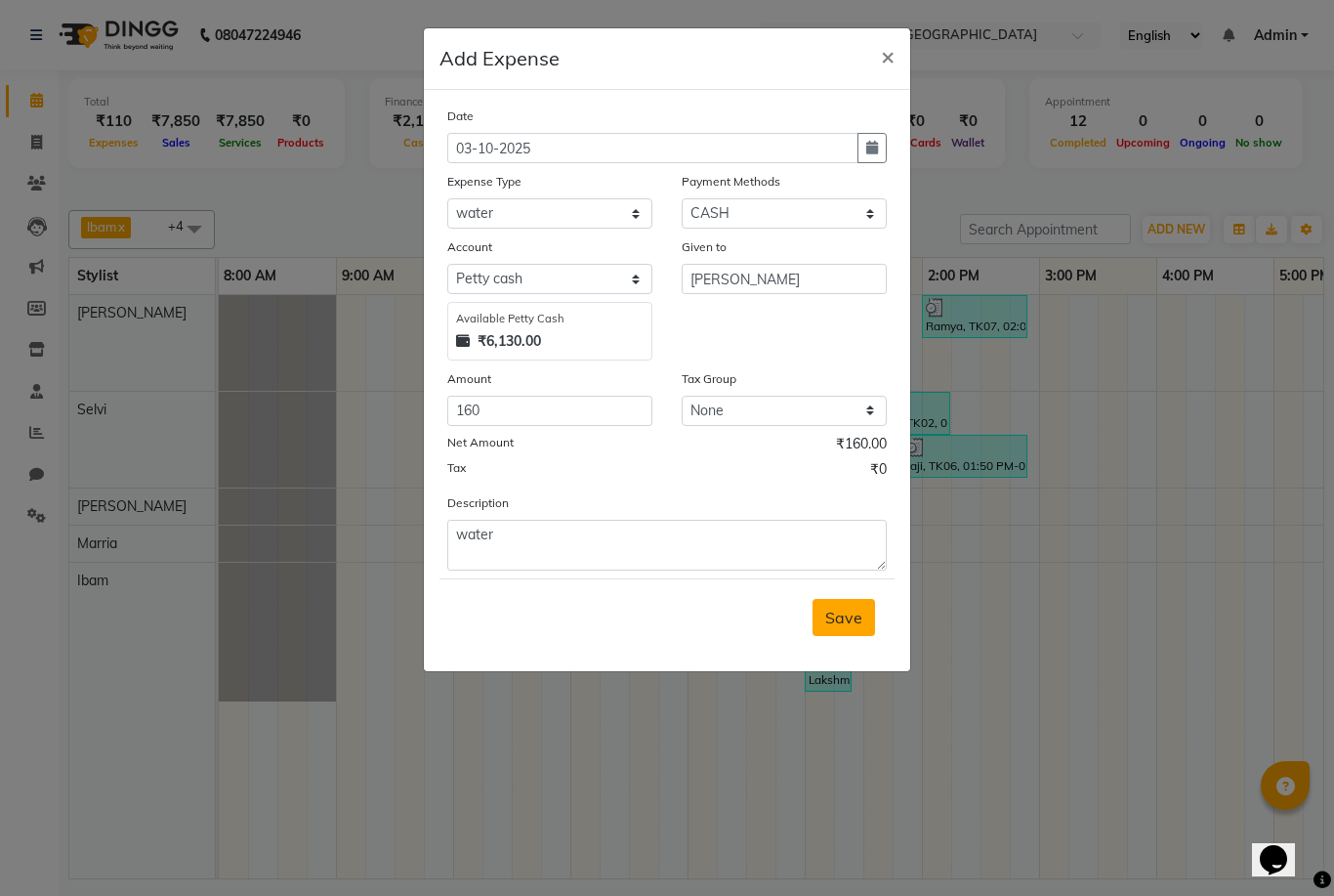
click at [844, 613] on span "Save" at bounding box center [844, 618] width 37 height 20
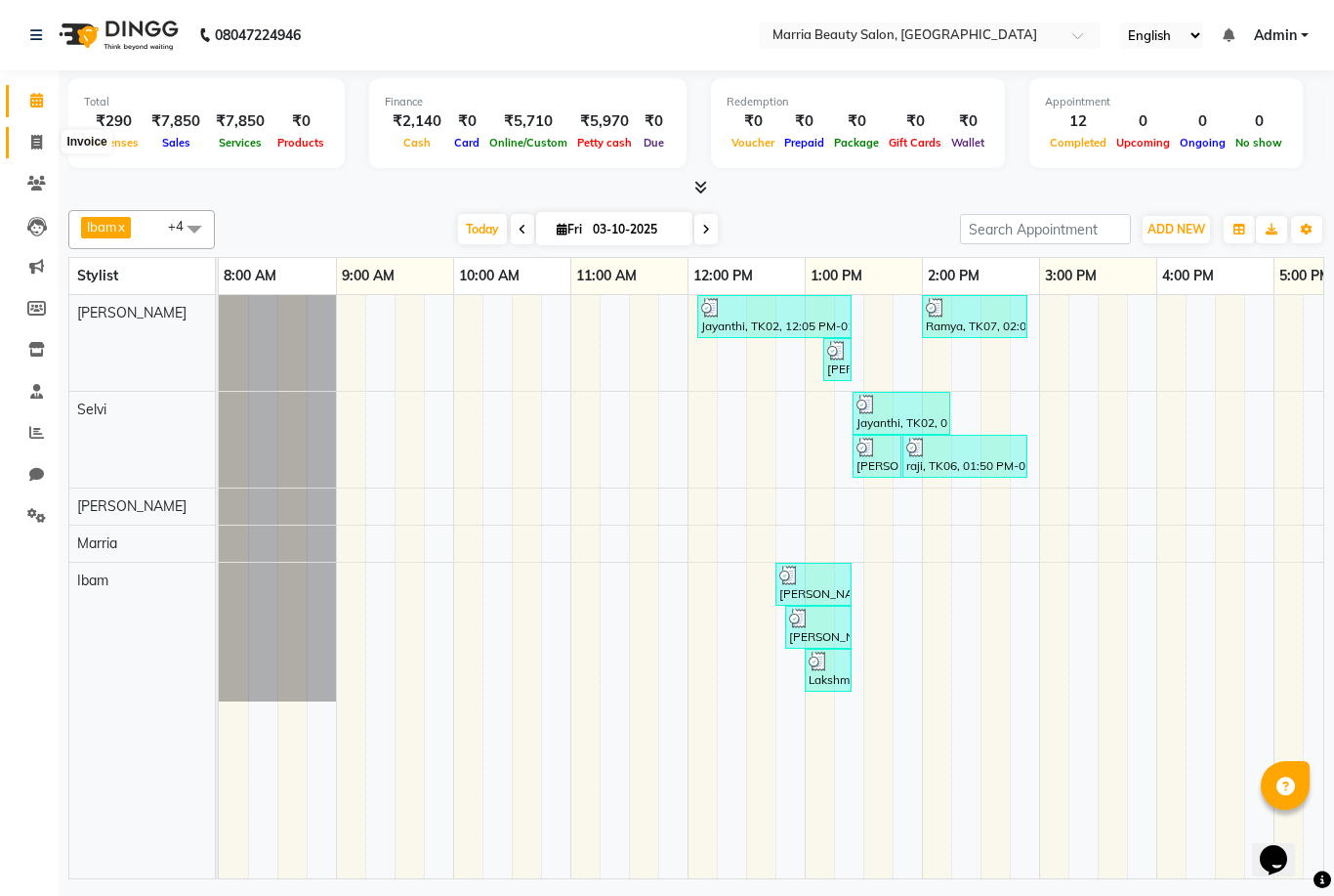
click at [44, 141] on span at bounding box center [36, 142] width 34 height 23
select select "service"
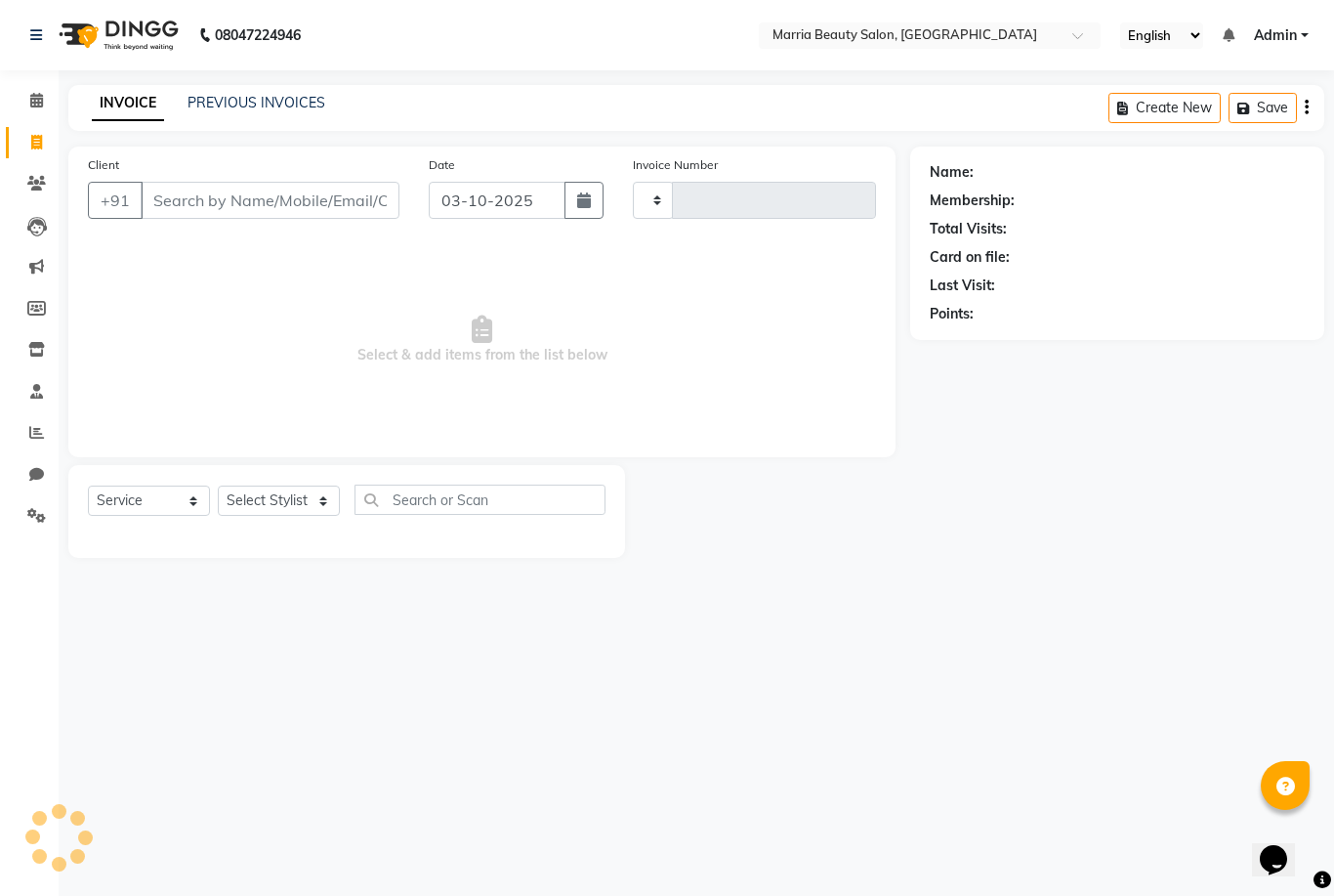
type input "1137"
select select "8343"
click at [228, 95] on link "PREVIOUS INVOICES" at bounding box center [256, 102] width 138 height 18
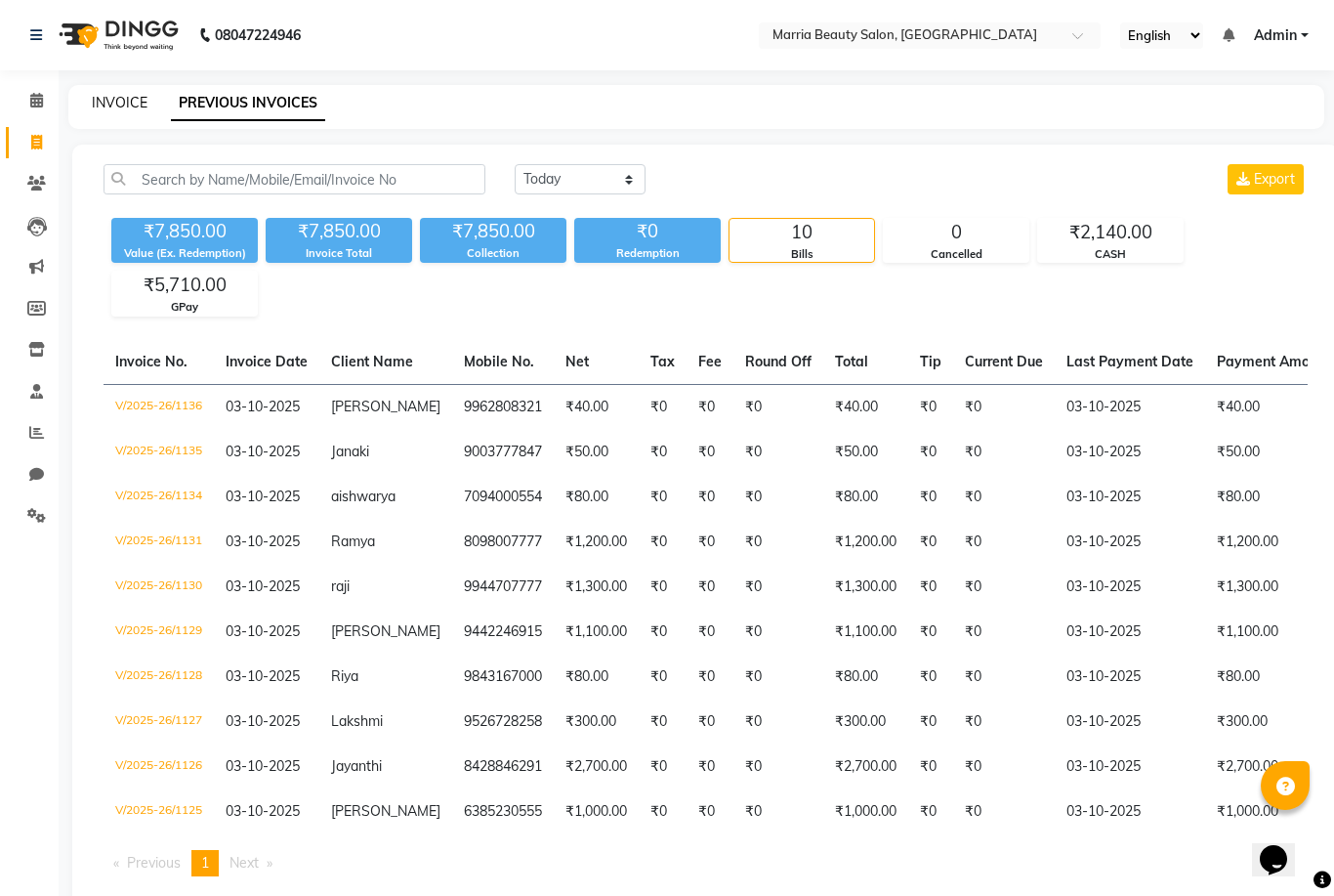
click at [112, 102] on link "INVOICE" at bounding box center [119, 102] width 56 height 18
select select "service"
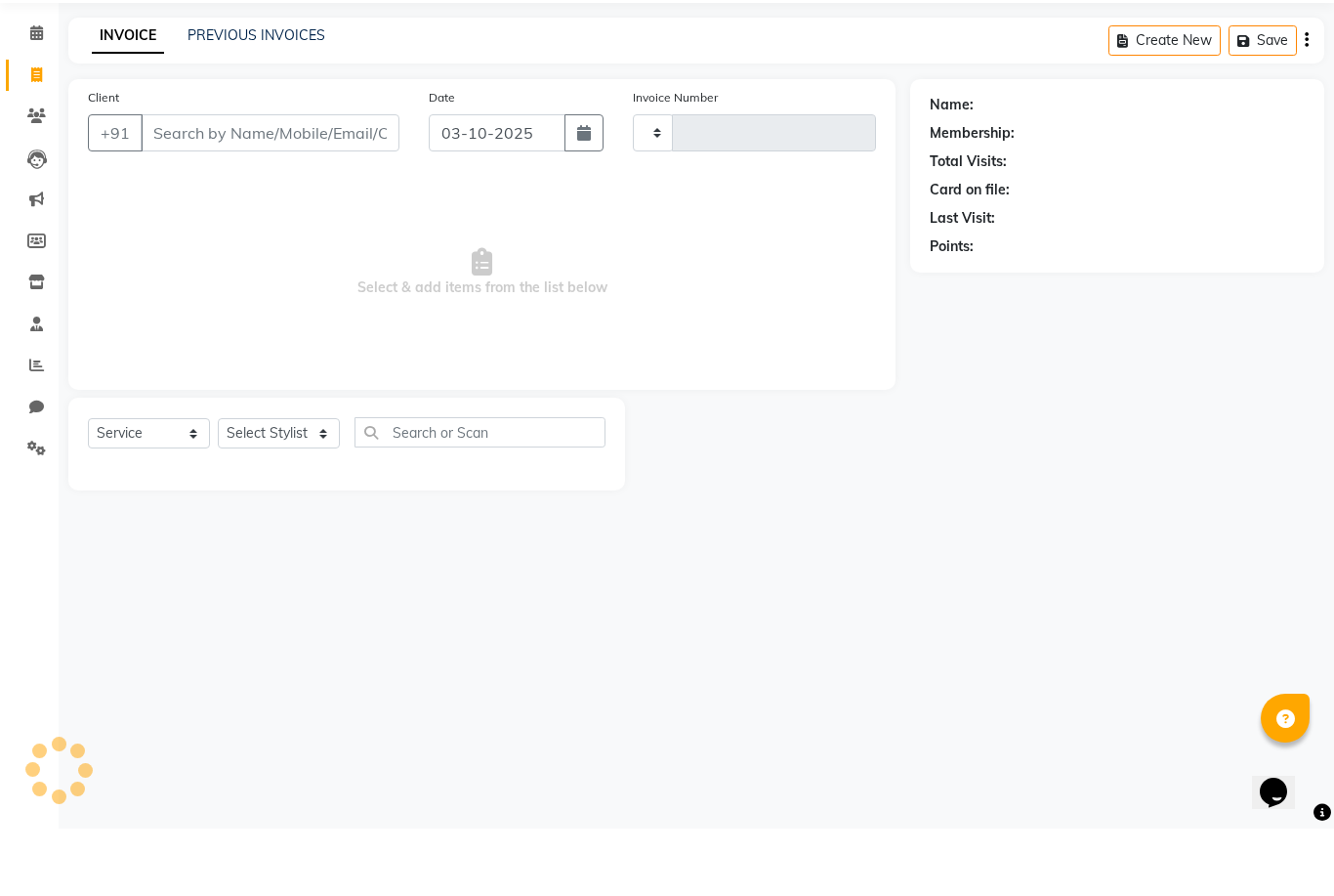
type input "1137"
select select "8343"
click at [264, 182] on input "Client" at bounding box center [270, 200] width 259 height 37
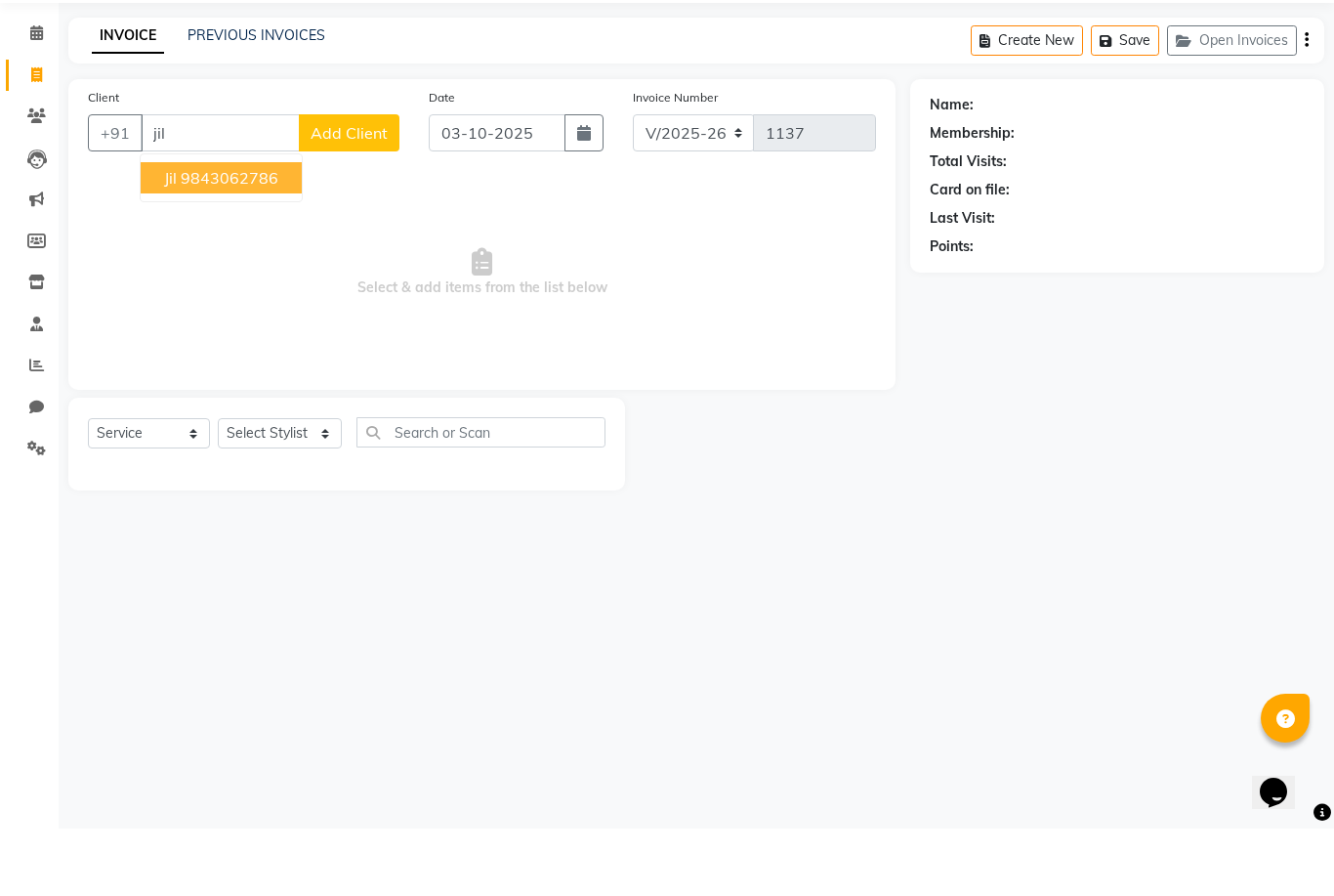
click at [273, 236] on ngb-highlight "9843062786" at bounding box center [229, 246] width 97 height 20
type input "9843062786"
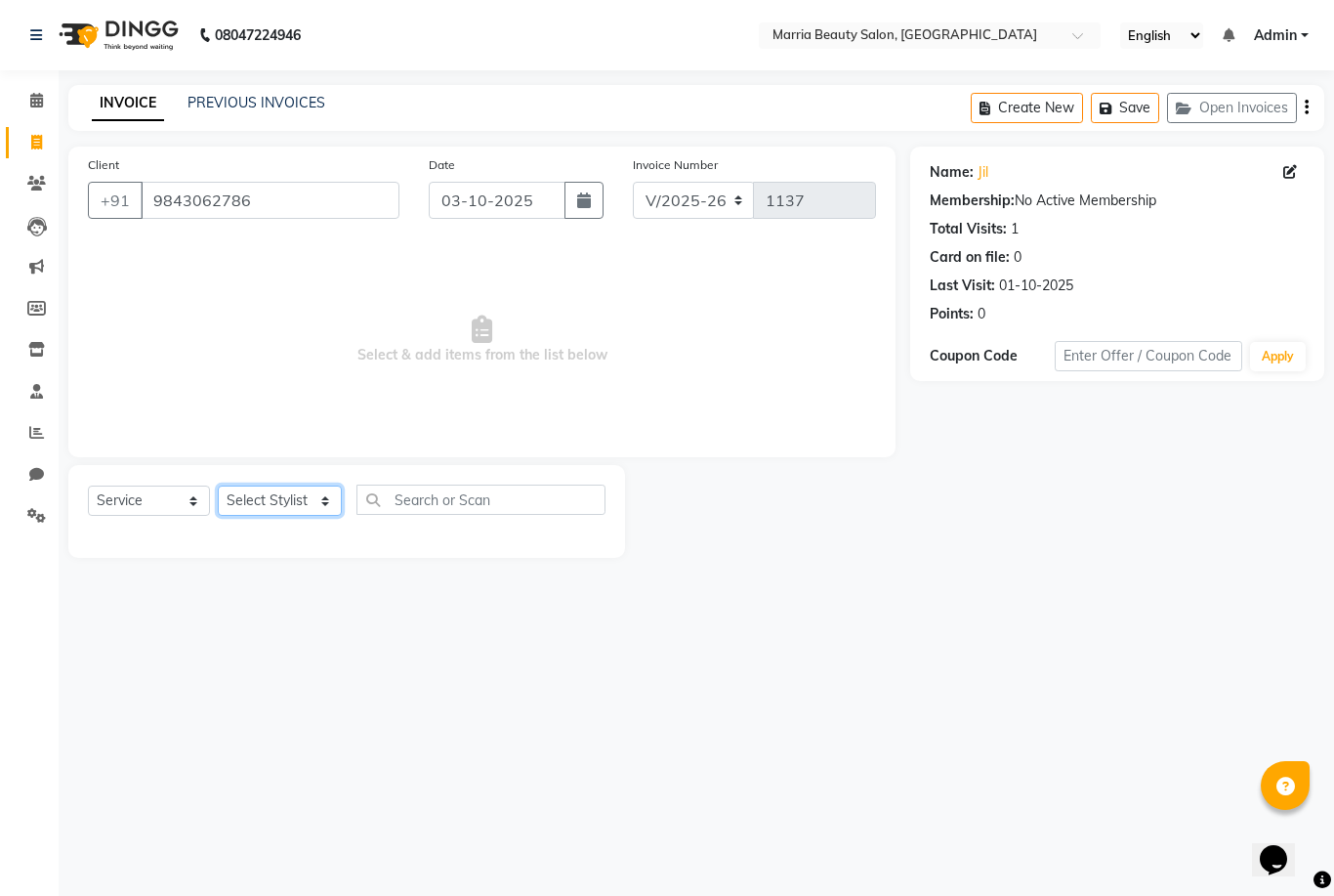
click at [295, 504] on select "Select Stylist Ashwini Ibam kala Marria Nikhita sandhiya Selvi shreya joju" at bounding box center [280, 500] width 124 height 30
select select "85629"
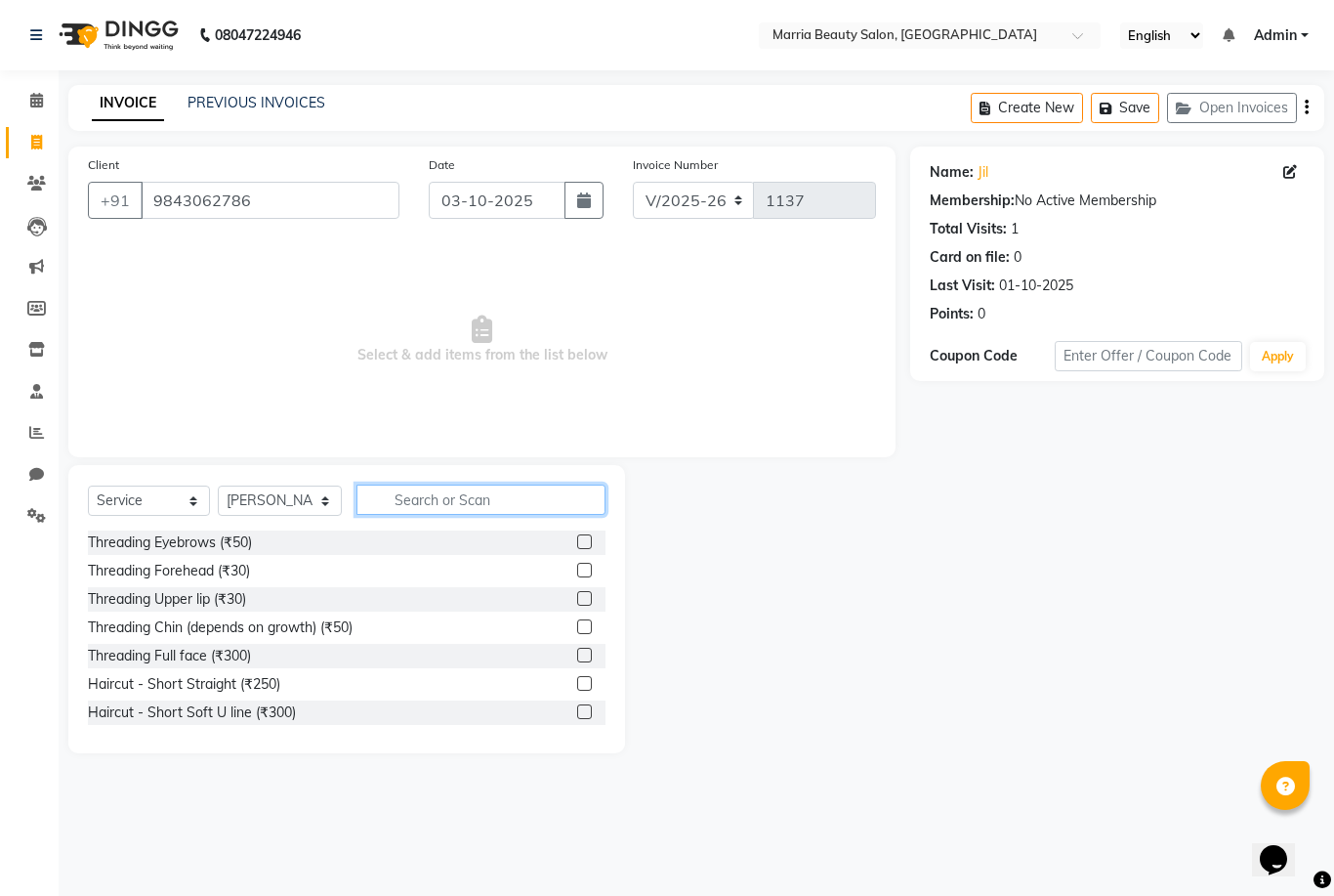
click at [451, 499] on input "text" at bounding box center [481, 499] width 250 height 30
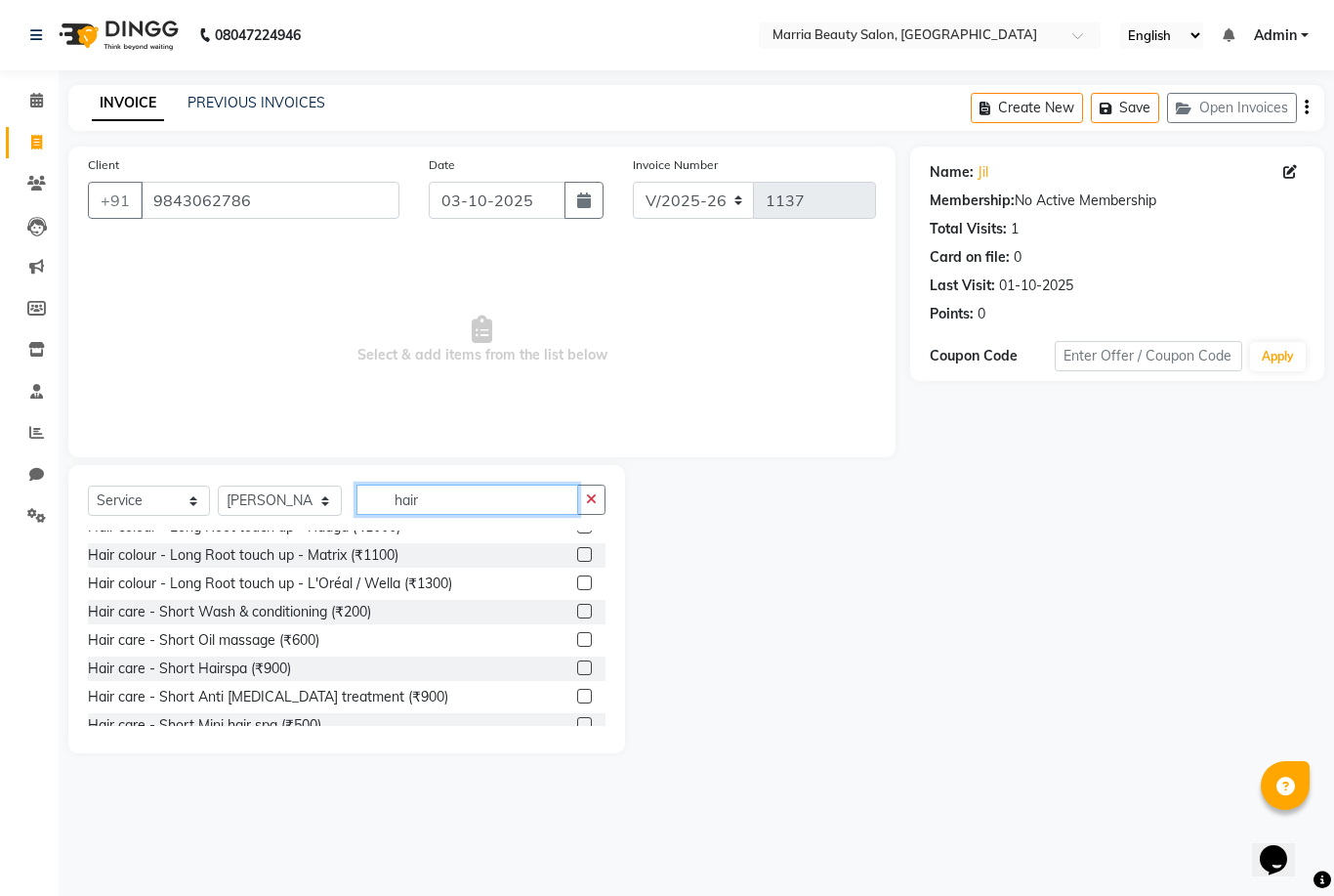
scroll to position [749, 0]
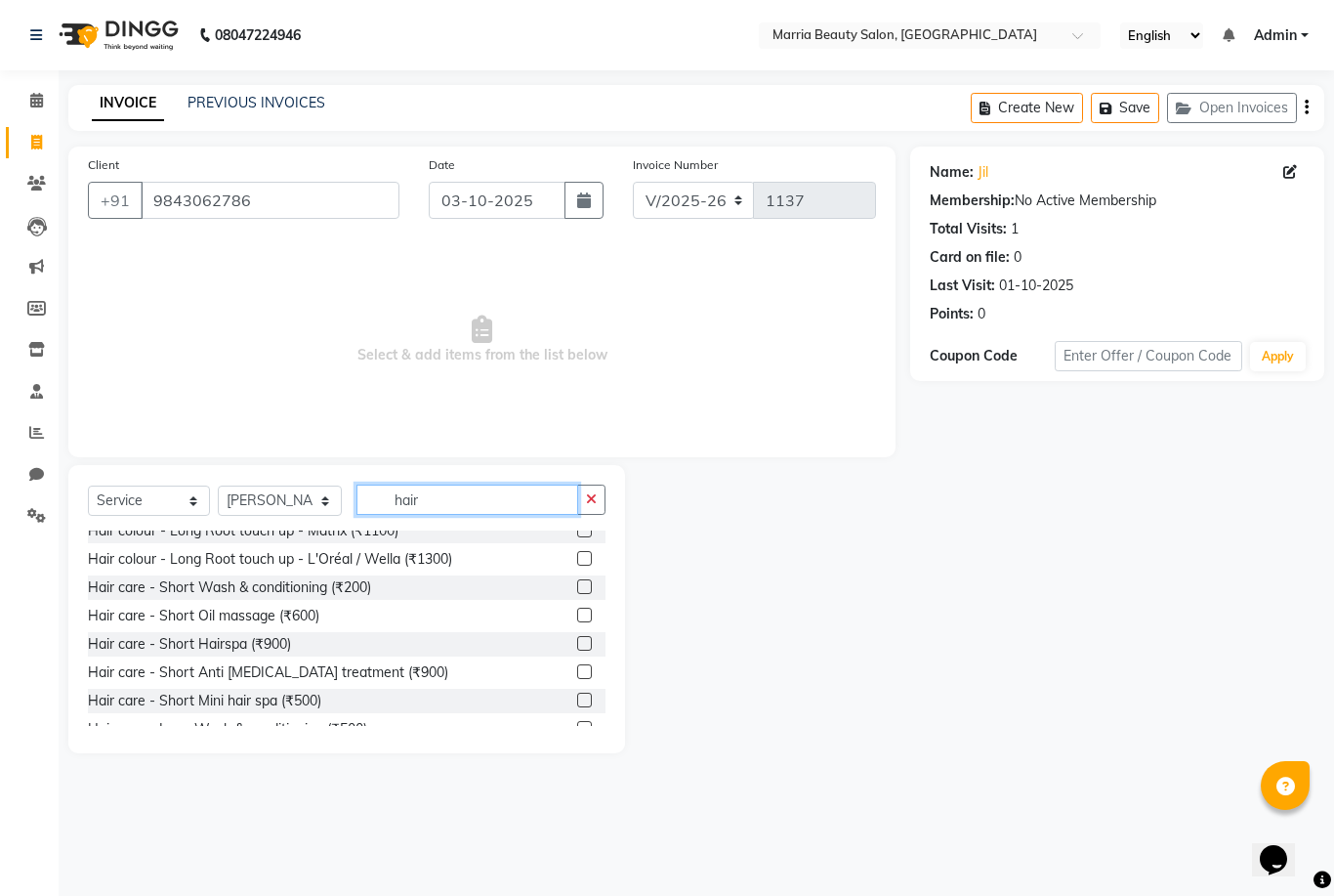
type input "hair"
click at [584, 596] on div at bounding box center [584, 589] width 13 height 21
click at [583, 590] on label at bounding box center [584, 587] width 15 height 15
click at [583, 590] on input "checkbox" at bounding box center [584, 588] width 13 height 13
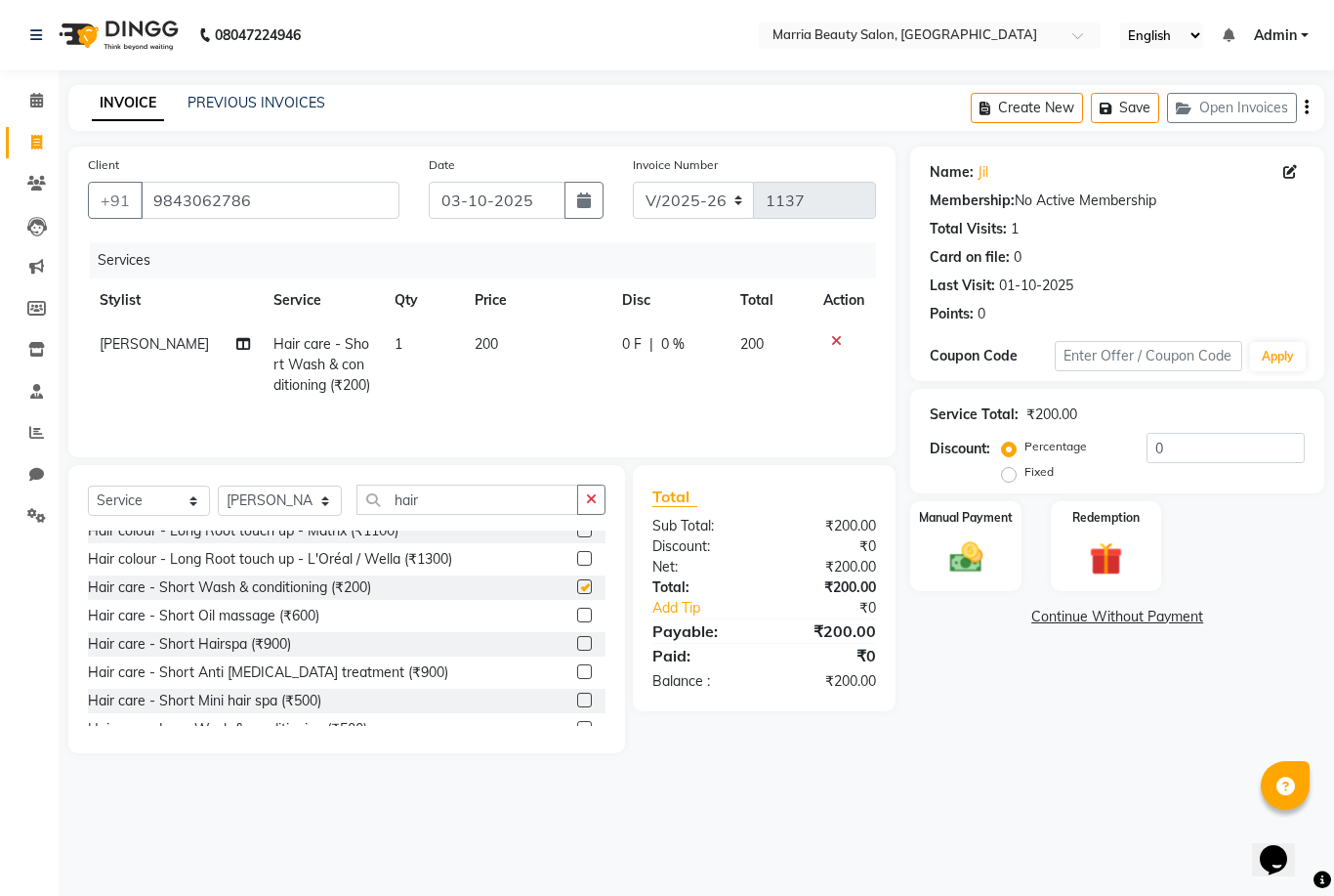
checkbox input "false"
click at [980, 531] on div "Manual Payment" at bounding box center [966, 545] width 115 height 93
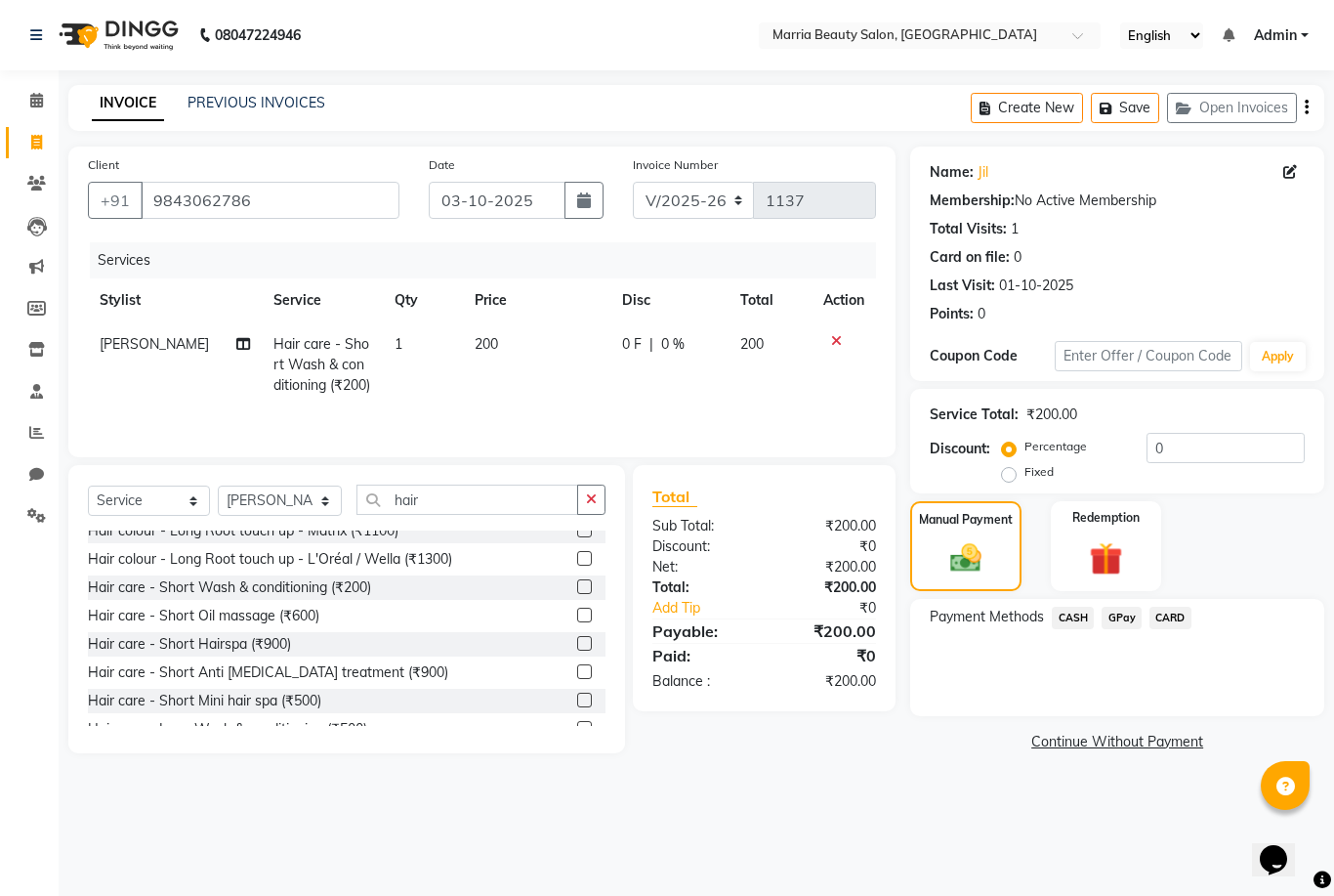
click at [1072, 626] on span "CASH" at bounding box center [1073, 618] width 42 height 23
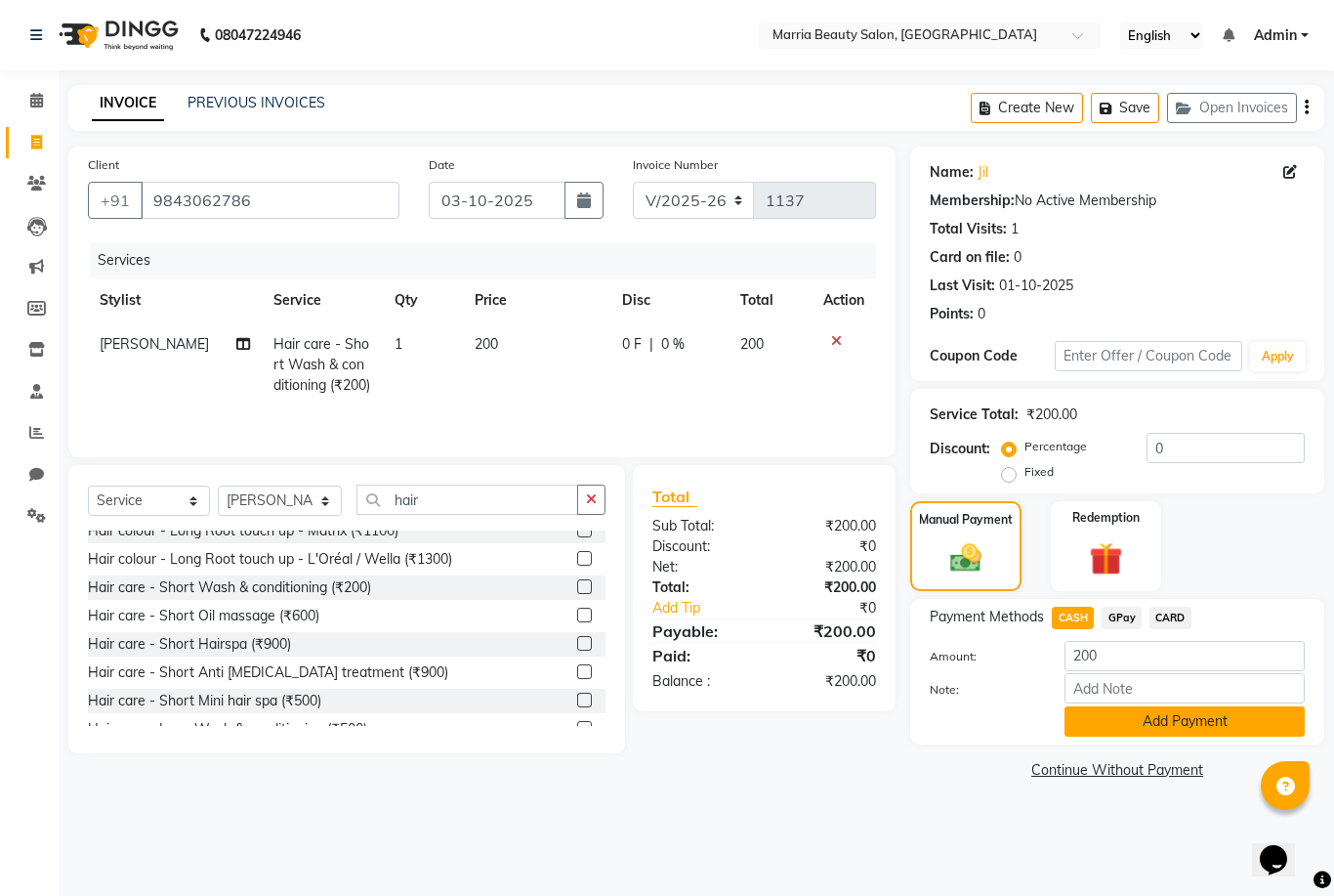
click at [1101, 721] on button "Add Payment" at bounding box center [1185, 721] width 241 height 30
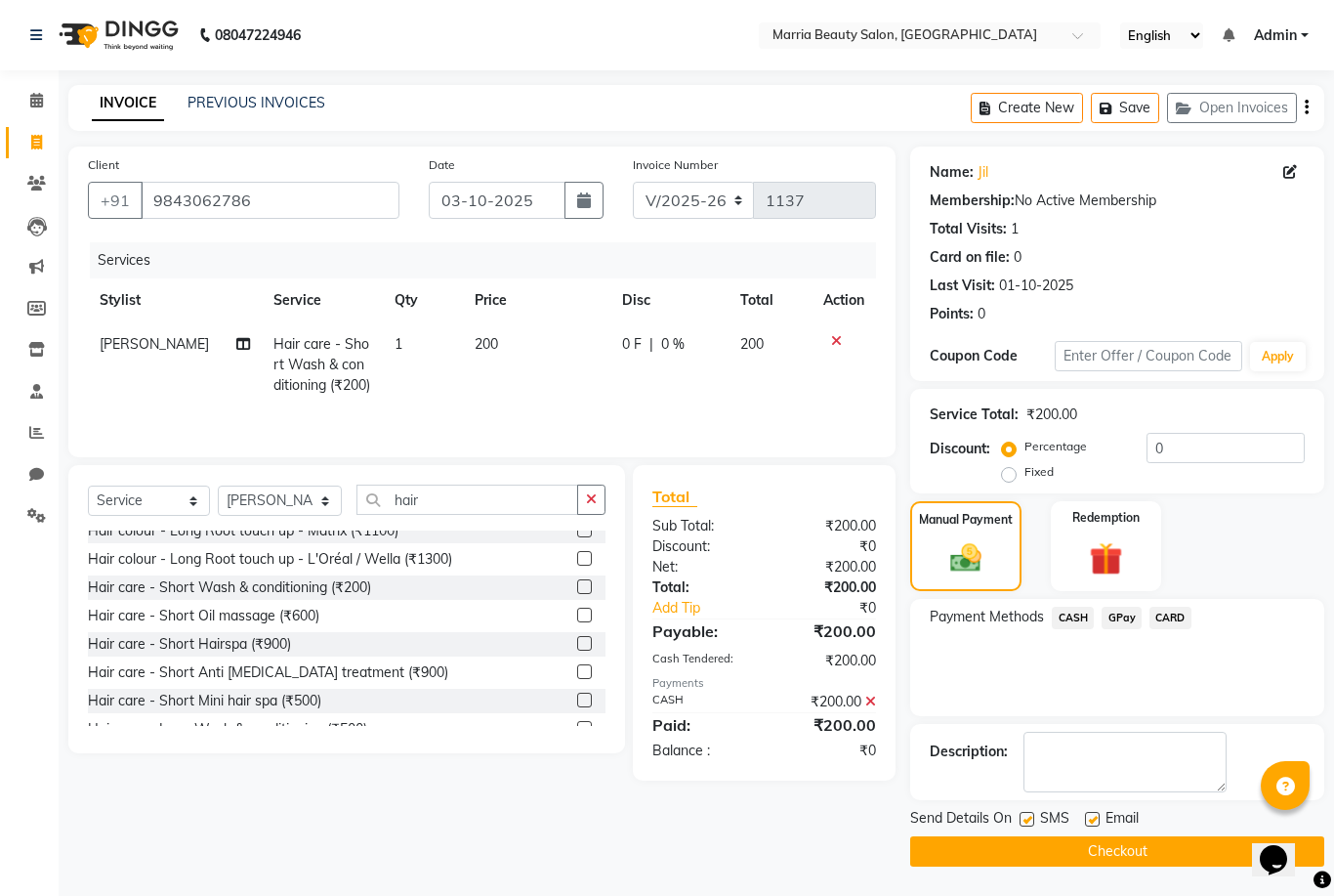
click at [1091, 869] on main "INVOICE PREVIOUS INVOICES Create New Save Open Invoices Client +91 9843062786 D…" at bounding box center [696, 490] width 1276 height 811
click at [1087, 852] on button "Checkout" at bounding box center [1118, 851] width 415 height 30
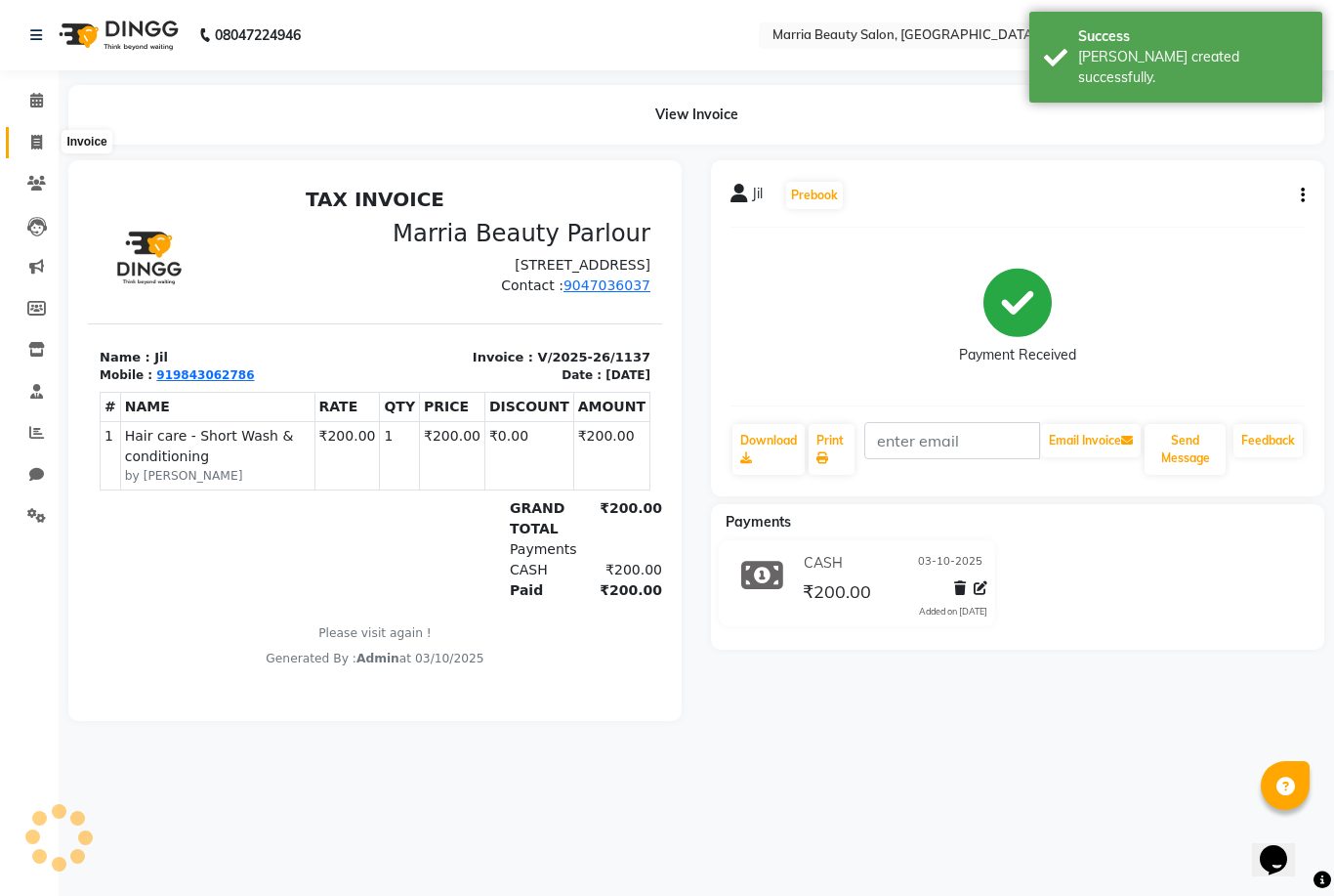
click at [33, 144] on icon at bounding box center [36, 141] width 11 height 15
select select "service"
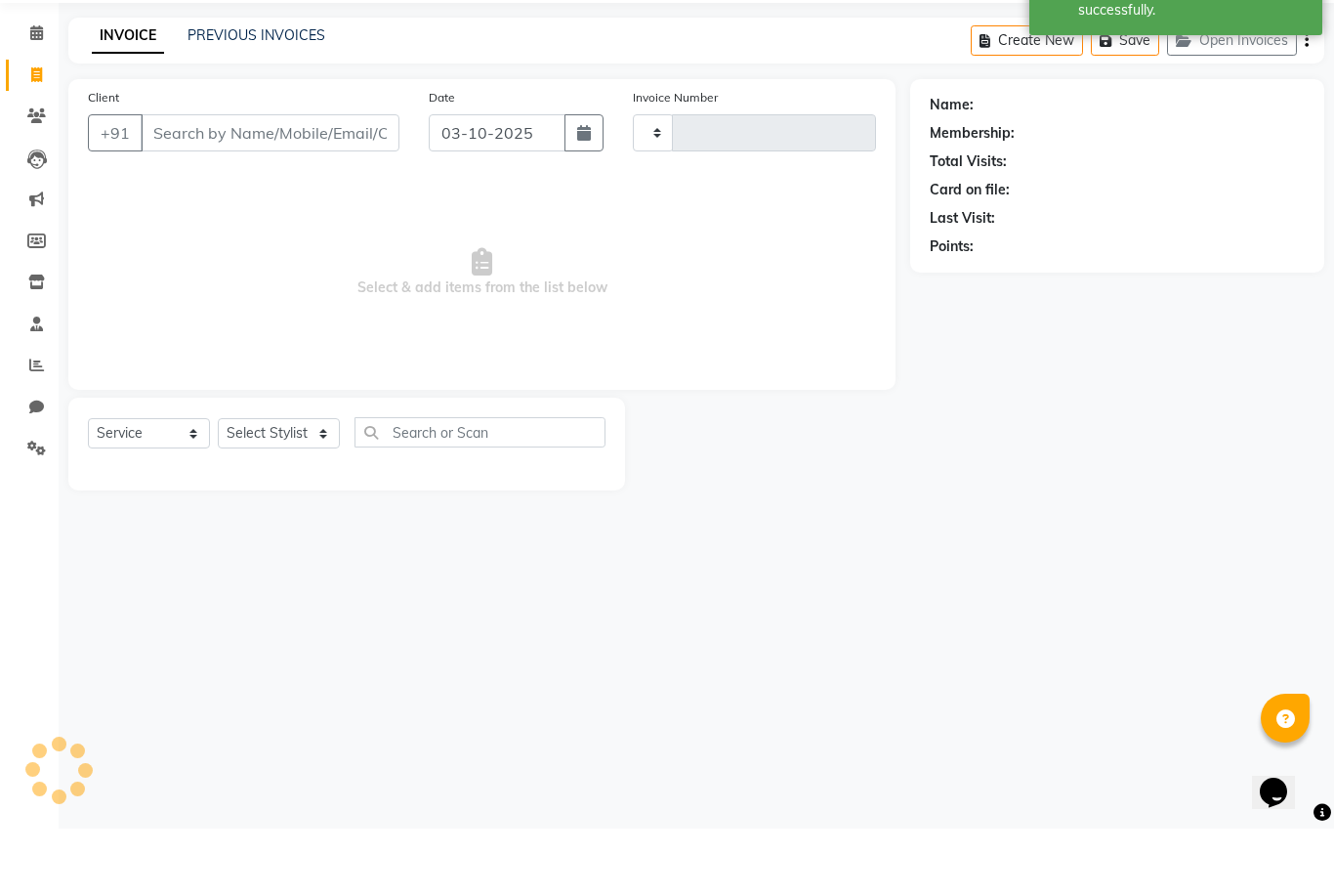
type input "1138"
select select "8343"
click at [220, 182] on input "Client" at bounding box center [270, 200] width 259 height 37
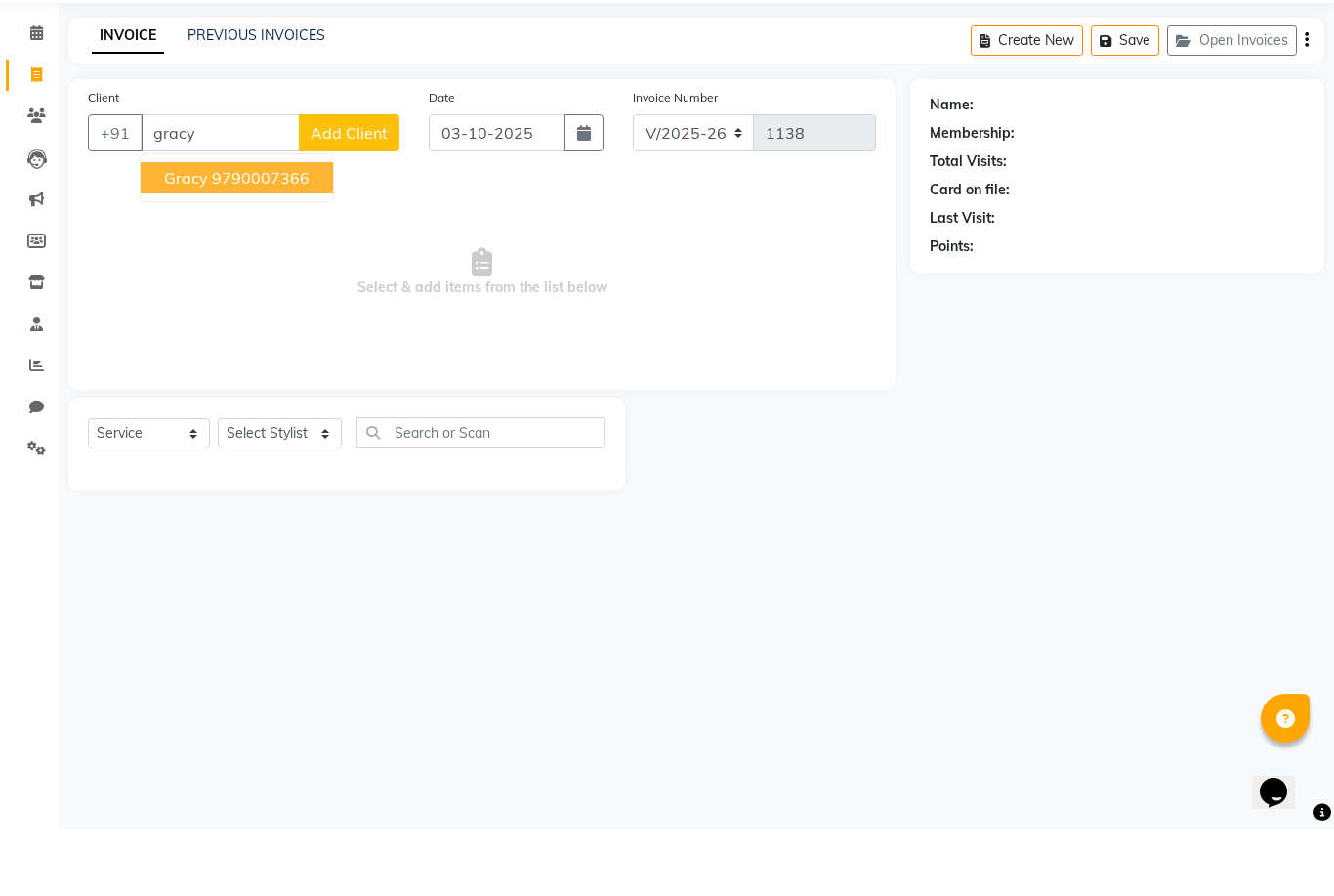
click at [215, 236] on ngb-highlight "9790007366" at bounding box center [260, 246] width 97 height 20
type input "9790007366"
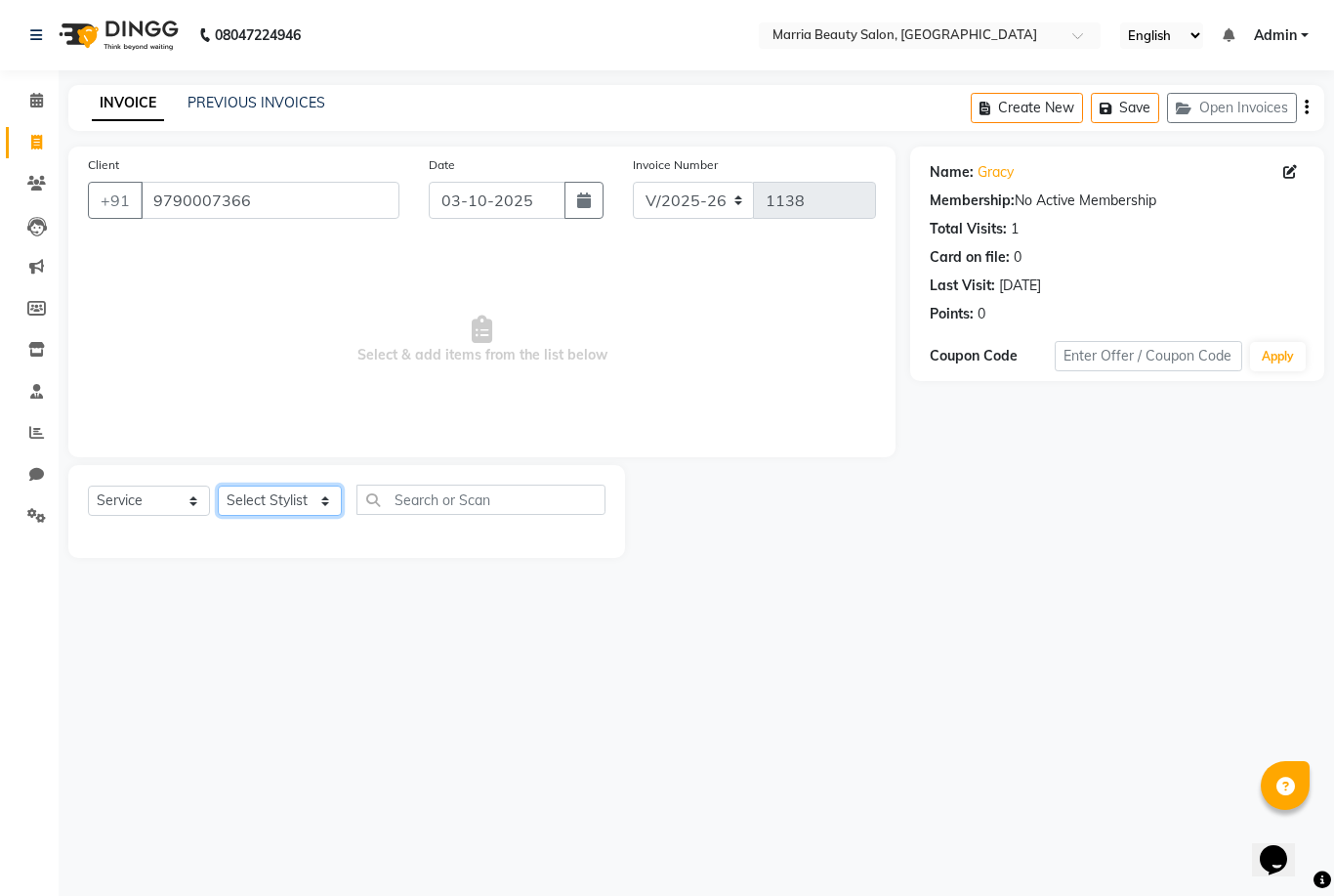
click at [324, 495] on select "Select Stylist Ashwini Ibam kala Marria Nikhita sandhiya Selvi shreya joju" at bounding box center [280, 500] width 124 height 30
select select "85630"
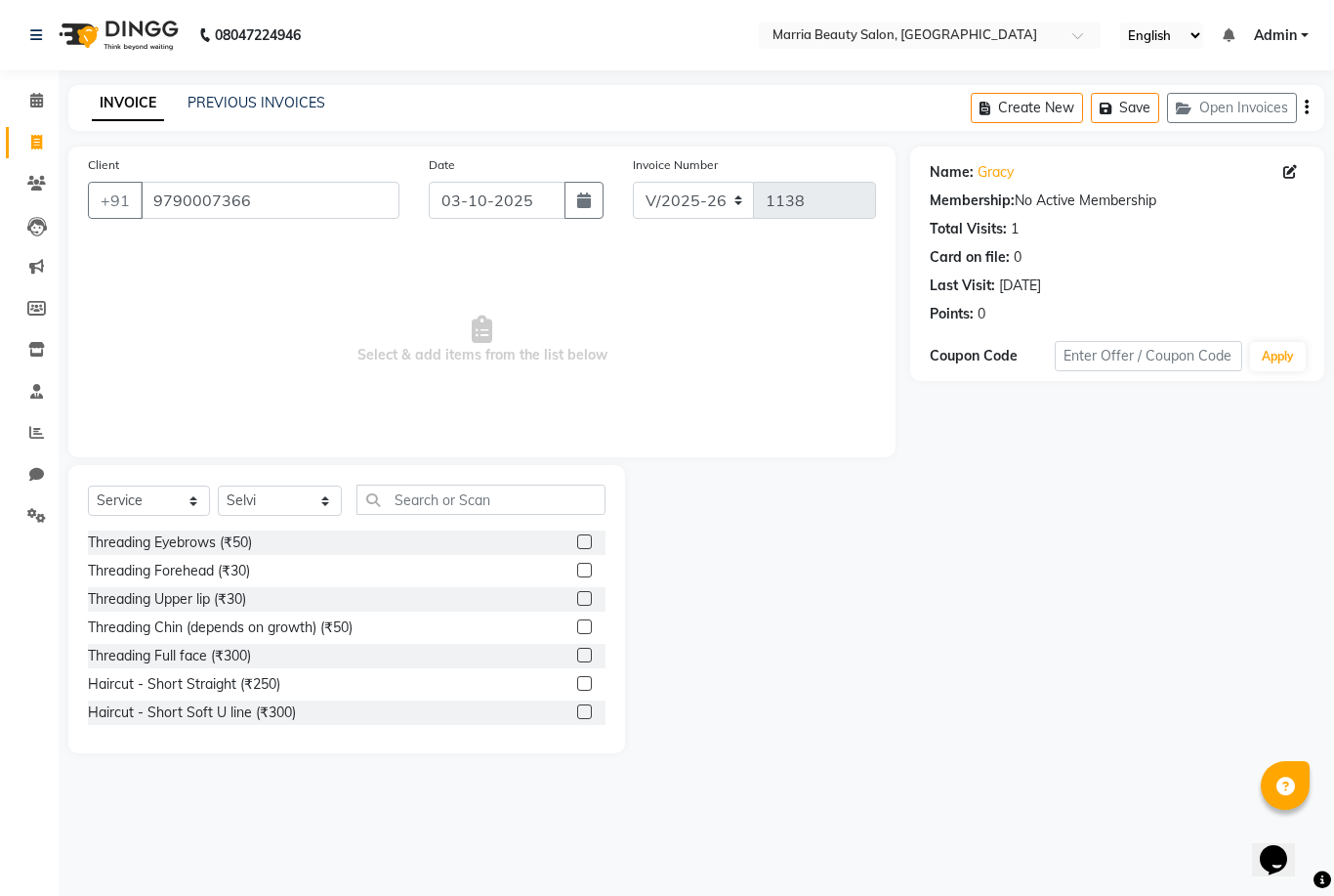
click at [579, 544] on label at bounding box center [584, 541] width 15 height 15
click at [579, 544] on input "checkbox" at bounding box center [584, 542] width 13 height 13
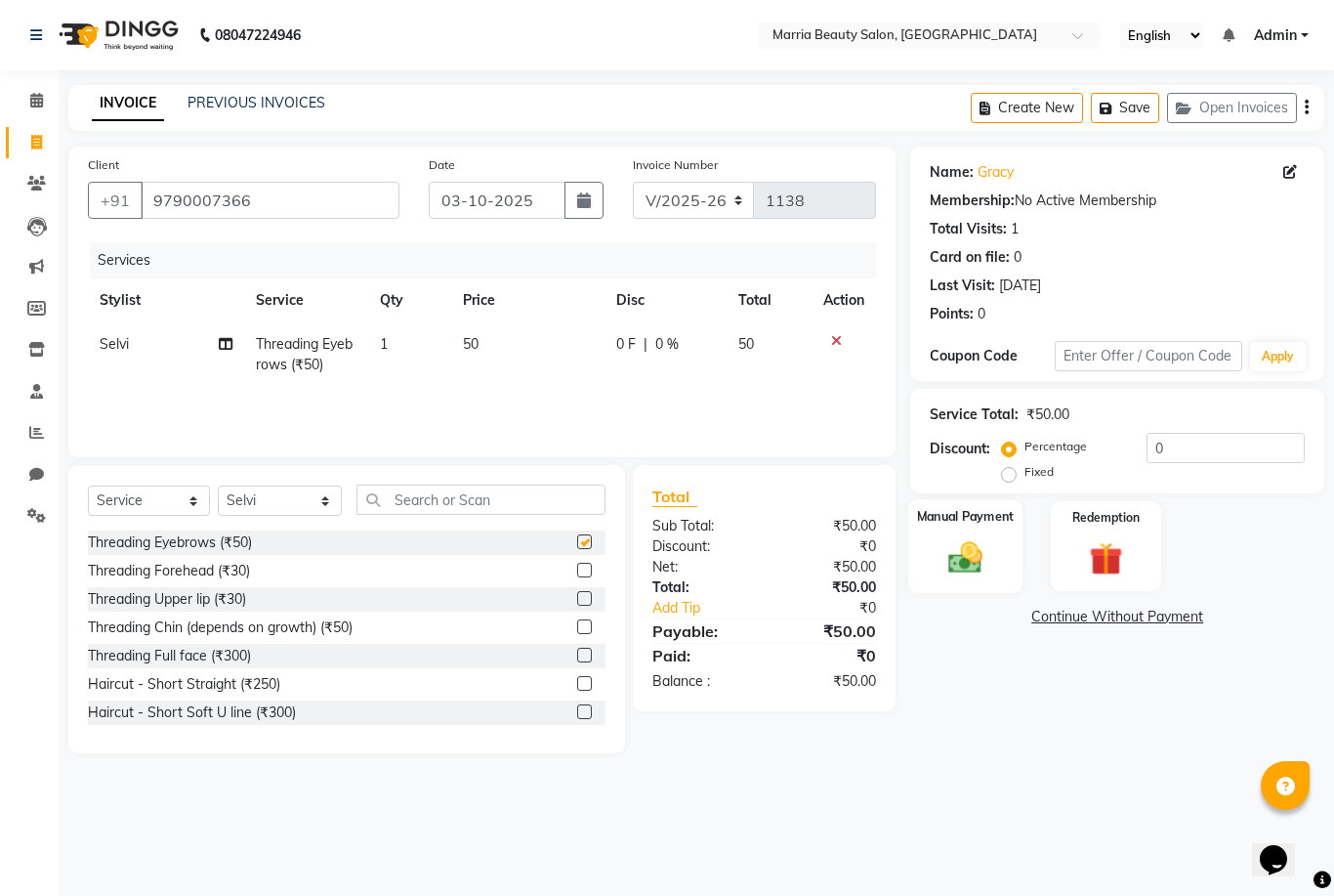
checkbox input "false"
click at [966, 550] on img at bounding box center [966, 557] width 56 height 40
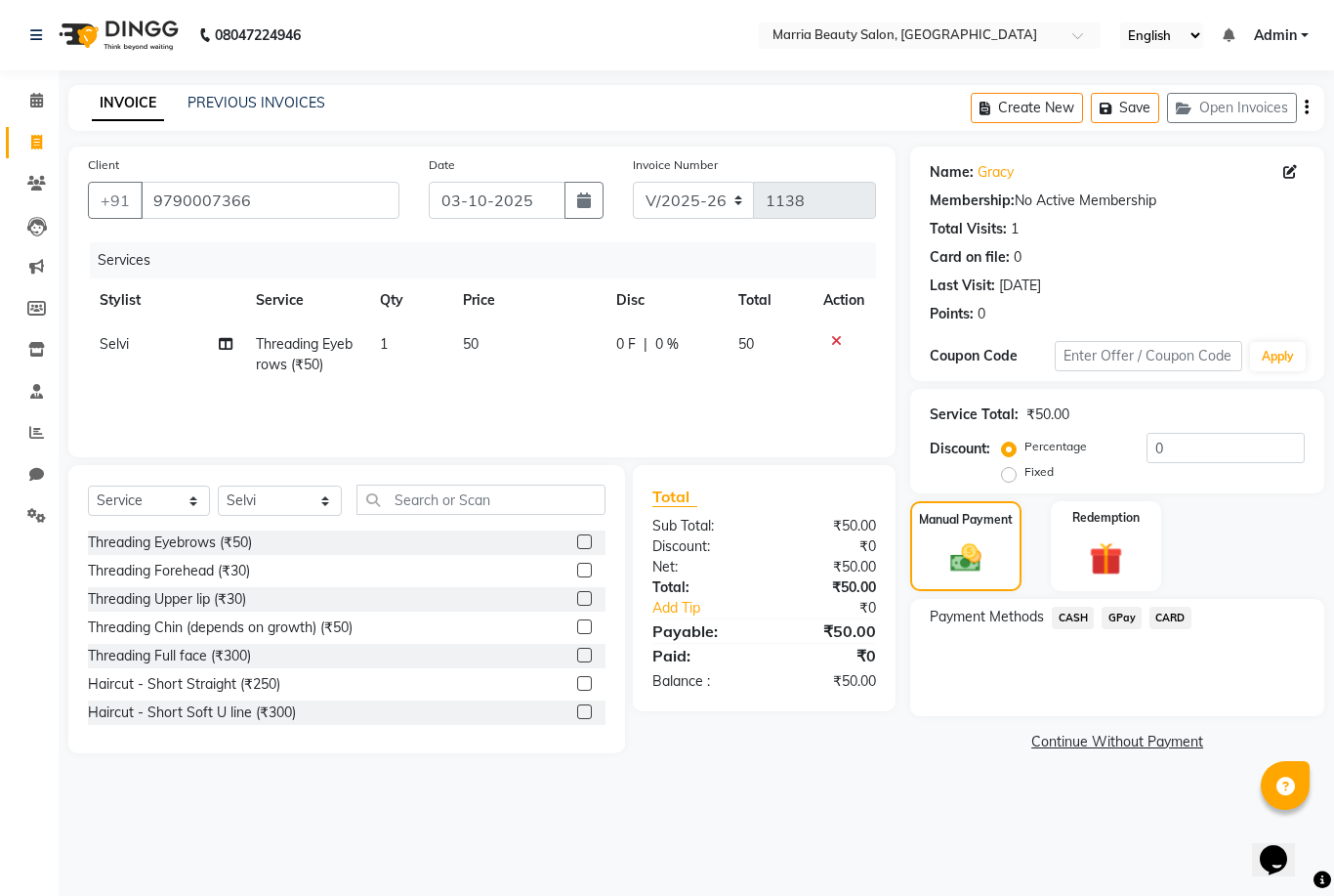
click at [1107, 622] on span "GPay" at bounding box center [1122, 618] width 40 height 23
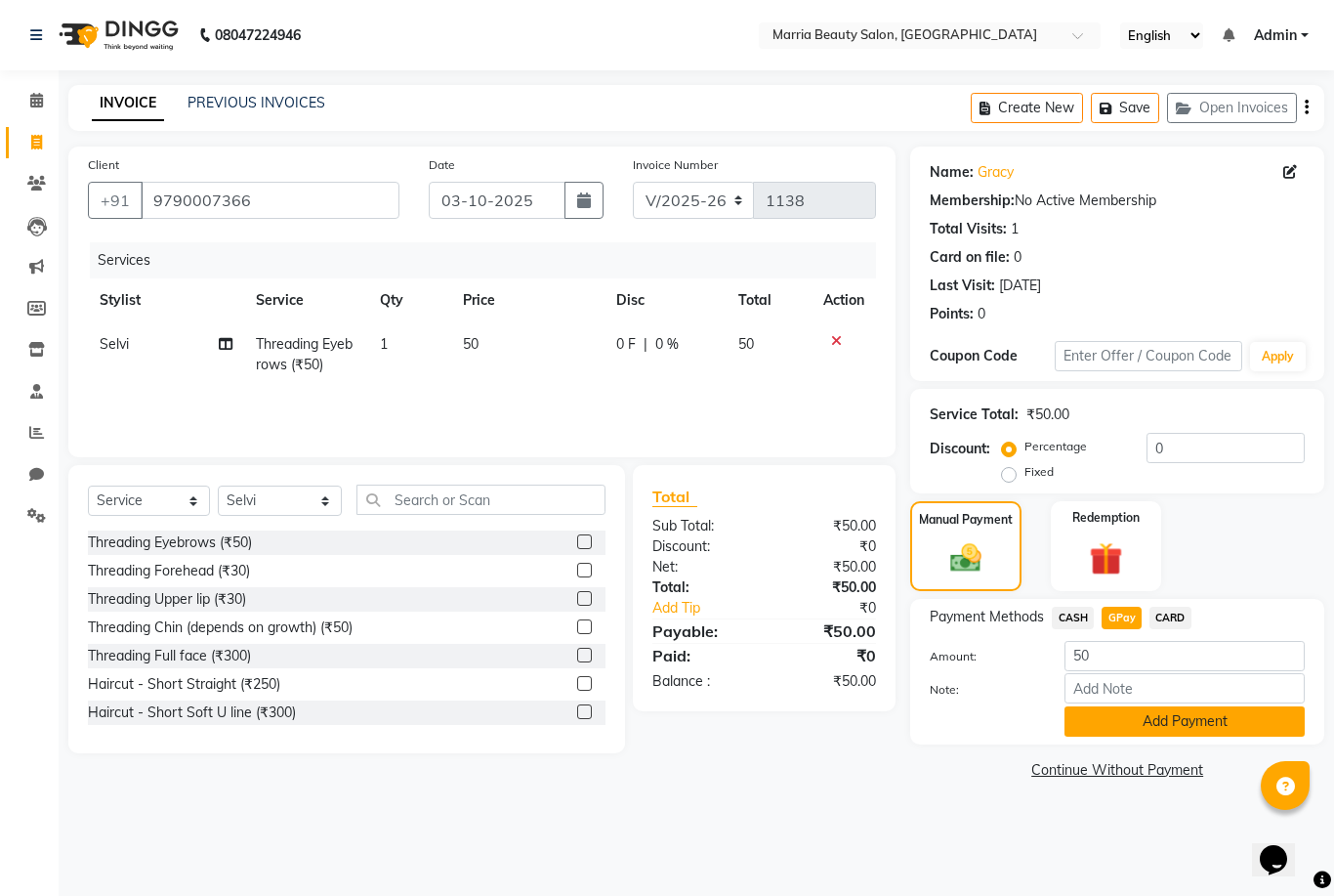
click at [1122, 715] on button "Add Payment" at bounding box center [1185, 721] width 241 height 30
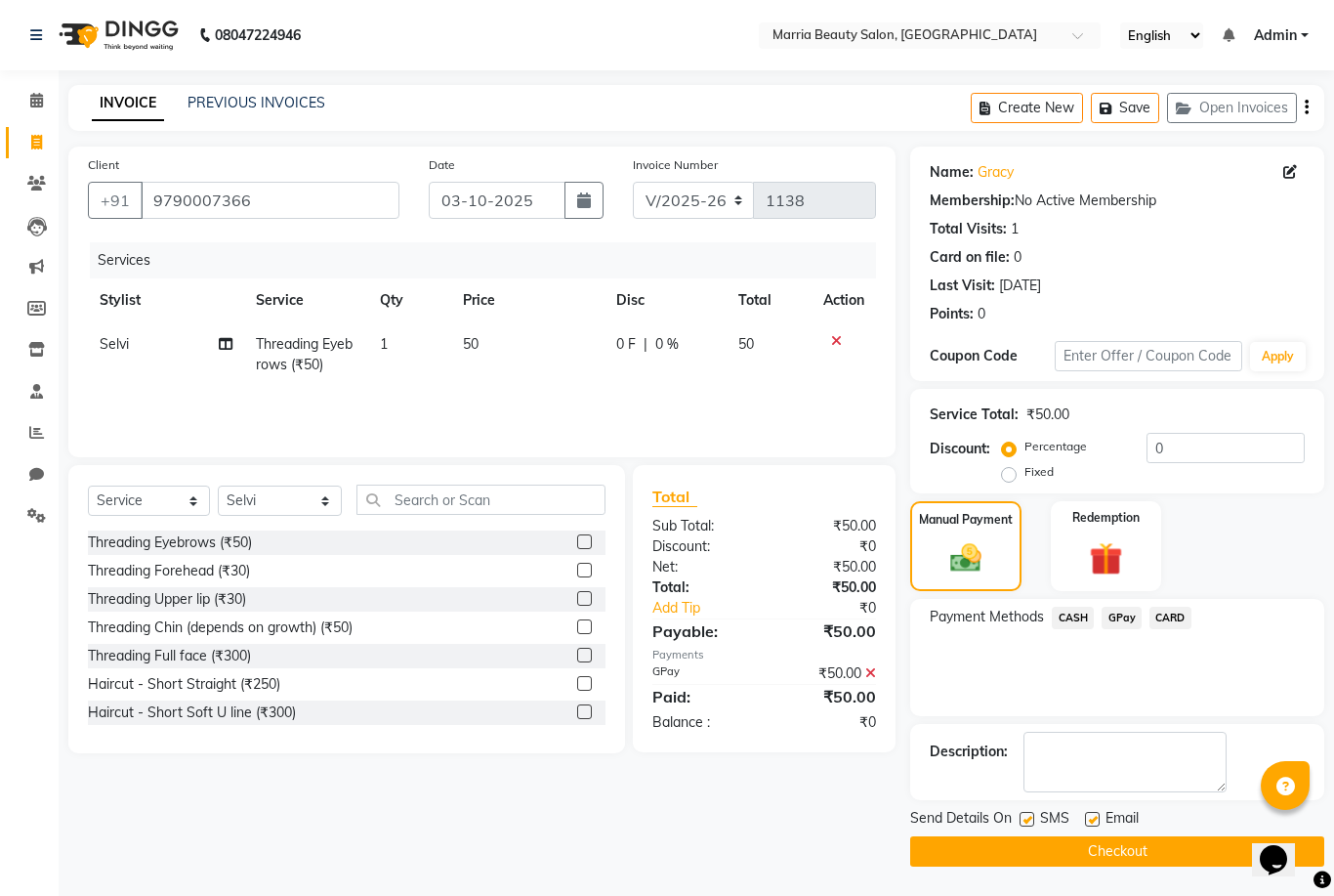
click at [1085, 835] on div "Send Details On SMS Email Checkout" at bounding box center [1118, 837] width 415 height 59
click at [1085, 859] on button "Checkout" at bounding box center [1118, 851] width 415 height 30
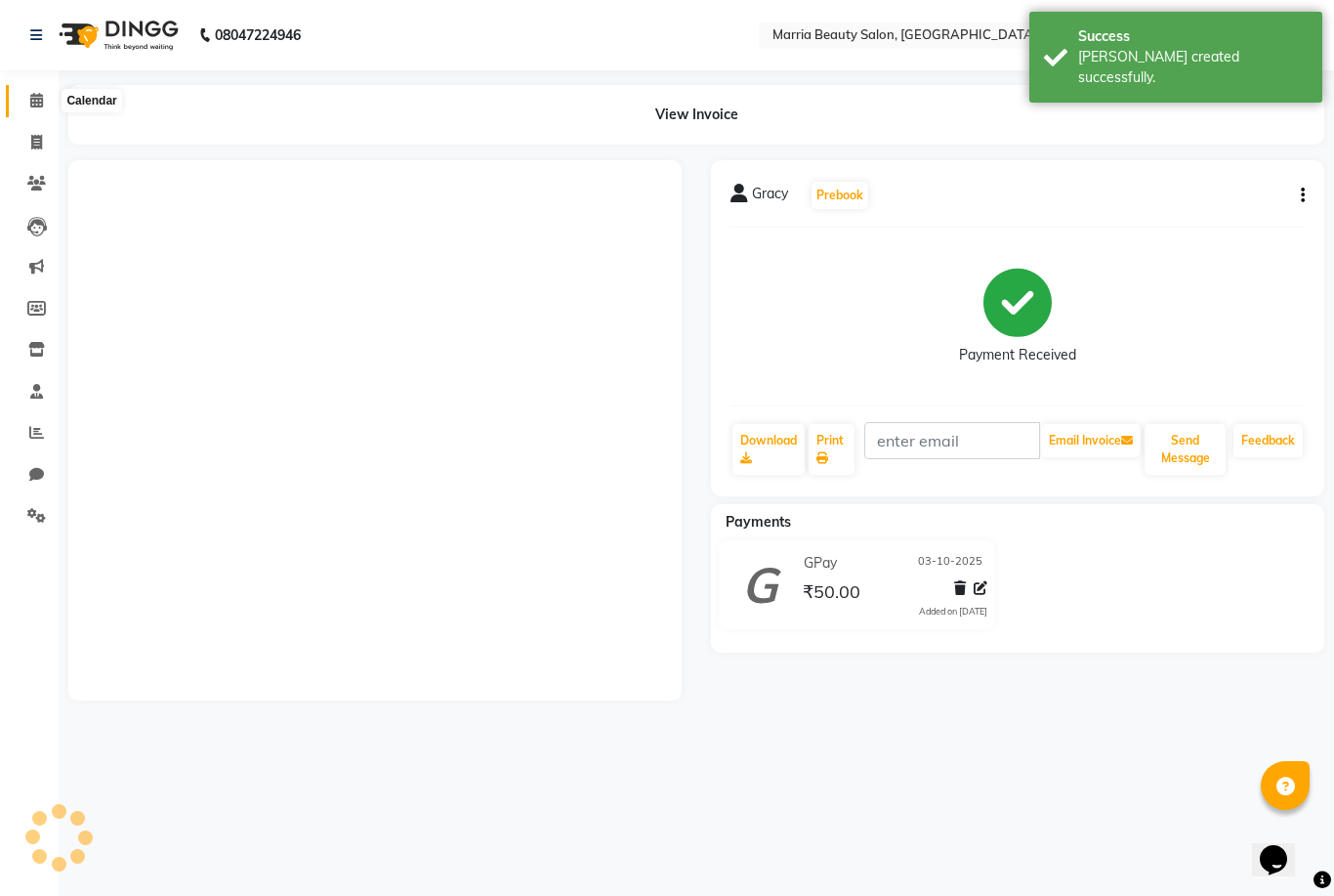
click at [30, 100] on icon at bounding box center [36, 99] width 13 height 15
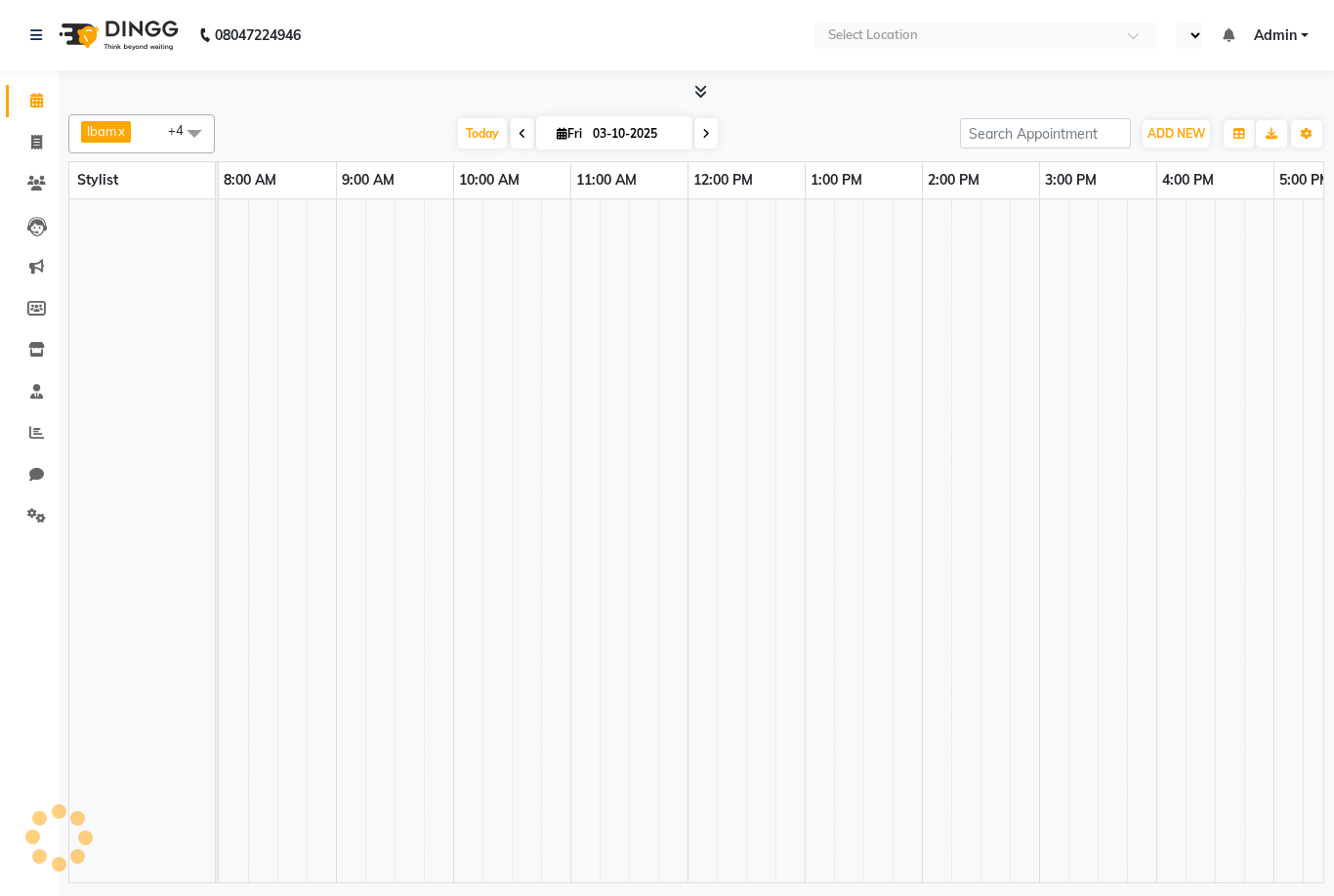
select select "en"
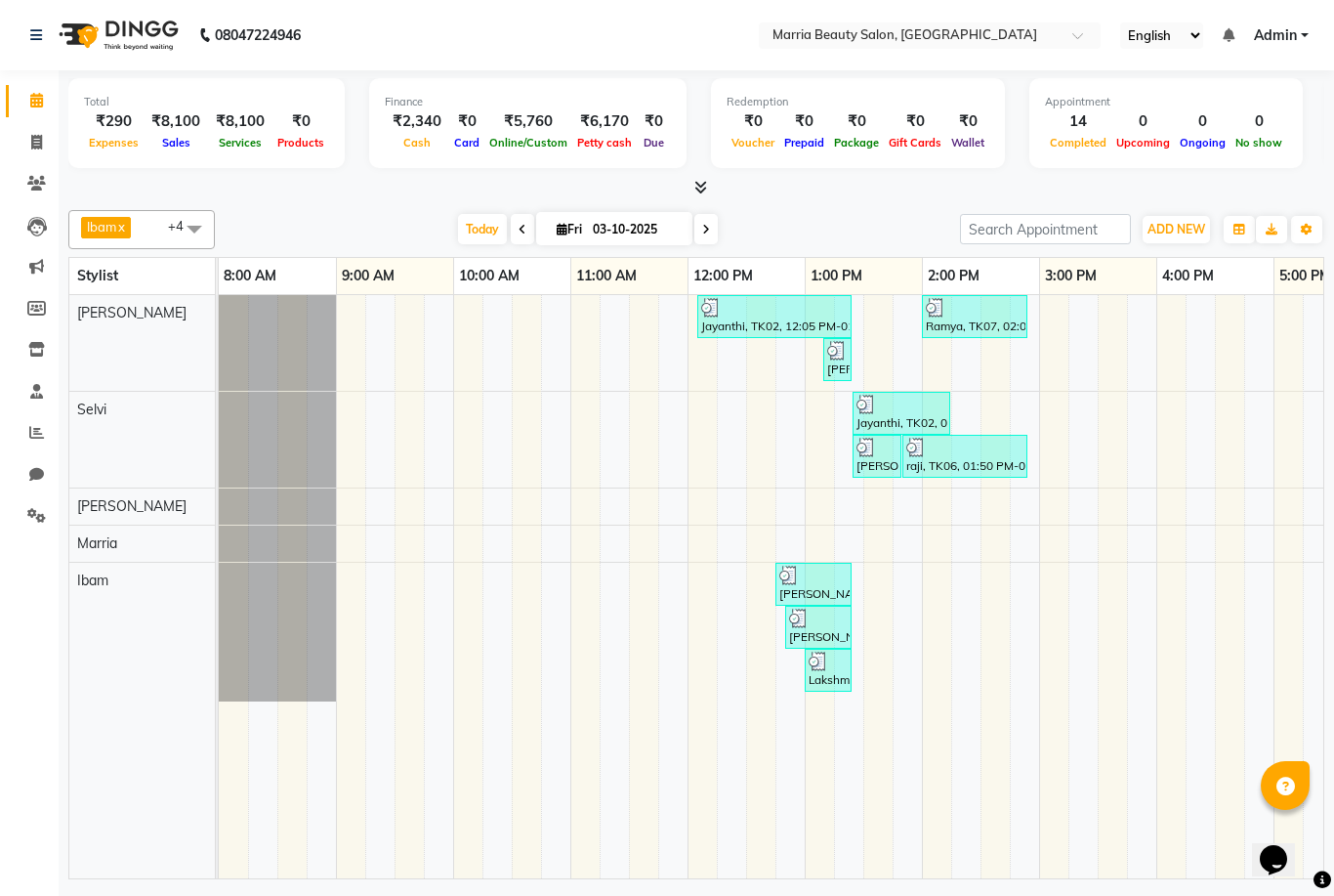
click at [702, 192] on icon at bounding box center [700, 187] width 13 height 15
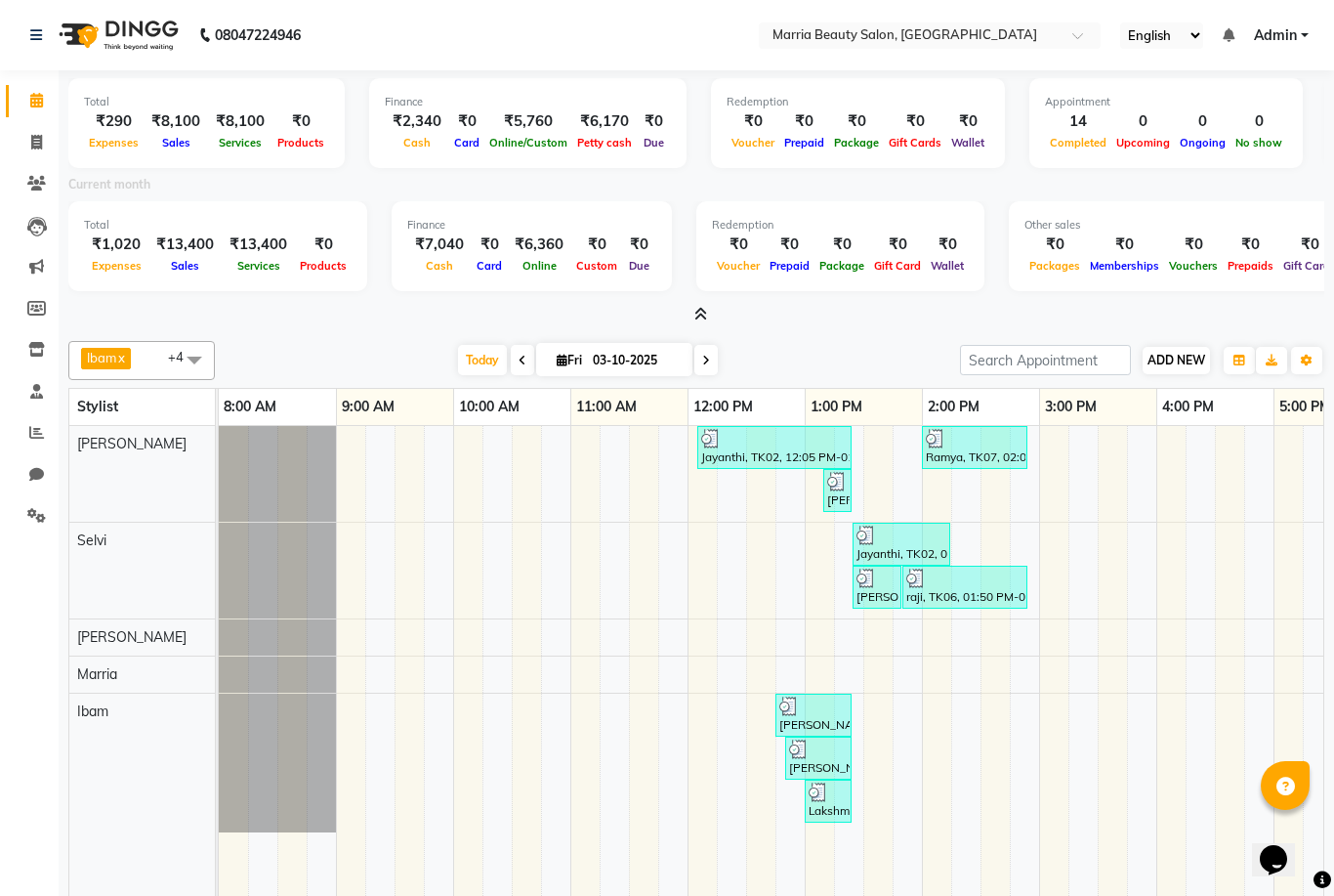
click at [1182, 353] on span "ADD NEW" at bounding box center [1176, 360] width 58 height 15
click at [1232, 421] on link "Add Invoice" at bounding box center [1288, 420] width 154 height 26
select select "service"
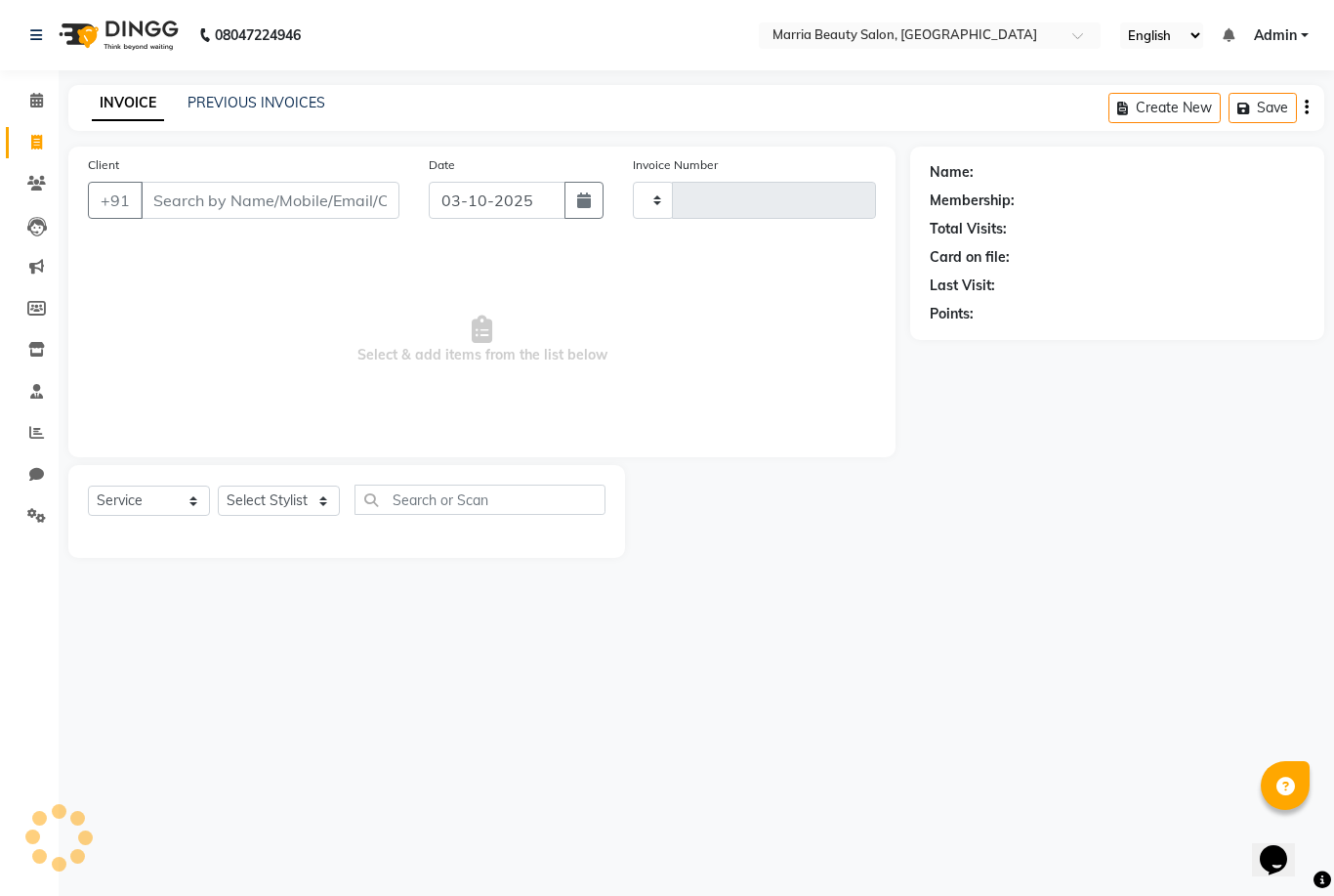
type input "1139"
select select "8343"
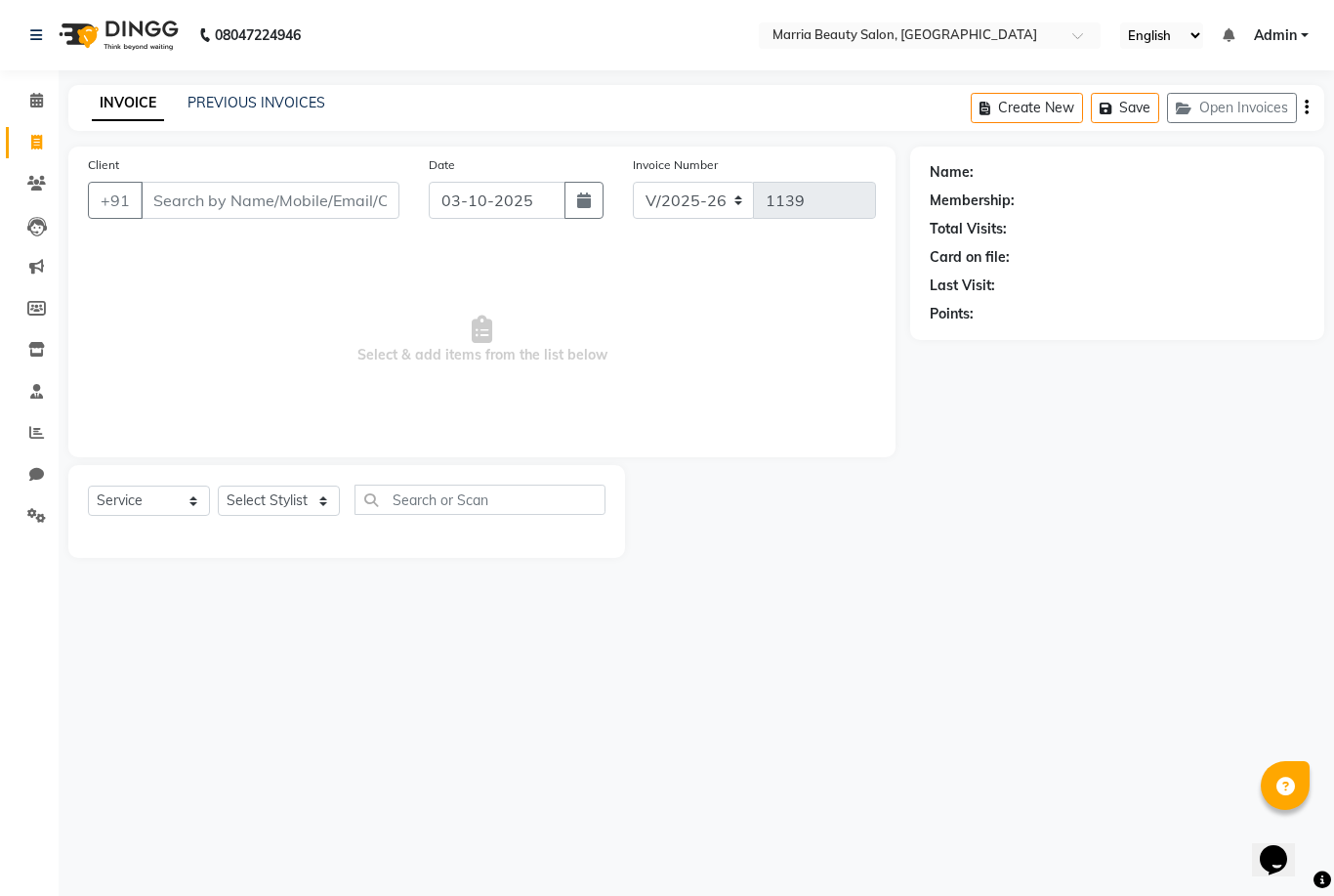
click at [235, 199] on input "Client" at bounding box center [270, 200] width 259 height 37
click at [311, 501] on select "Select Stylist Ashwini Ibam kala Marria Nikhita sandhiya Selvi shreya joju" at bounding box center [280, 500] width 124 height 30
select select "85630"
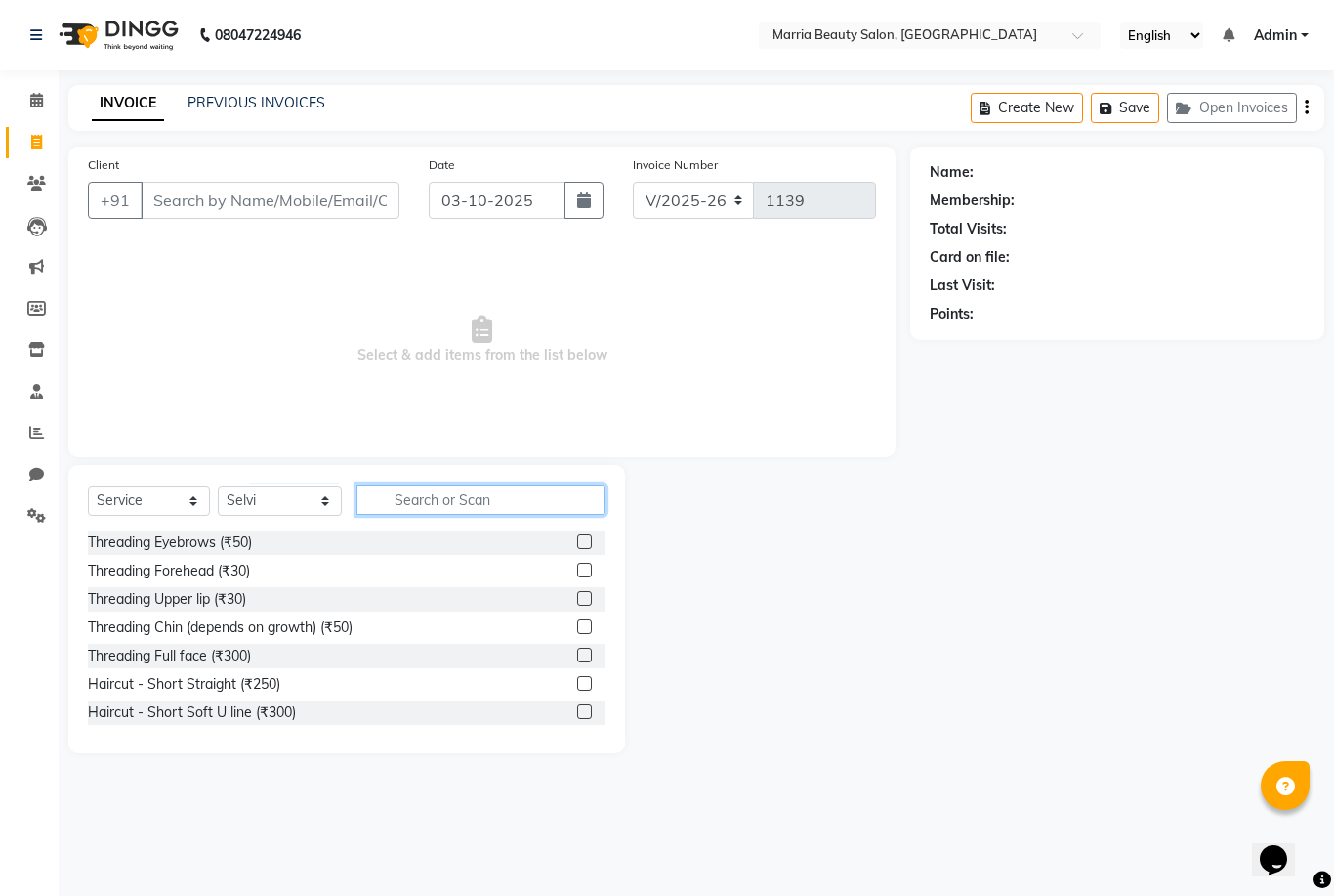
click at [529, 499] on input "text" at bounding box center [481, 499] width 250 height 30
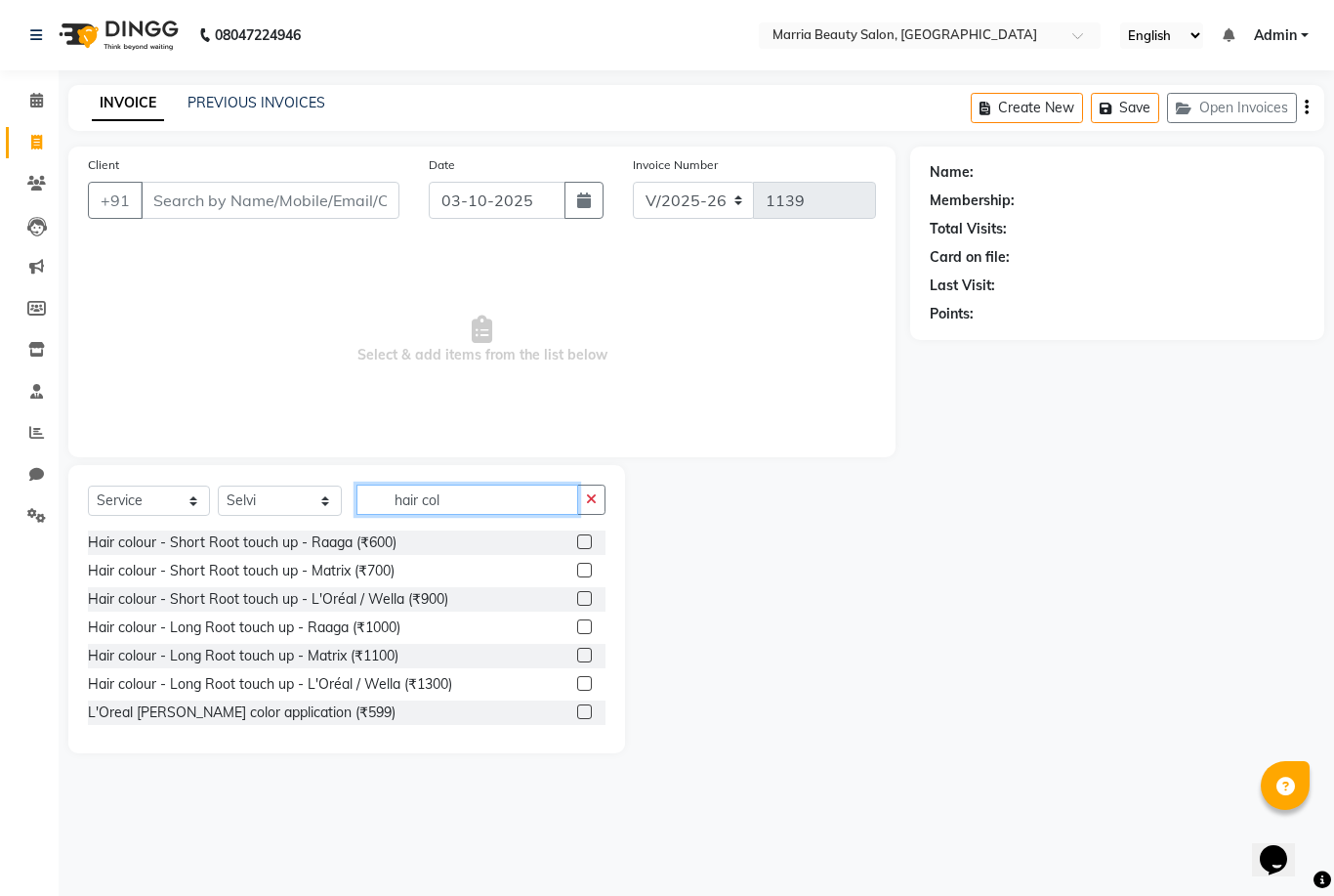
type input "hair col"
click at [584, 684] on label at bounding box center [584, 683] width 15 height 15
click at [584, 684] on input "checkbox" at bounding box center [584, 684] width 13 height 13
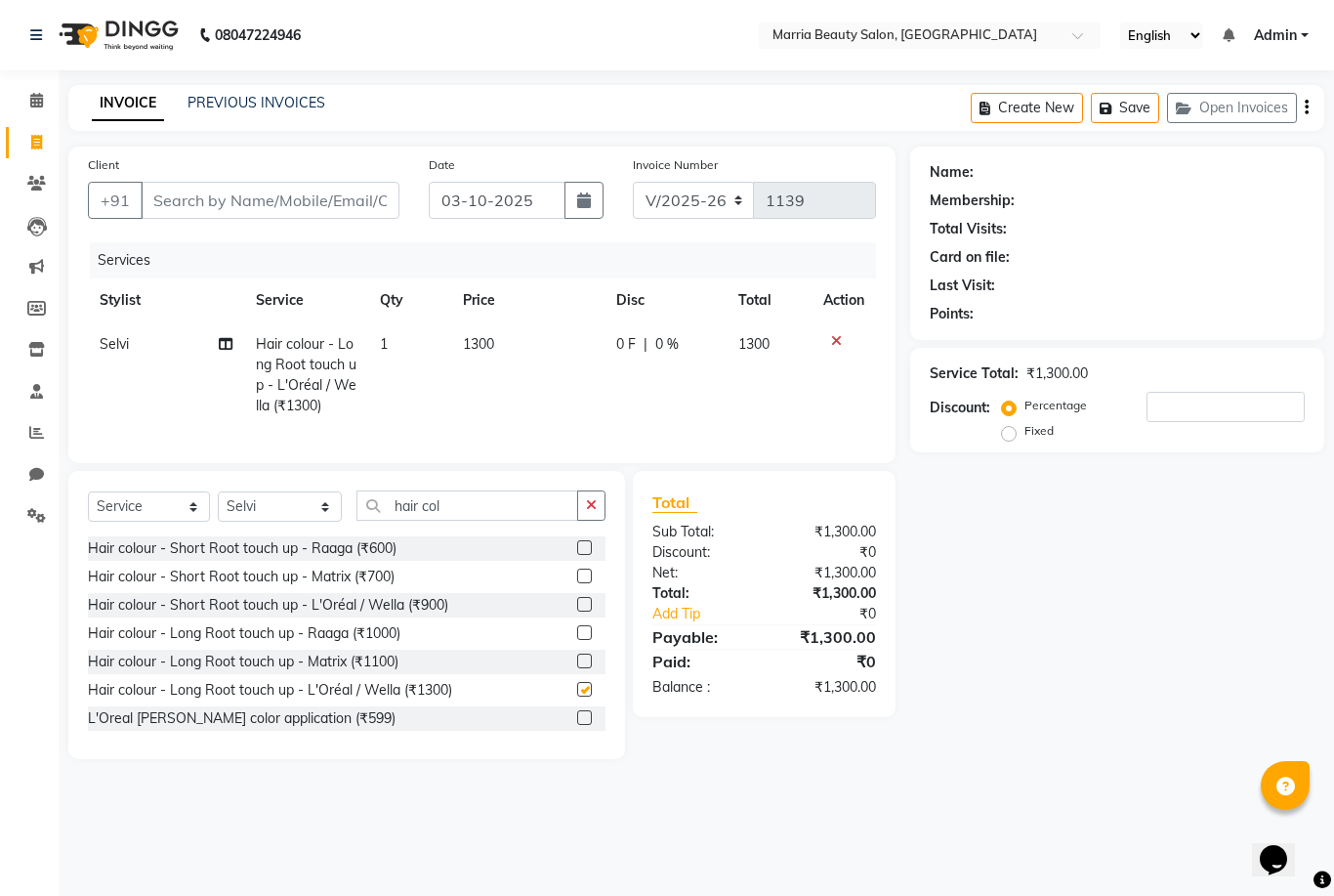
checkbox input "false"
click at [653, 424] on td "0 F | 0 %" at bounding box center [665, 374] width 121 height 105
select select "85630"
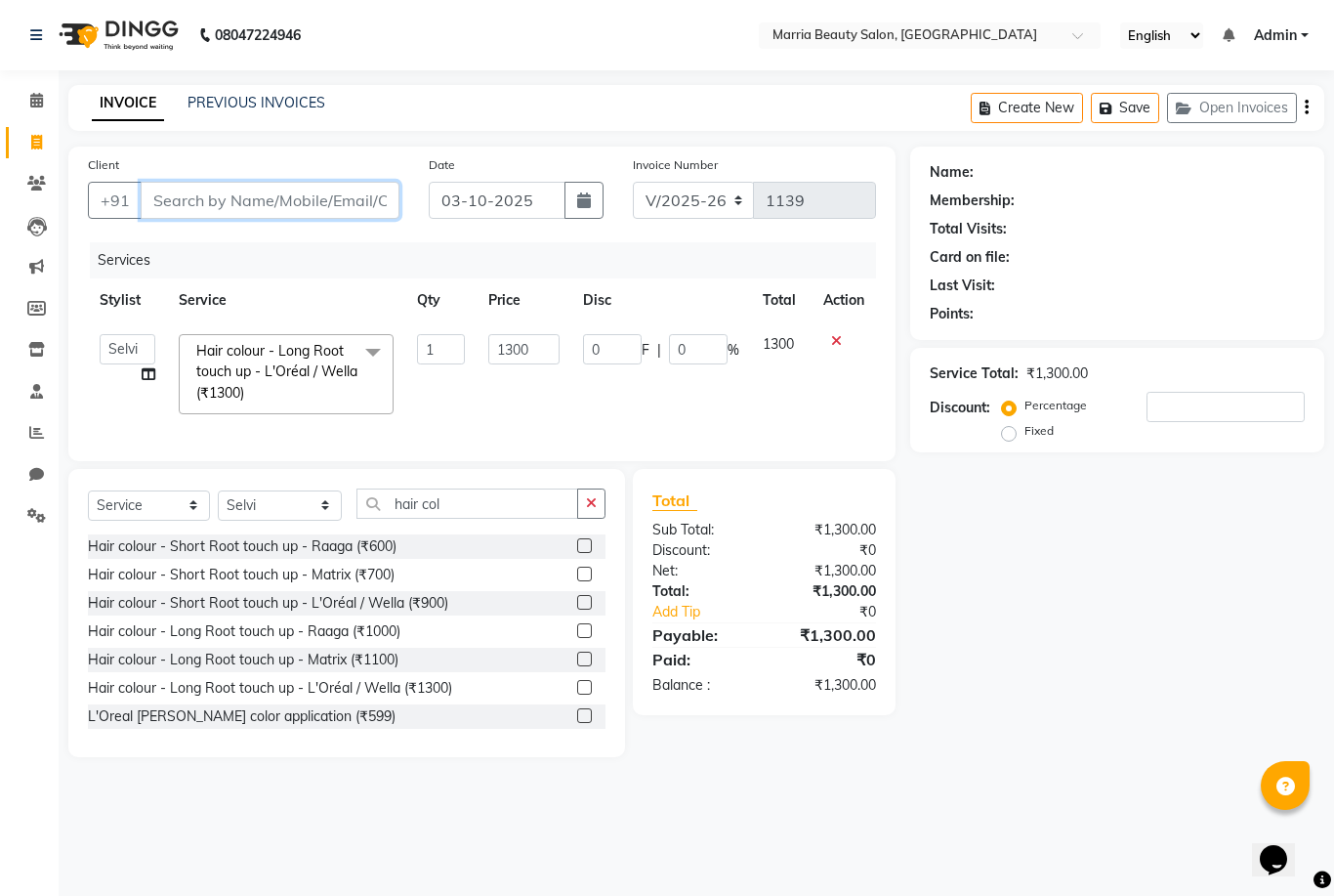
click at [288, 199] on input "Client" at bounding box center [270, 200] width 259 height 37
click at [594, 502] on icon "button" at bounding box center [591, 503] width 11 height 14
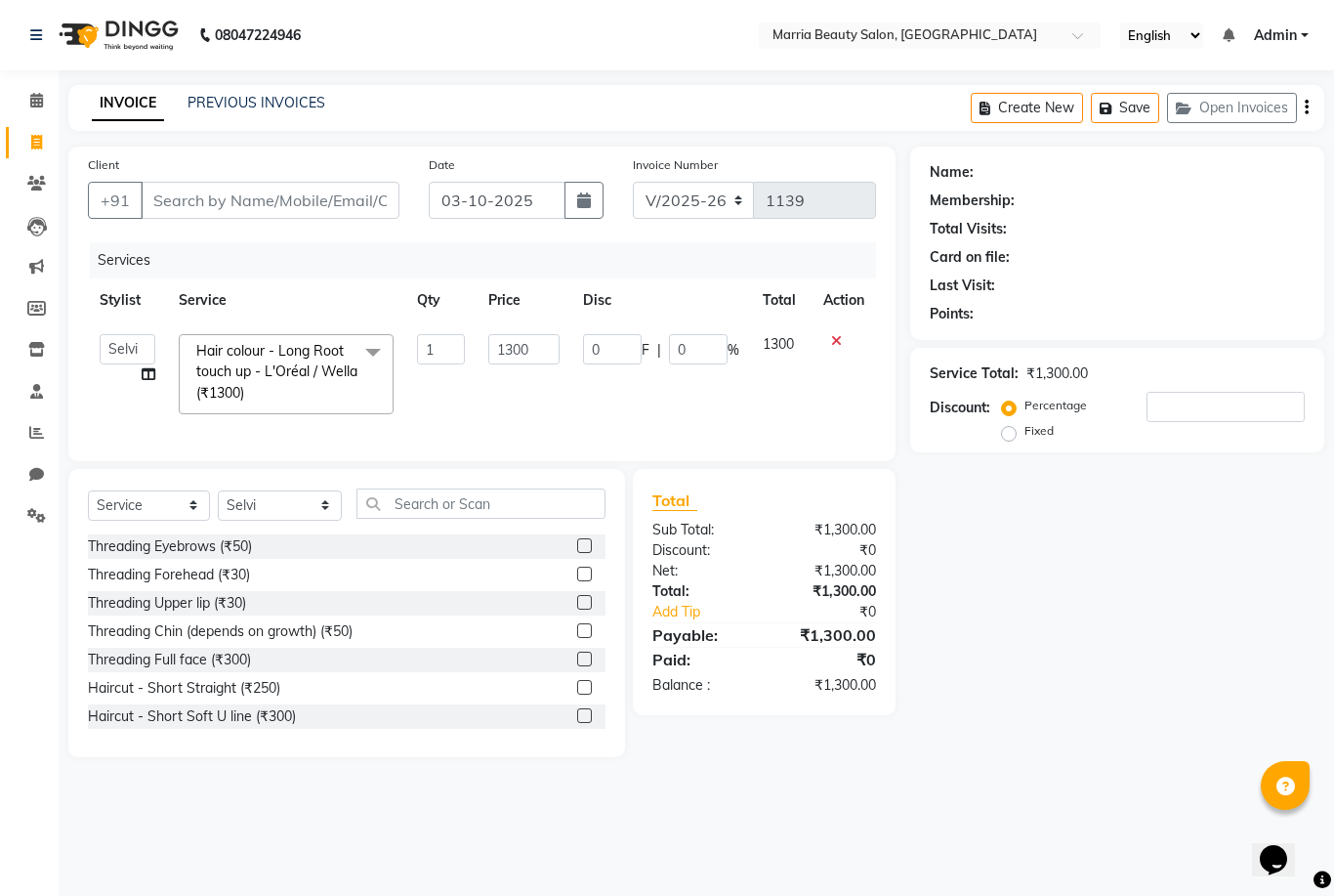
click at [583, 544] on label at bounding box center [584, 545] width 15 height 15
click at [583, 544] on input "checkbox" at bounding box center [584, 546] width 13 height 13
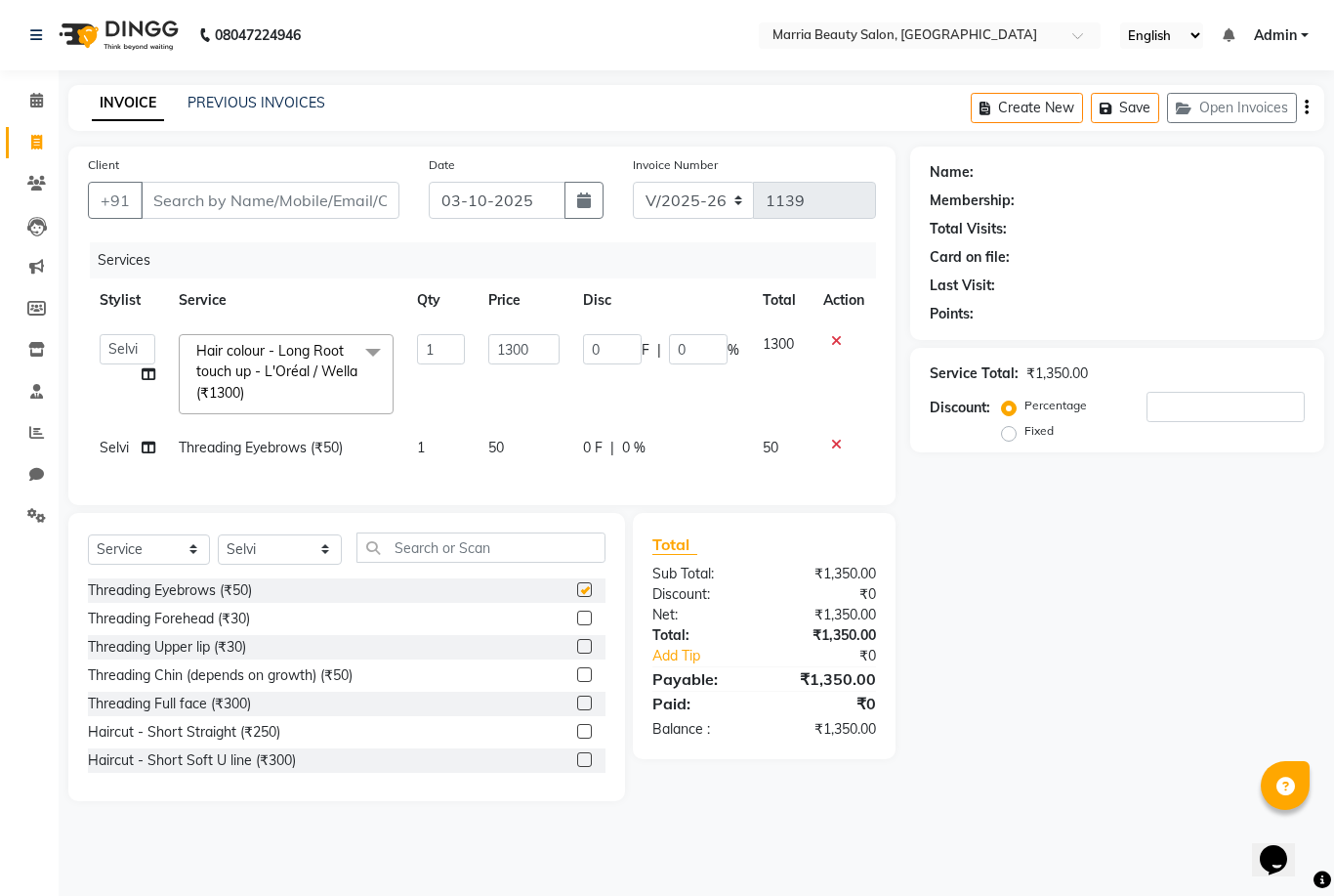
checkbox input "false"
click at [246, 213] on input "Client" at bounding box center [270, 200] width 259 height 37
type input "`"
click at [196, 199] on input "Client" at bounding box center [270, 200] width 259 height 37
click at [224, 199] on input "Client" at bounding box center [270, 200] width 259 height 37
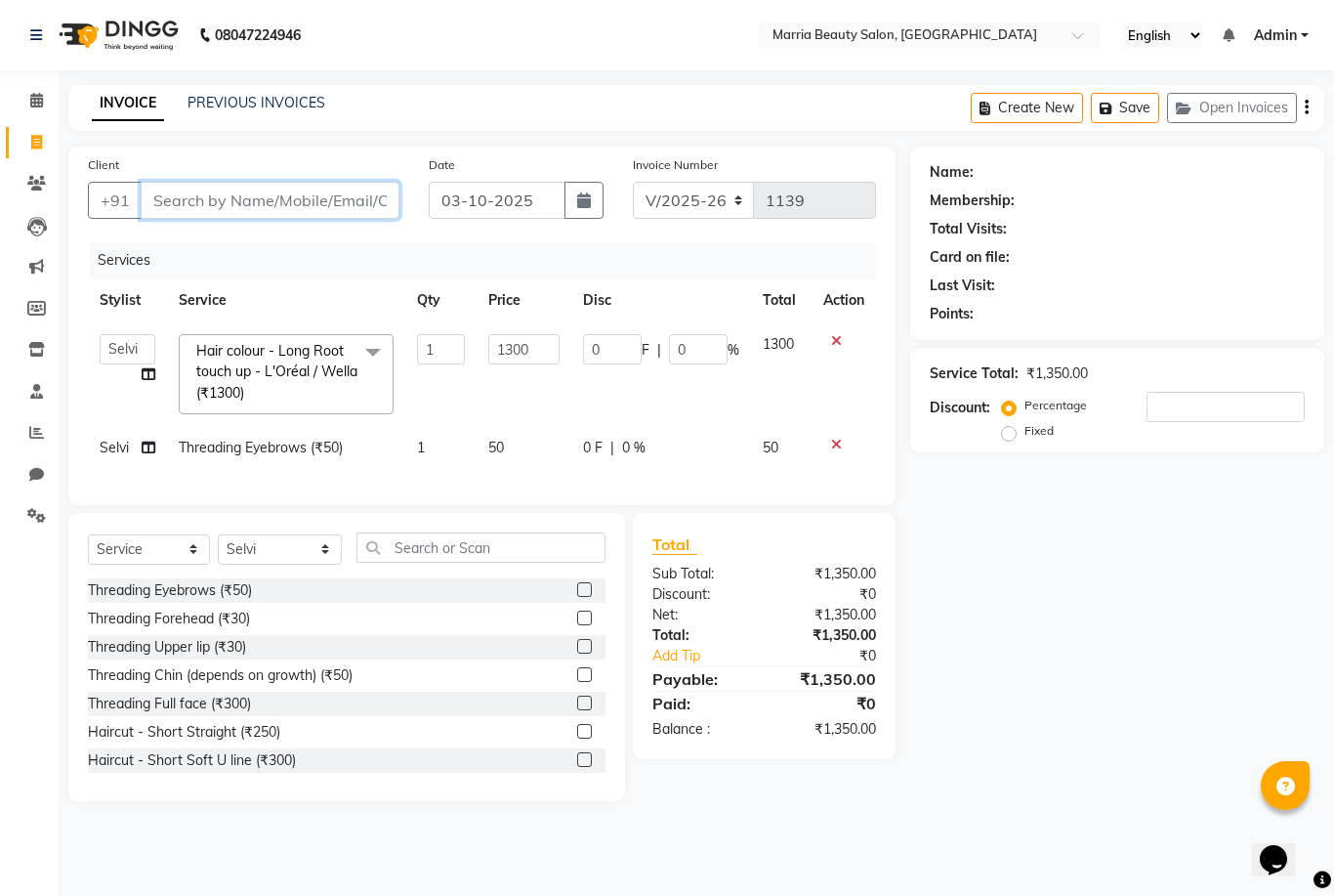
click at [314, 196] on input "Client" at bounding box center [270, 200] width 259 height 37
type input "9"
type input "0"
type input "9597344445"
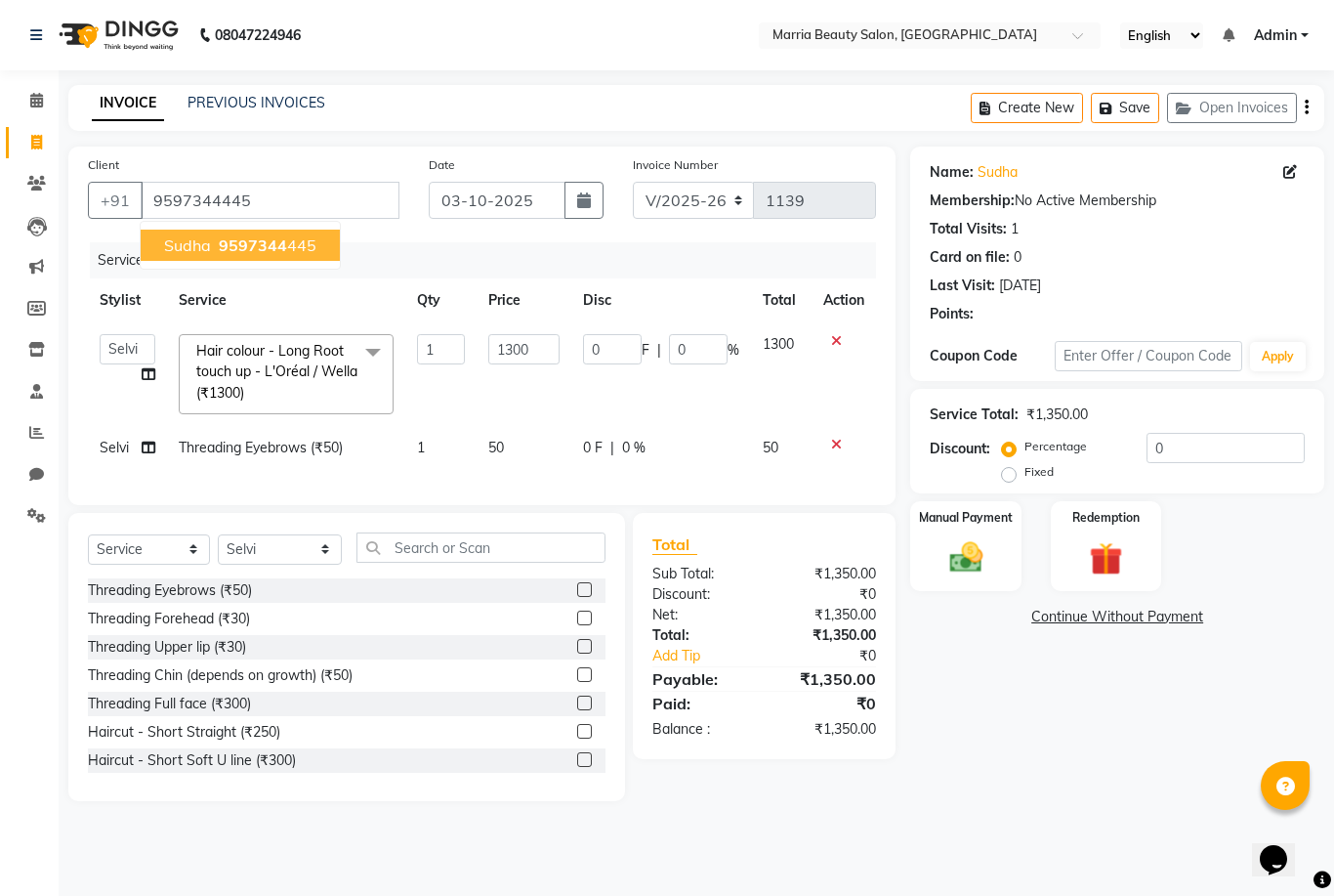
click at [219, 250] on span "9597344" at bounding box center [253, 246] width 69 height 20
click at [948, 533] on div "Manual Payment" at bounding box center [966, 545] width 115 height 93
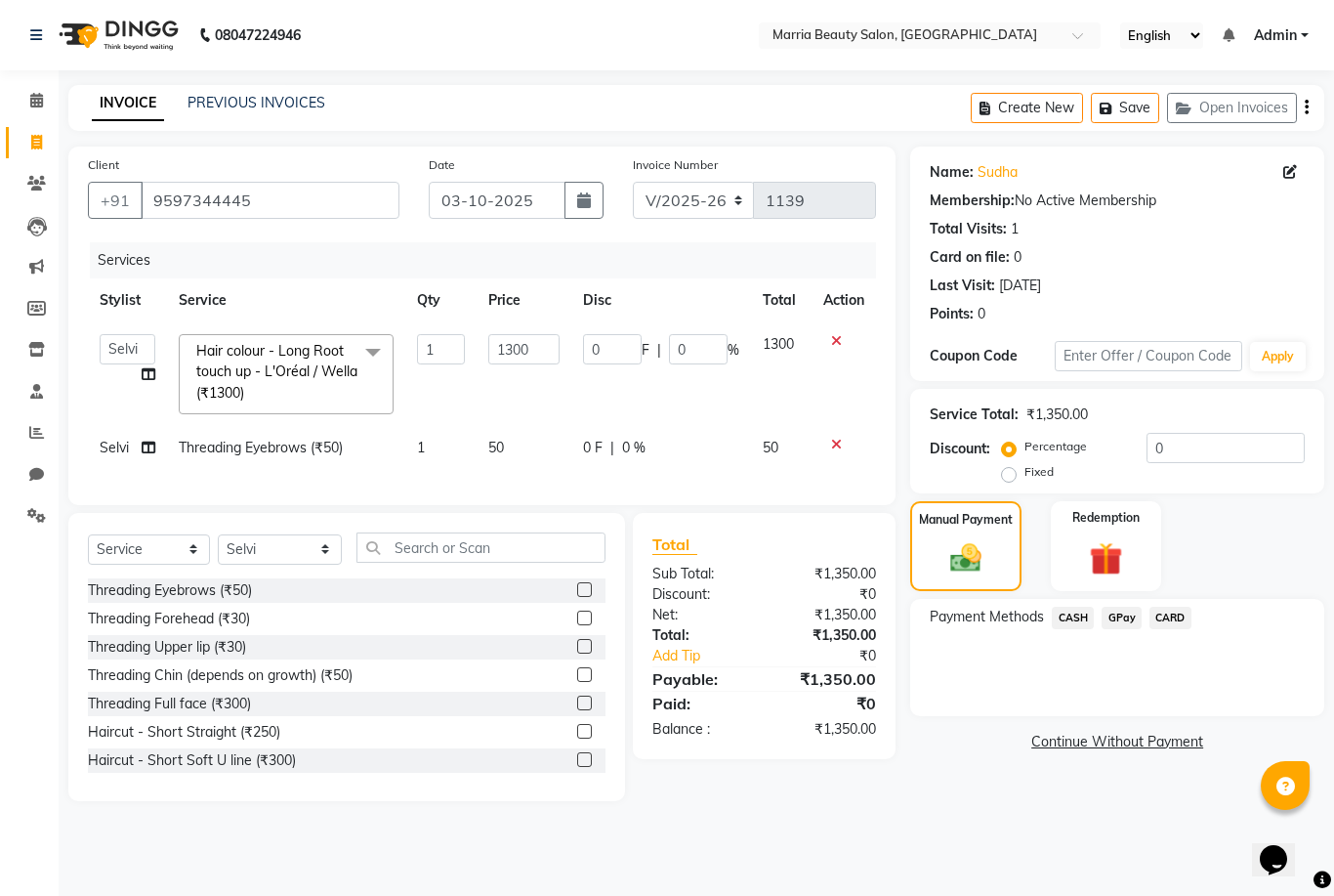
click at [1081, 619] on span "CASH" at bounding box center [1073, 618] width 42 height 23
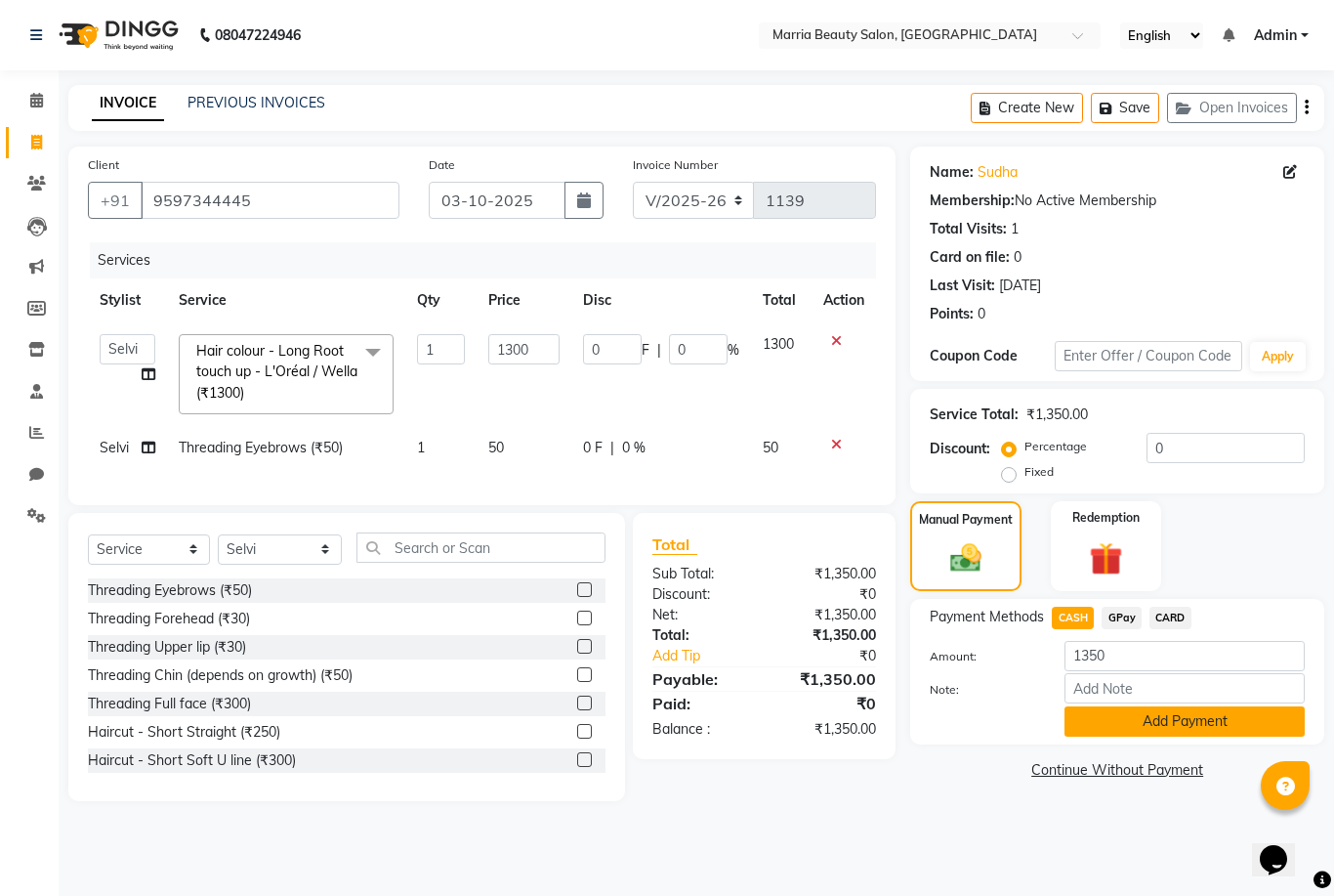
click at [1135, 724] on button "Add Payment" at bounding box center [1185, 721] width 241 height 30
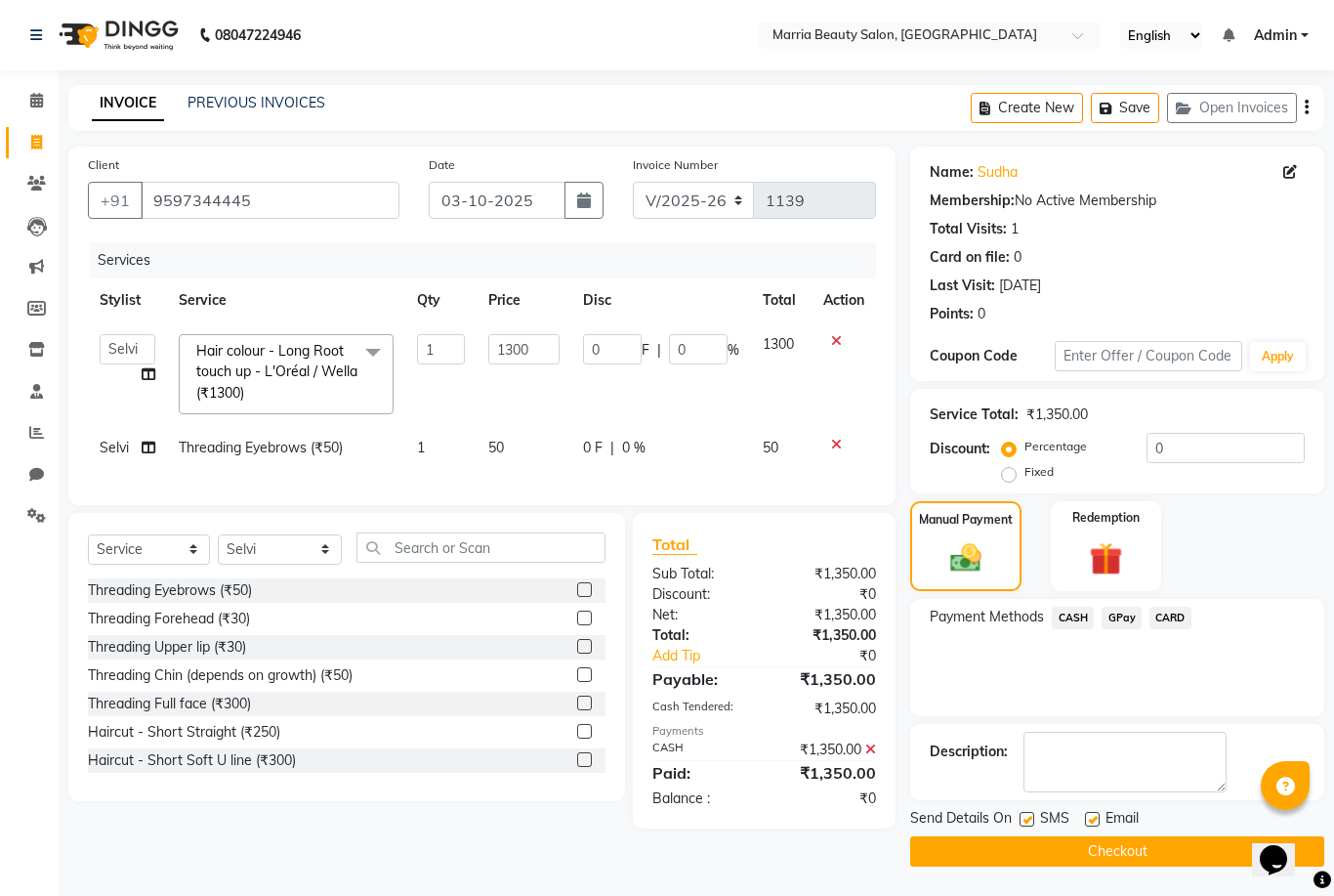
click at [1075, 844] on button "Checkout" at bounding box center [1118, 851] width 415 height 30
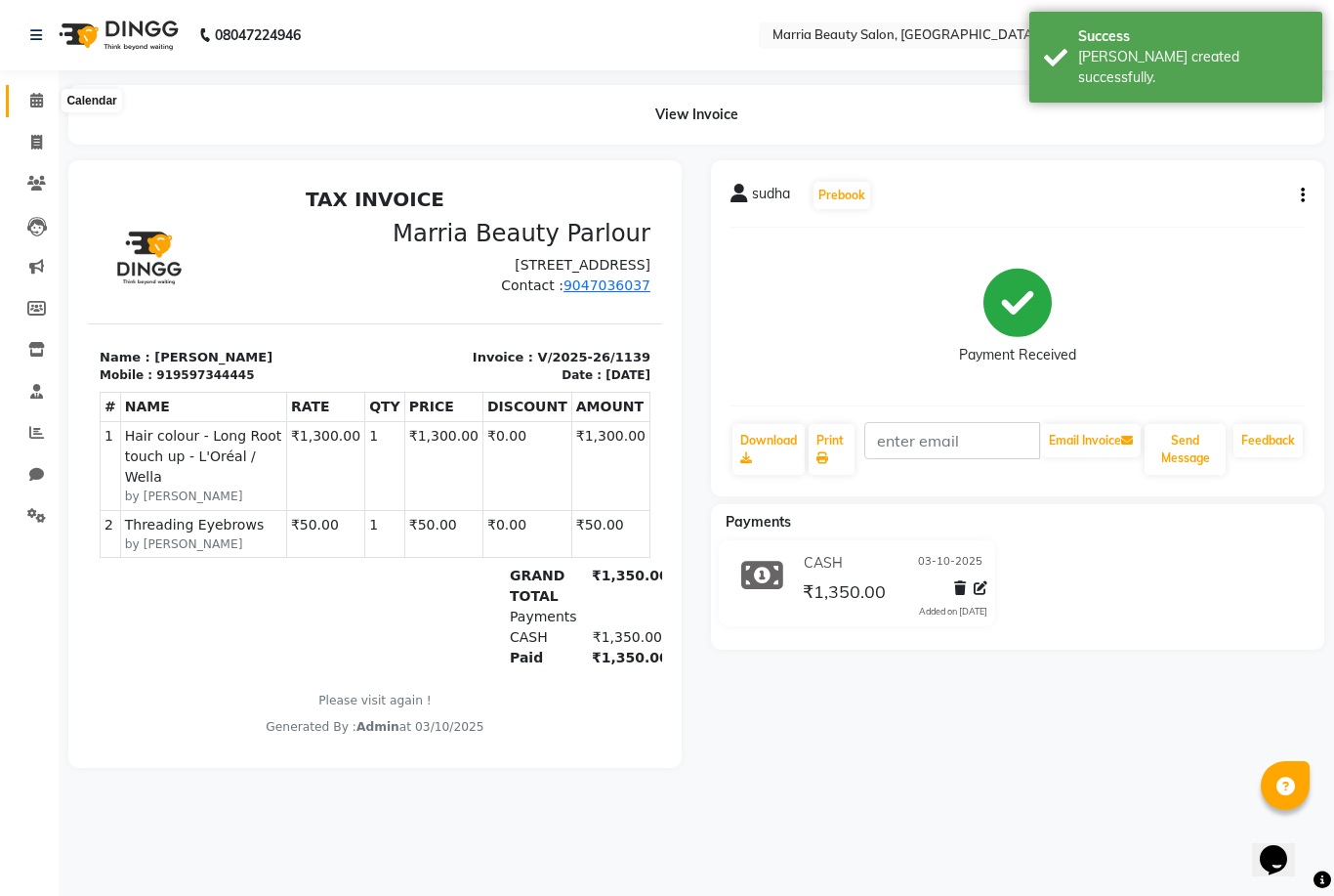
click at [32, 101] on icon at bounding box center [36, 99] width 13 height 15
